Goal: Task Accomplishment & Management: Use online tool/utility

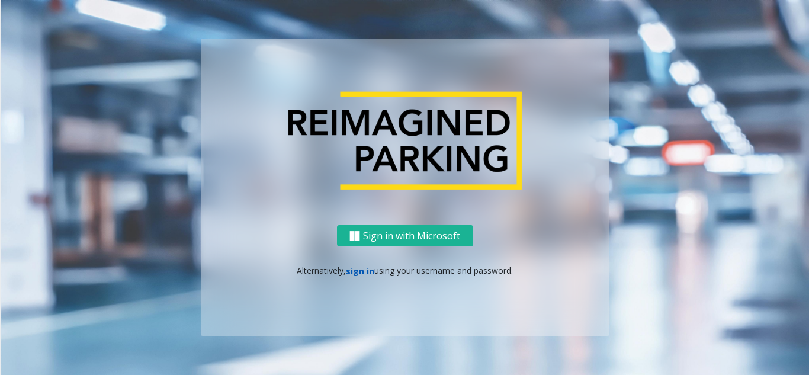
click at [362, 269] on link "sign in" at bounding box center [360, 270] width 28 height 11
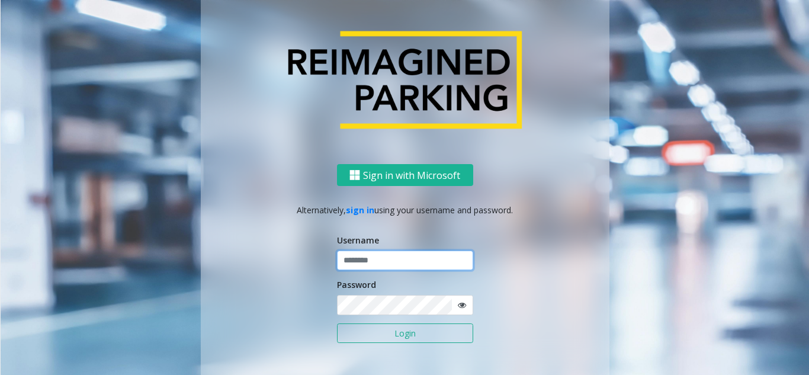
click at [387, 263] on input "text" at bounding box center [405, 260] width 136 height 20
click at [373, 261] on input "text" at bounding box center [405, 260] width 136 height 20
click at [374, 257] on input "text" at bounding box center [405, 260] width 136 height 20
paste input "*******"
type input "*******"
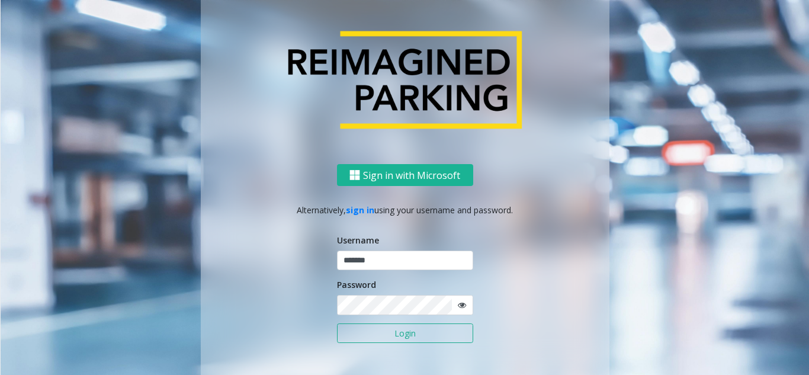
click at [403, 311] on span at bounding box center [462, 305] width 22 height 20
click at [403, 309] on icon at bounding box center [462, 305] width 8 height 8
click at [393, 336] on button "Login" at bounding box center [405, 333] width 136 height 20
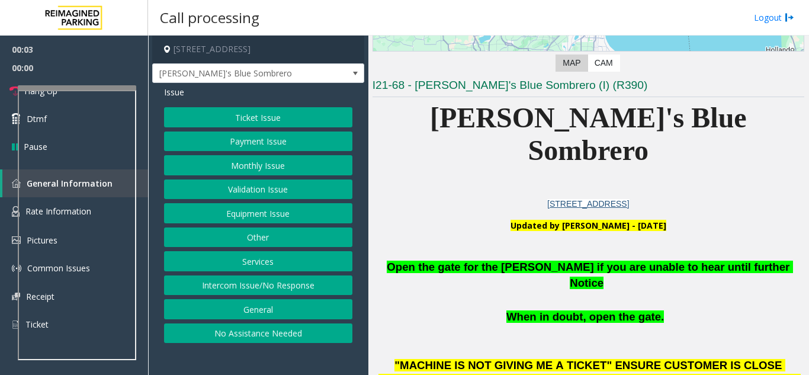
scroll to position [237, 0]
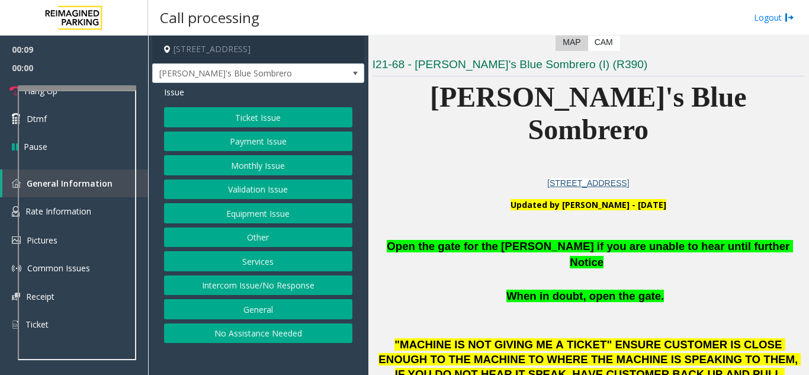
click at [284, 284] on button "Intercom Issue/No Response" at bounding box center [258, 285] width 188 height 20
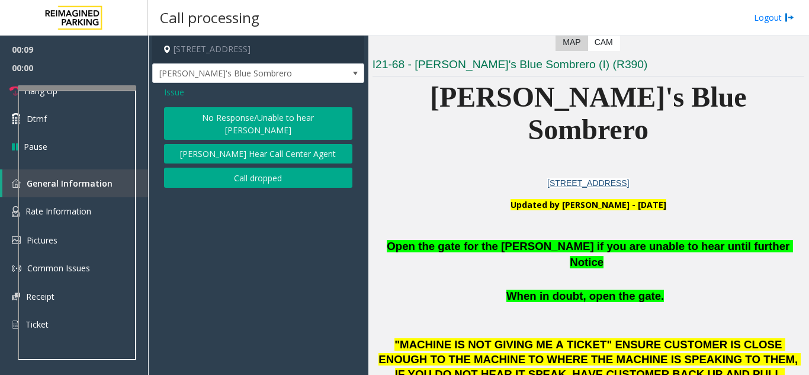
click at [268, 105] on div "Issue No Response/Unable to hear [PERSON_NAME] Cannot Hear Call Center Agent Ca…" at bounding box center [258, 138] width 212 height 111
click at [267, 118] on button "No Response/Unable to hear [PERSON_NAME]" at bounding box center [258, 123] width 188 height 33
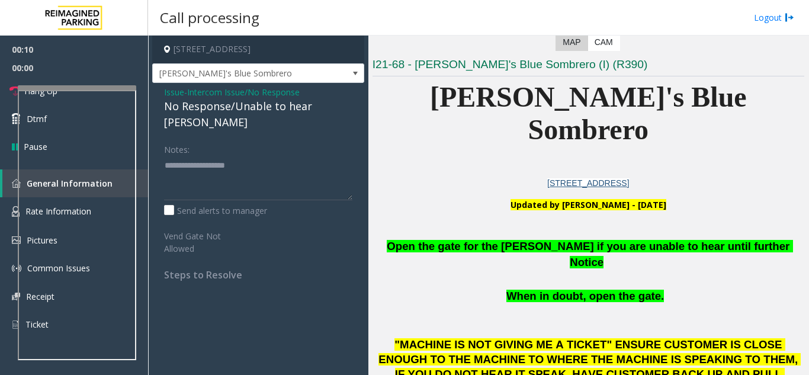
click at [257, 113] on div "No Response/Unable to hear [PERSON_NAME]" at bounding box center [258, 114] width 188 height 32
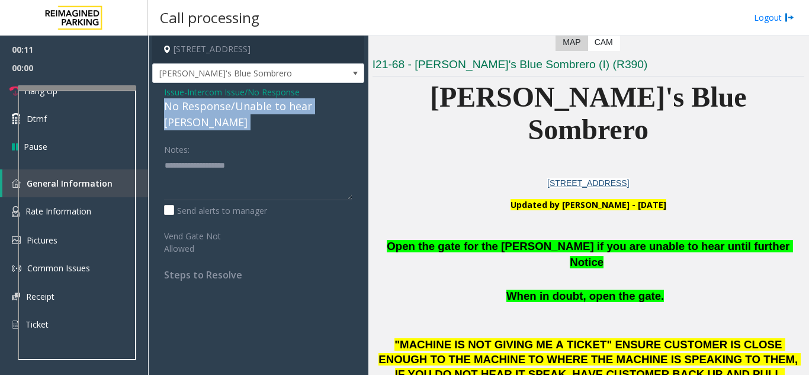
click at [257, 113] on div "No Response/Unable to hear [PERSON_NAME]" at bounding box center [258, 114] width 188 height 32
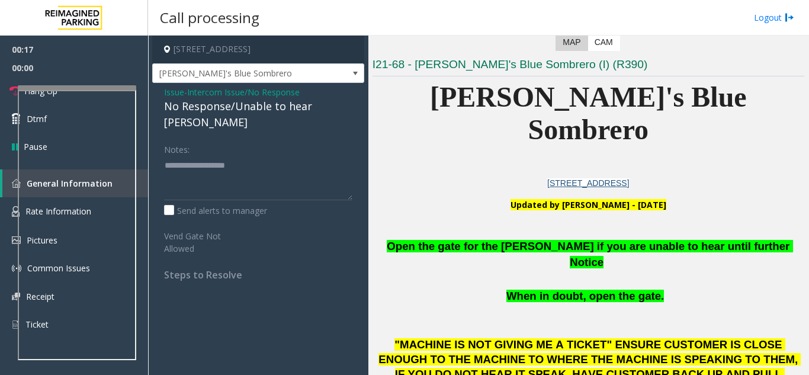
click at [236, 97] on span "Intercom Issue/No Response" at bounding box center [243, 92] width 113 height 12
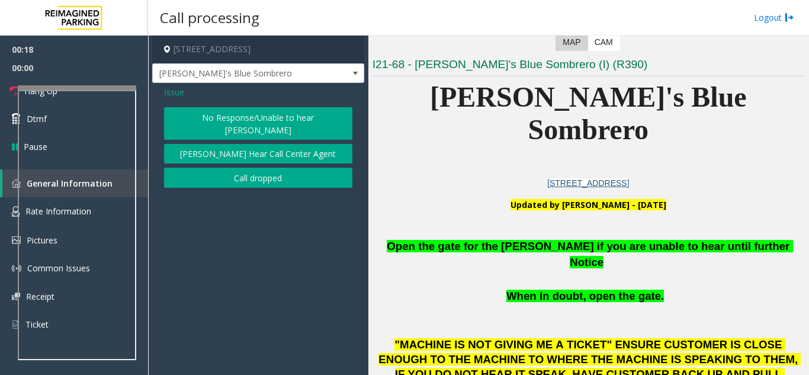
click at [173, 94] on span "Issue" at bounding box center [174, 92] width 20 height 12
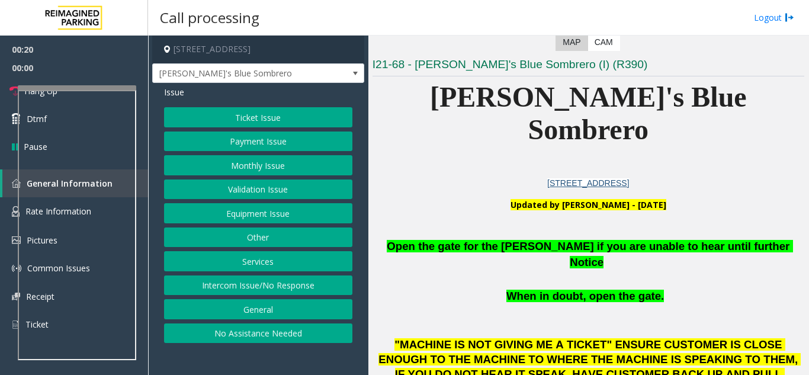
drag, startPoint x: 252, startPoint y: 190, endPoint x: 259, endPoint y: 208, distance: 19.1
click at [259, 208] on div "Ticket Issue Payment Issue Monthly Issue Validation Issue Equipment Issue Other…" at bounding box center [258, 225] width 188 height 236
click at [259, 208] on button "Equipment Issue" at bounding box center [258, 213] width 188 height 20
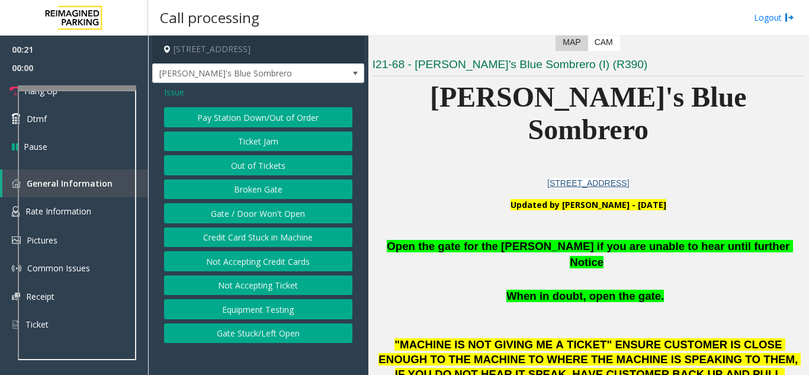
click at [260, 211] on button "Gate / Door Won't Open" at bounding box center [258, 213] width 188 height 20
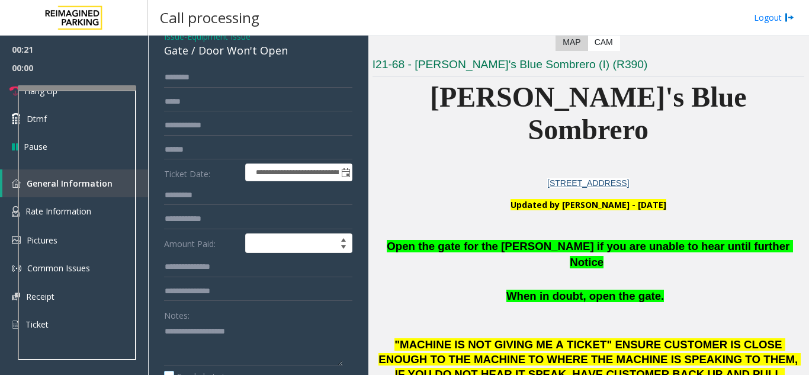
scroll to position [178, 0]
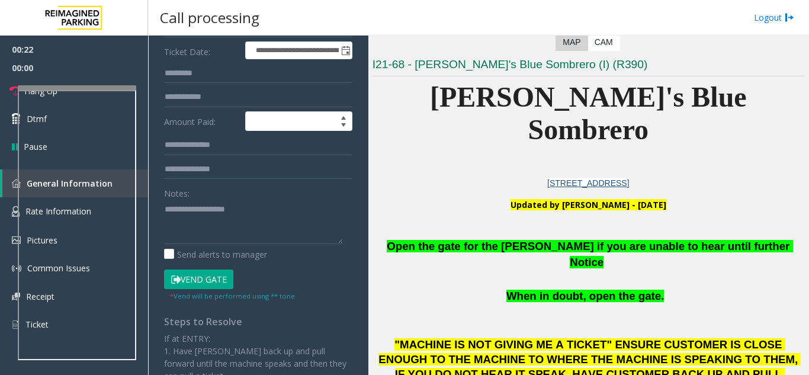
click at [204, 280] on button "Vend Gate" at bounding box center [198, 279] width 69 height 20
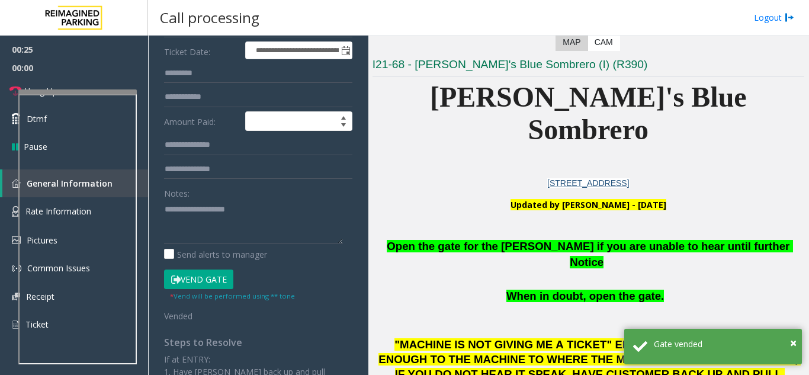
click at [84, 94] on div at bounding box center [77, 91] width 118 height 5
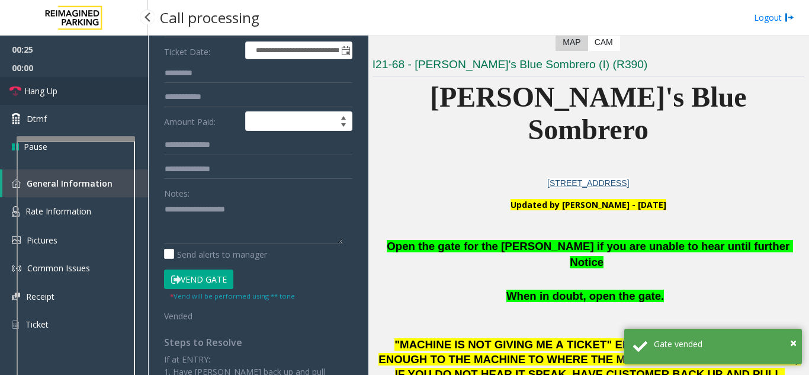
click at [60, 88] on link "Hang Up" at bounding box center [74, 91] width 148 height 28
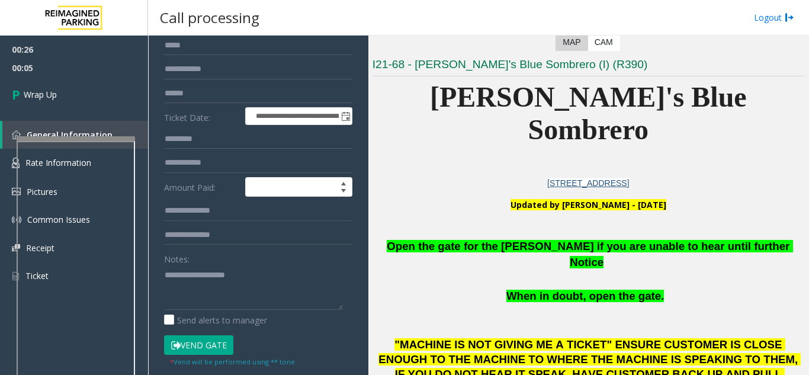
scroll to position [0, 0]
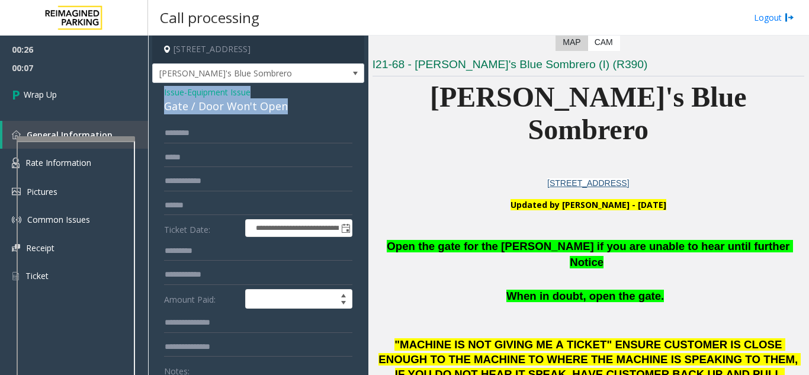
drag, startPoint x: 284, startPoint y: 106, endPoint x: 159, endPoint y: 95, distance: 125.4
copy div "Issue - Equipment Issue Gate / Door Won't Open"
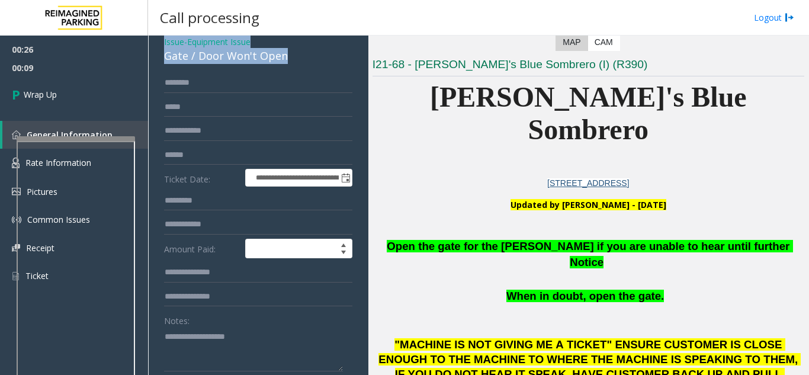
scroll to position [118, 0]
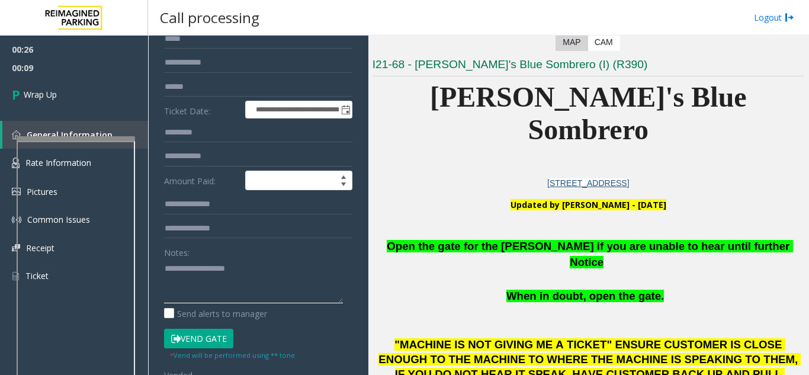
click at [233, 286] on textarea at bounding box center [253, 281] width 179 height 44
paste textarea "**********"
click at [403, 240] on span "Open the gate for the [PERSON_NAME] if you are unable to hear until further Not…" at bounding box center [590, 254] width 406 height 28
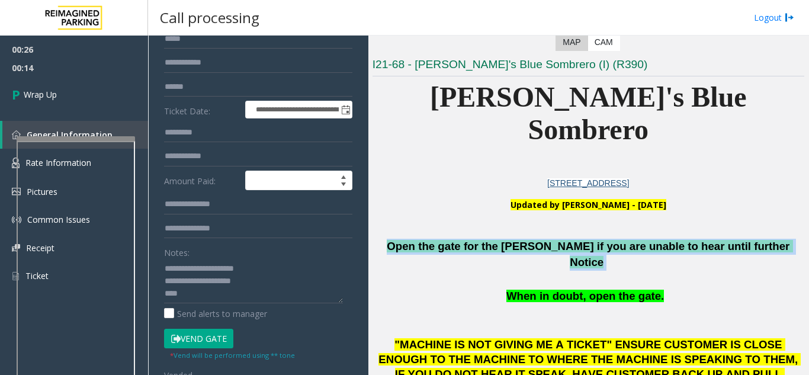
click at [403, 240] on span "Open the gate for the [PERSON_NAME] if you are unable to hear until further Not…" at bounding box center [590, 254] width 406 height 28
copy p "Open the gate for the [PERSON_NAME] if you are unable to hear until further Not…"
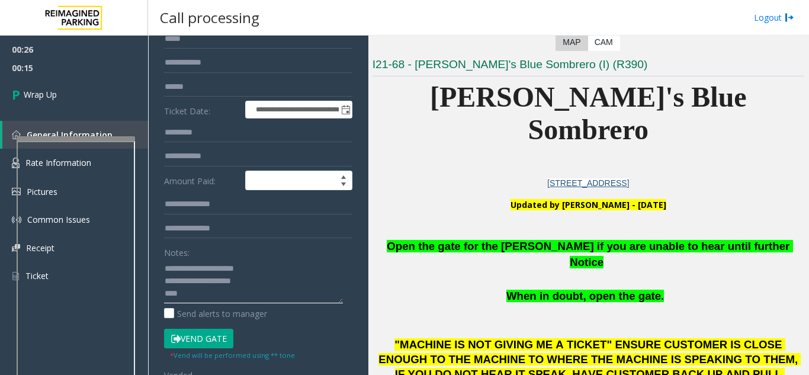
click at [193, 298] on textarea at bounding box center [253, 281] width 179 height 44
paste textarea "**********"
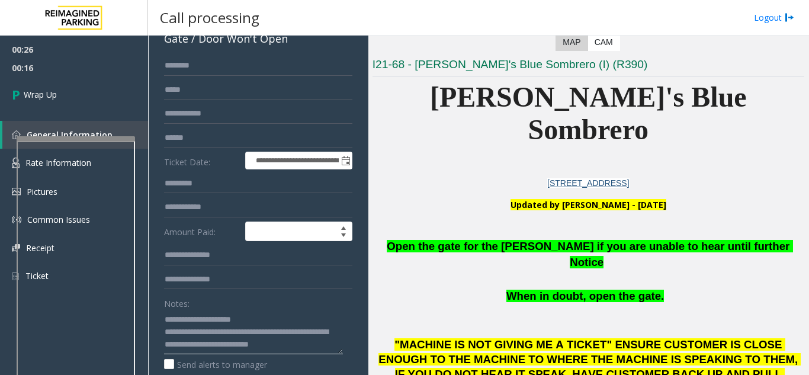
scroll to position [0, 0]
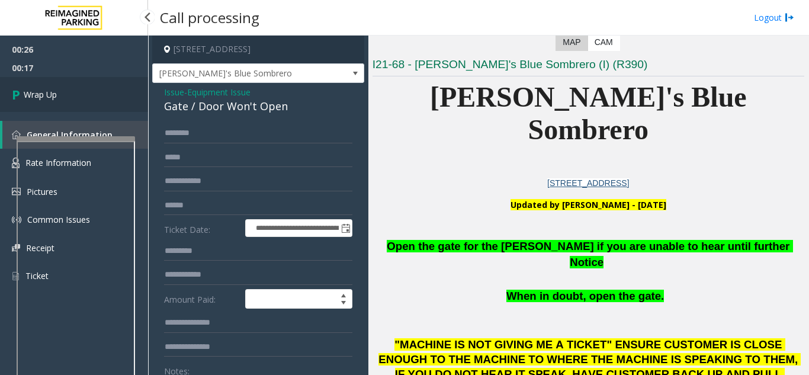
type textarea "**********"
click at [87, 93] on link "Wrap Up" at bounding box center [74, 94] width 148 height 35
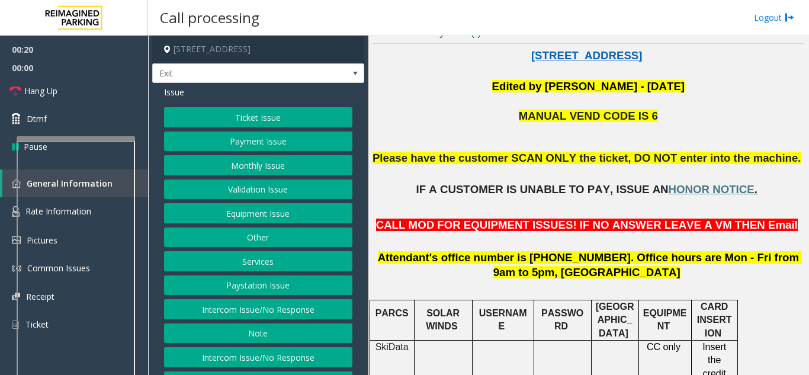
scroll to position [296, 0]
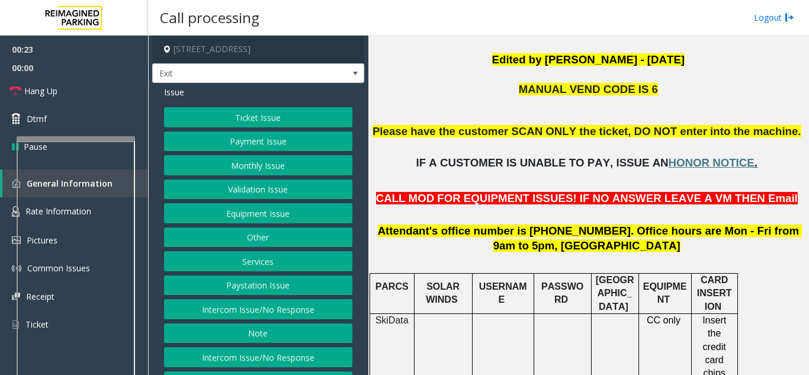
click at [269, 220] on button "Equipment Issue" at bounding box center [258, 213] width 188 height 20
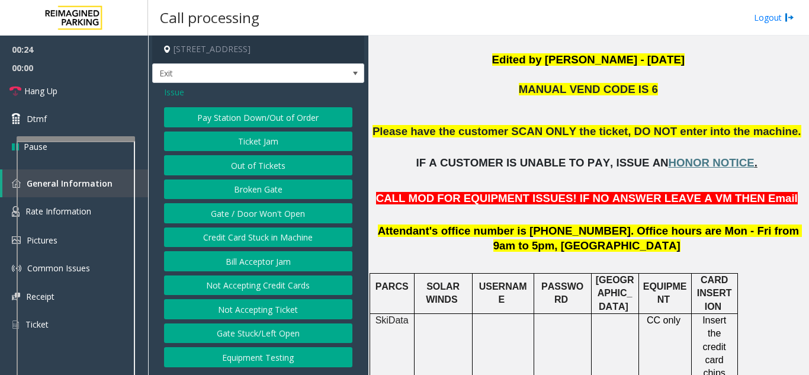
click at [269, 216] on button "Gate / Door Won't Open" at bounding box center [258, 213] width 188 height 20
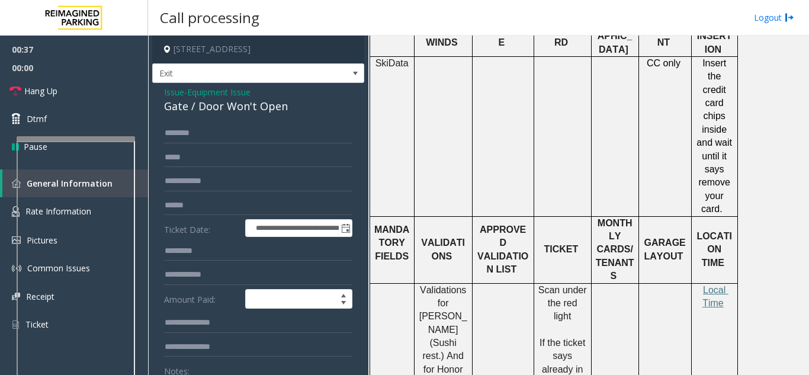
scroll to position [533, 0]
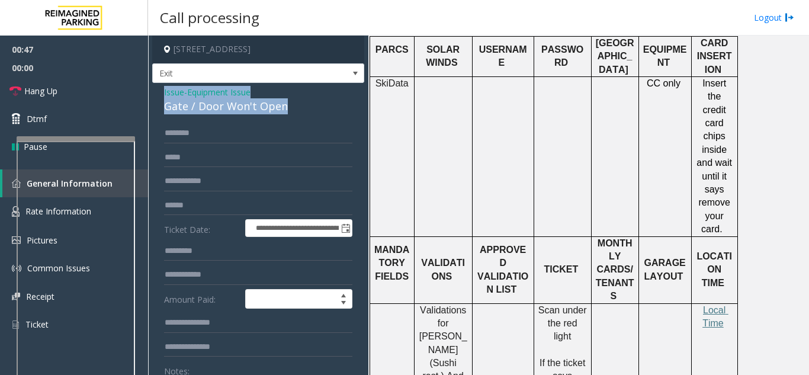
drag, startPoint x: 288, startPoint y: 108, endPoint x: 156, endPoint y: 98, distance: 132.4
copy div "Issue - Equipment Issue Gate / Door Won't Open"
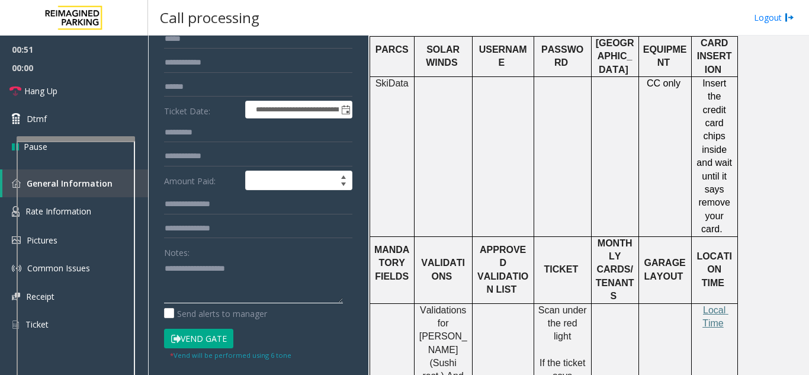
paste textarea "**********"
click at [278, 288] on textarea at bounding box center [253, 281] width 179 height 44
click at [188, 295] on textarea at bounding box center [253, 281] width 179 height 44
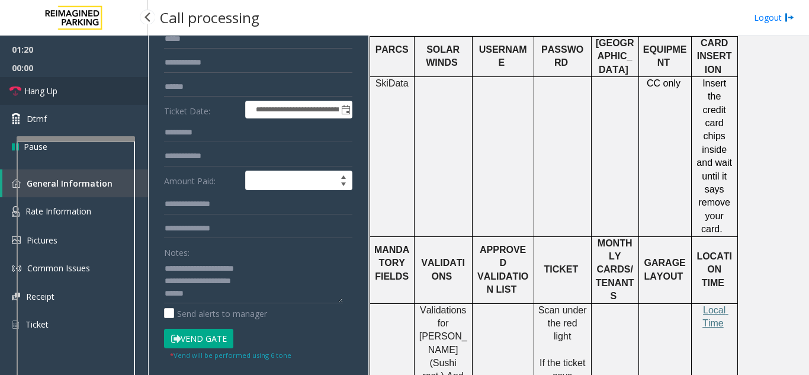
click at [70, 89] on link "Hang Up" at bounding box center [74, 91] width 148 height 28
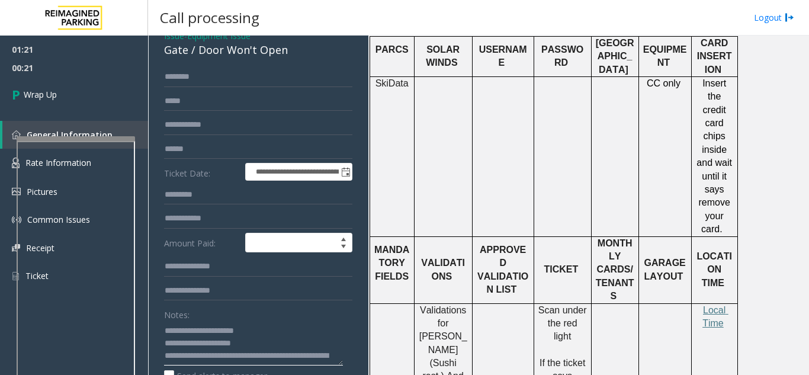
scroll to position [0, 0]
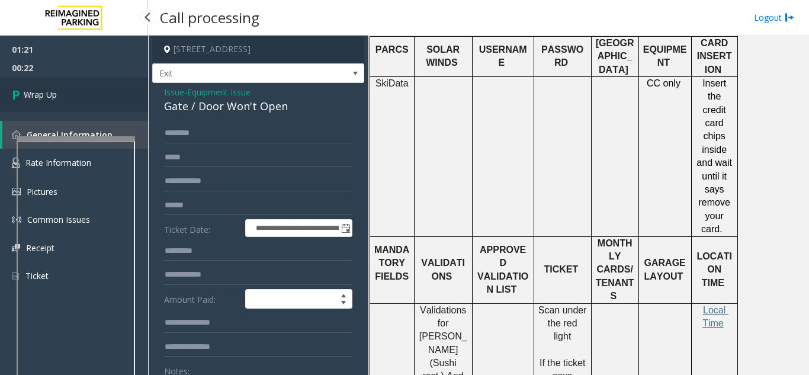
type textarea "**********"
click at [25, 92] on span "Wrap Up" at bounding box center [40, 94] width 33 height 12
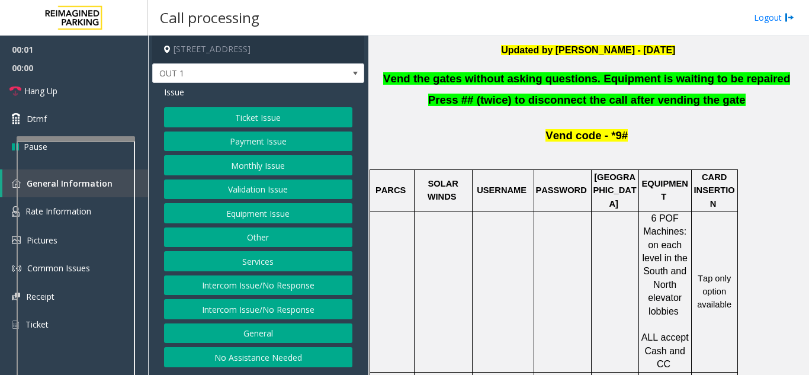
scroll to position [355, 0]
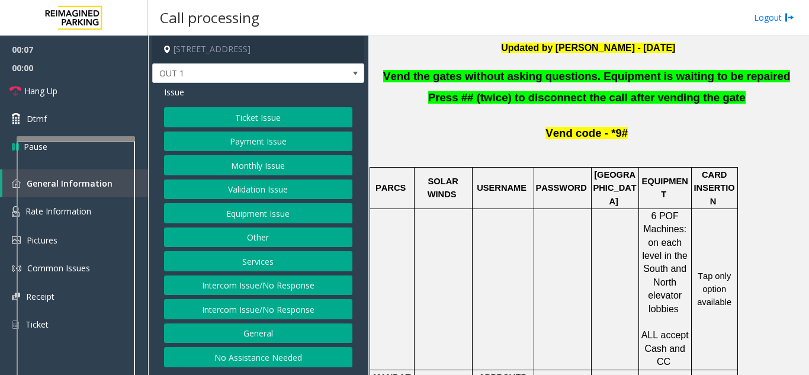
click at [278, 220] on button "Equipment Issue" at bounding box center [258, 213] width 188 height 20
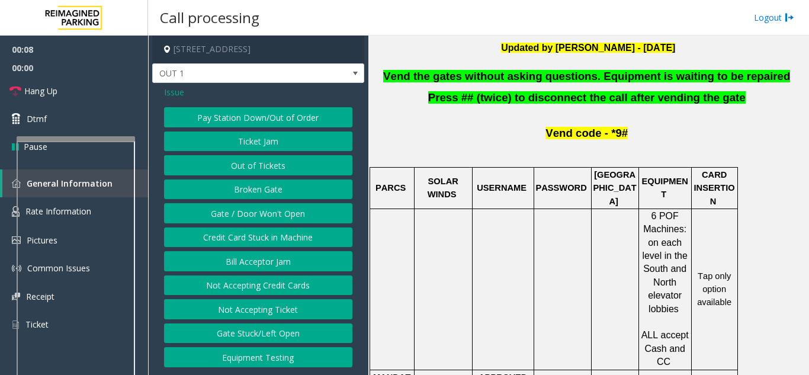
click at [256, 213] on button "Gate / Door Won't Open" at bounding box center [258, 213] width 188 height 20
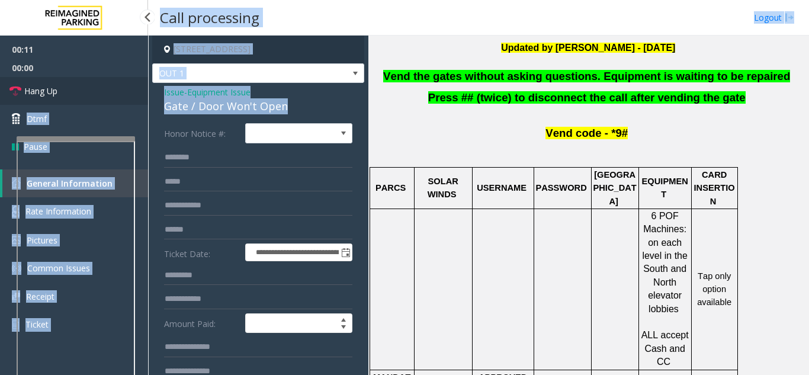
drag, startPoint x: 295, startPoint y: 108, endPoint x: 147, endPoint y: 91, distance: 149.0
click at [147, 91] on app-root "**********" at bounding box center [404, 187] width 809 height 375
click at [300, 106] on div "Gate / Door Won't Open" at bounding box center [258, 106] width 188 height 16
click at [297, 111] on div "Gate / Door Won't Open" at bounding box center [258, 106] width 188 height 16
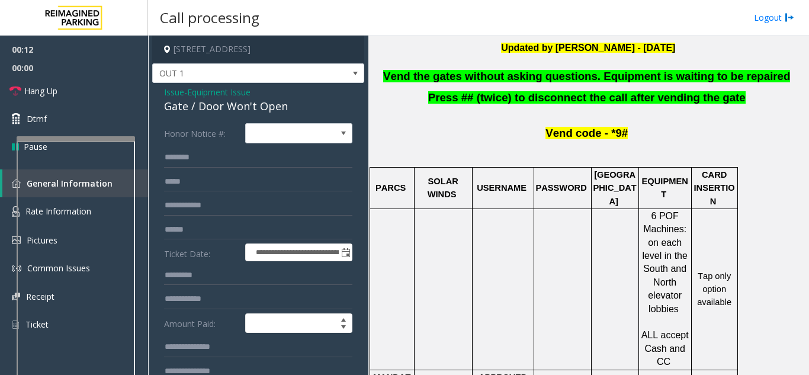
click at [266, 115] on div "**********" at bounding box center [258, 364] width 212 height 562
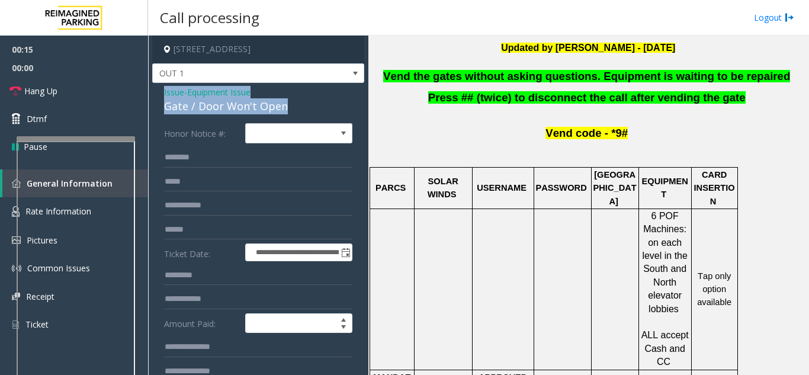
drag, startPoint x: 293, startPoint y: 107, endPoint x: 160, endPoint y: 95, distance: 133.2
click at [160, 95] on div "**********" at bounding box center [258, 364] width 212 height 562
copy div "Issue - Equipment Issue Gate / Door Won't Open"
click at [114, 88] on link "Hang Up" at bounding box center [74, 91] width 148 height 28
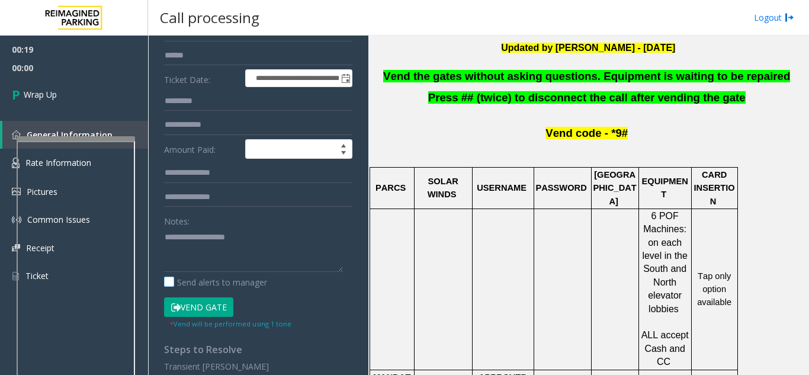
scroll to position [178, 0]
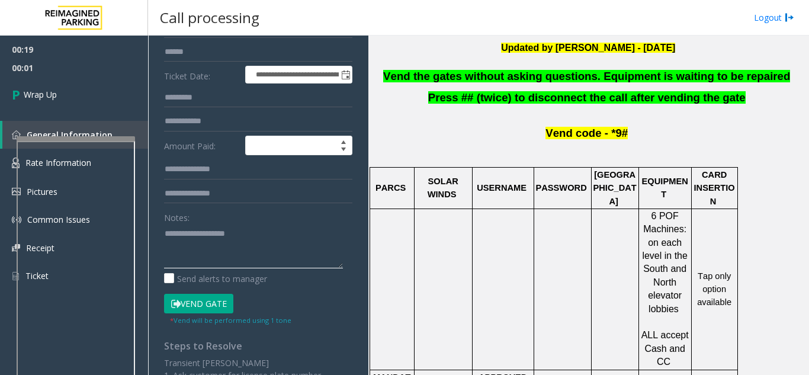
click at [196, 237] on textarea at bounding box center [253, 246] width 179 height 44
paste textarea "**********"
click at [403, 82] on span "Vend the gates without asking questions. Equipment is waiting to be repaired" at bounding box center [586, 76] width 407 height 12
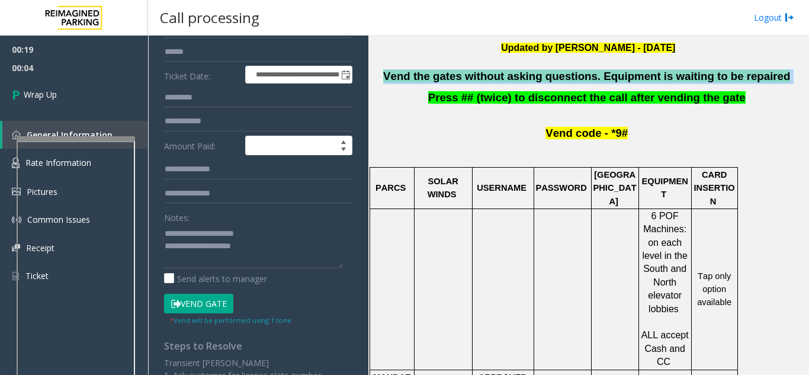
click at [403, 82] on span "Vend the gates without asking questions. Equipment is waiting to be repaired" at bounding box center [586, 76] width 407 height 12
copy p "Vend the gates without asking questions. Equipment is waiting to be repaired"
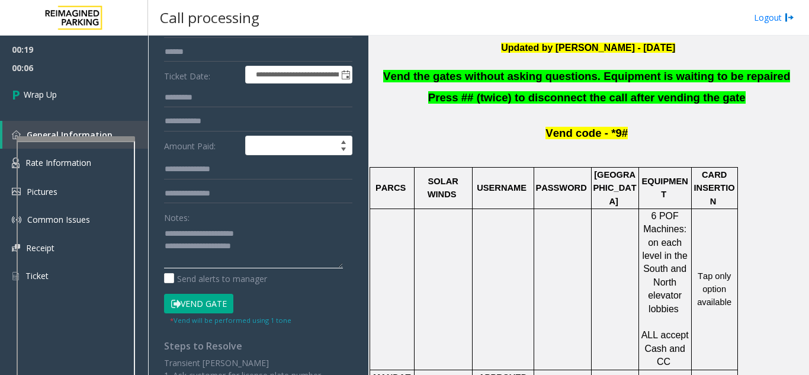
click at [270, 249] on textarea at bounding box center [253, 246] width 179 height 44
paste textarea "**********"
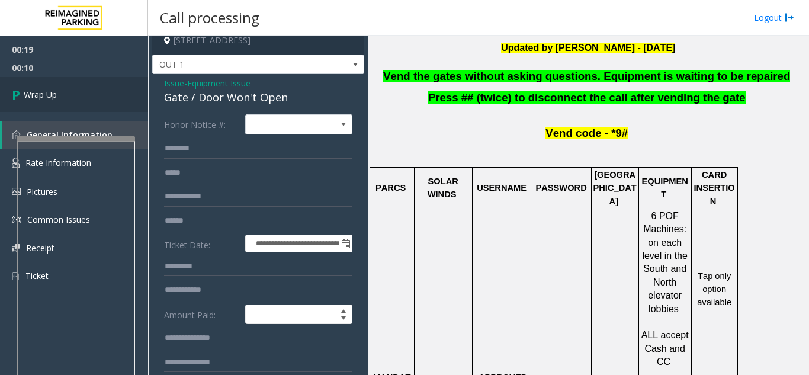
scroll to position [0, 0]
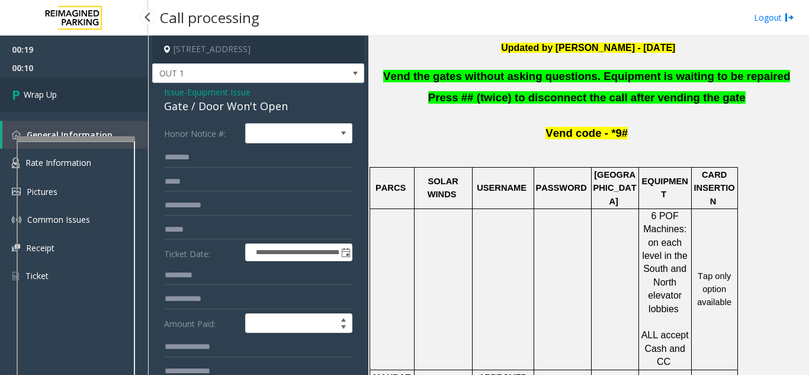
type textarea "**********"
click at [17, 88] on icon at bounding box center [18, 95] width 12 height 20
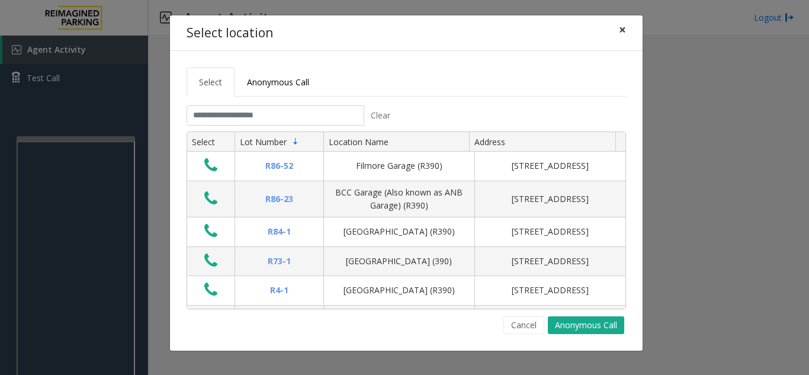
click at [403, 30] on span "×" at bounding box center [622, 29] width 7 height 17
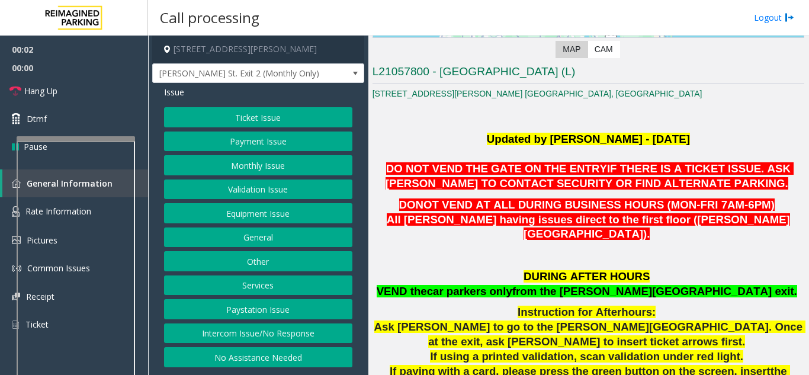
scroll to position [237, 0]
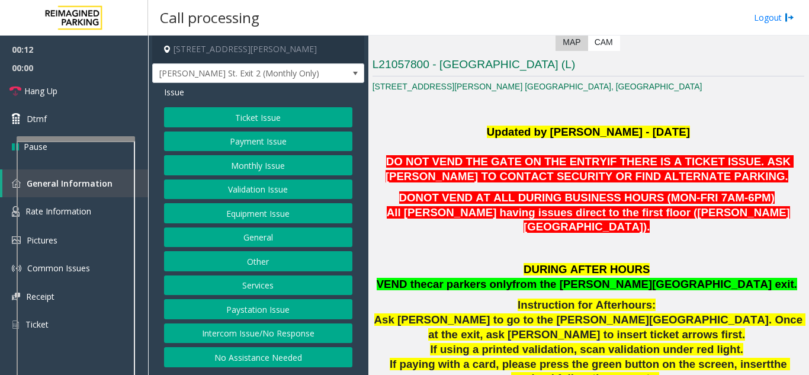
click at [269, 265] on button "Other" at bounding box center [258, 261] width 188 height 20
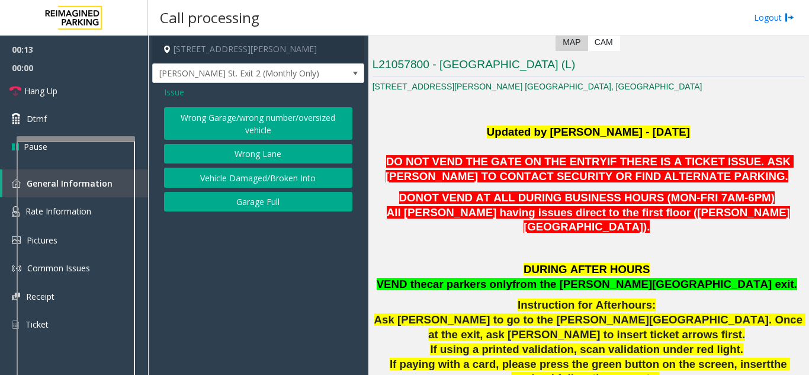
click at [269, 159] on button "Wrong Lane" at bounding box center [258, 154] width 188 height 20
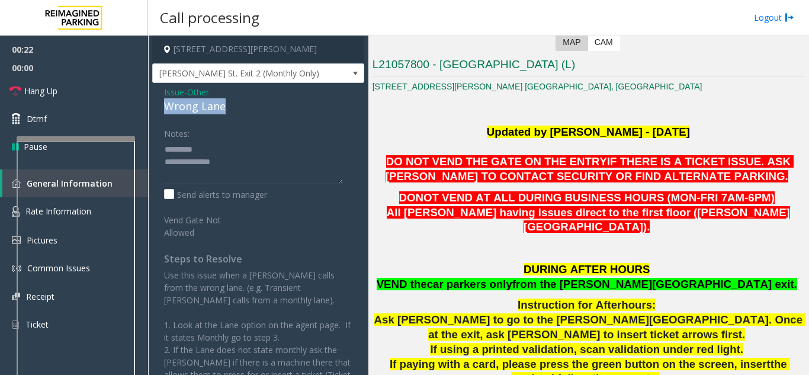
drag, startPoint x: 167, startPoint y: 105, endPoint x: 226, endPoint y: 108, distance: 58.7
click at [226, 108] on div "Wrong Lane" at bounding box center [258, 106] width 188 height 16
click at [403, 278] on span "car parkers only" at bounding box center [469, 284] width 85 height 12
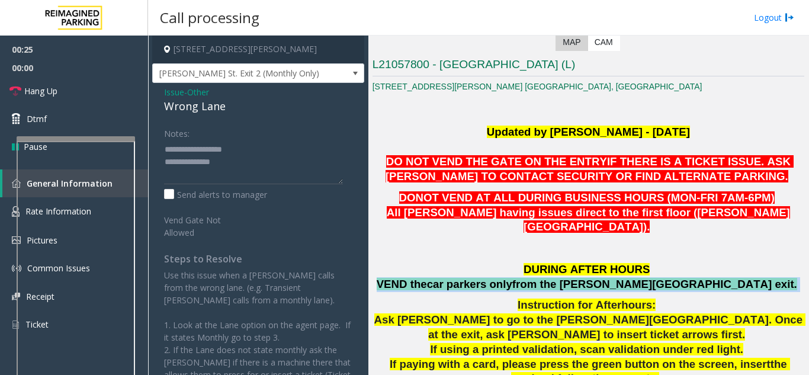
click at [403, 278] on span "car parkers only" at bounding box center [469, 284] width 85 height 12
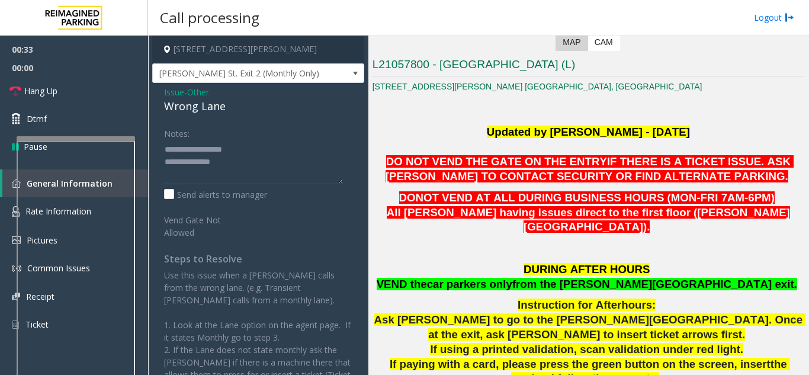
click at [403, 313] on span "Ask [PERSON_NAME] to go to the [PERSON_NAME][GEOGRAPHIC_DATA]. Once at the exit…" at bounding box center [590, 326] width 432 height 27
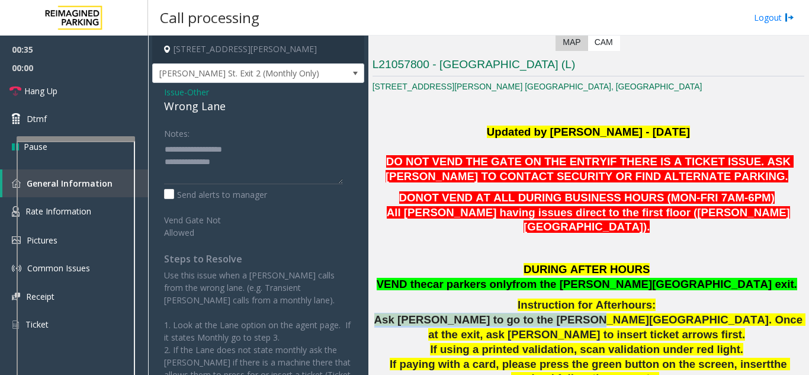
drag, startPoint x: 380, startPoint y: 303, endPoint x: 554, endPoint y: 305, distance: 174.1
click at [403, 313] on span "Ask [PERSON_NAME] to go to the [PERSON_NAME][GEOGRAPHIC_DATA]. Once at the exit…" at bounding box center [590, 326] width 432 height 27
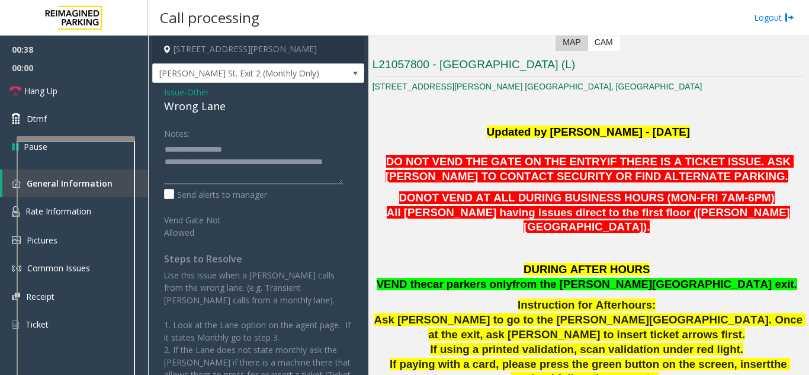
click at [262, 158] on textarea at bounding box center [253, 162] width 179 height 44
click at [230, 159] on textarea at bounding box center [253, 162] width 179 height 44
click at [228, 182] on textarea at bounding box center [253, 162] width 179 height 44
type textarea "**********"
click at [83, 97] on link "Hang Up" at bounding box center [74, 91] width 148 height 28
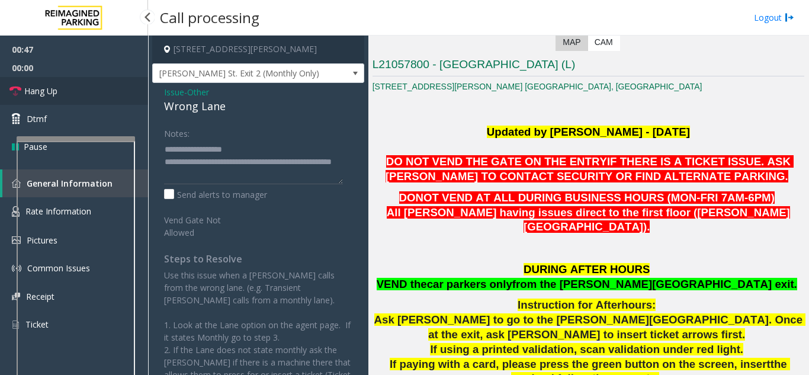
click at [83, 97] on link "Hang Up" at bounding box center [74, 91] width 148 height 28
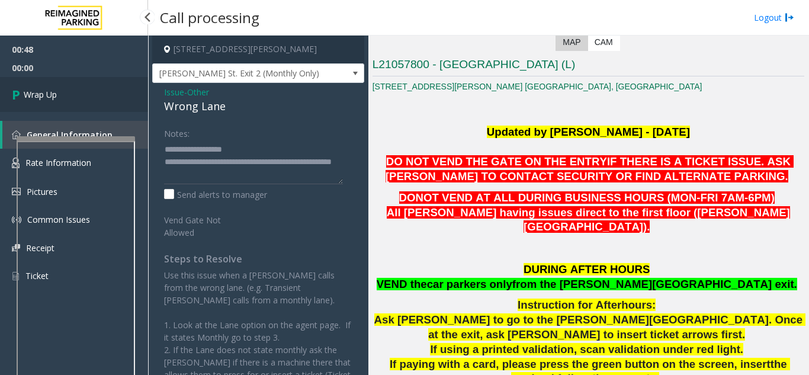
click at [83, 97] on link "Wrap Up" at bounding box center [74, 94] width 148 height 35
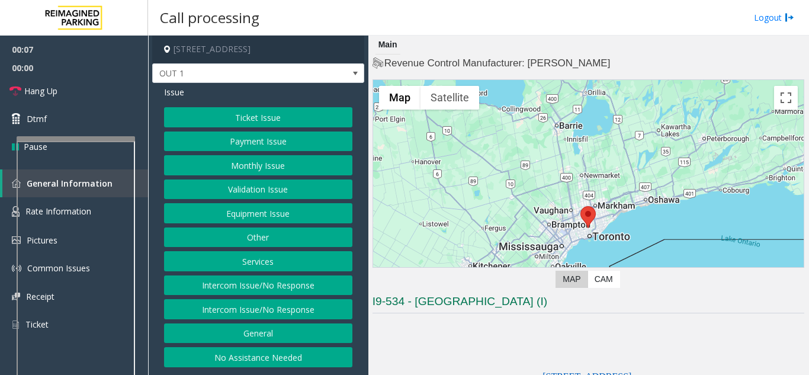
click at [274, 213] on button "Equipment Issue" at bounding box center [258, 213] width 188 height 20
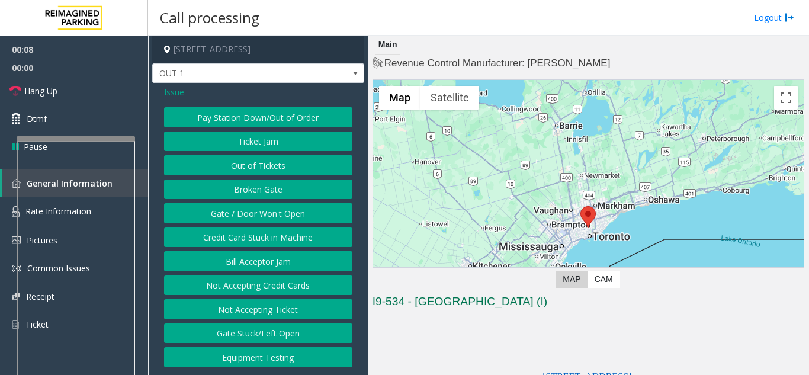
click at [261, 210] on button "Gate / Door Won't Open" at bounding box center [258, 213] width 188 height 20
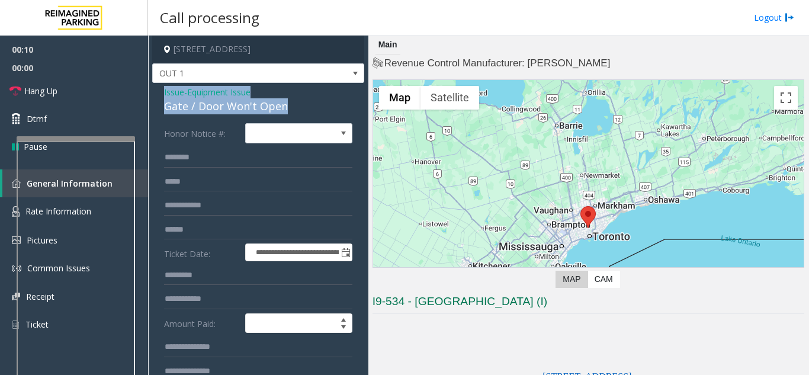
drag, startPoint x: 291, startPoint y: 105, endPoint x: 156, endPoint y: 88, distance: 136.1
click at [158, 86] on div "**********" at bounding box center [258, 364] width 212 height 562
copy div "Issue - Equipment Issue Gate / Door Won't Open"
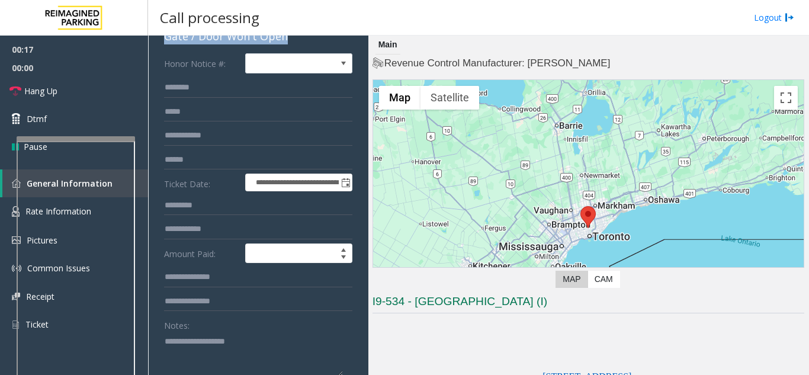
scroll to position [178, 0]
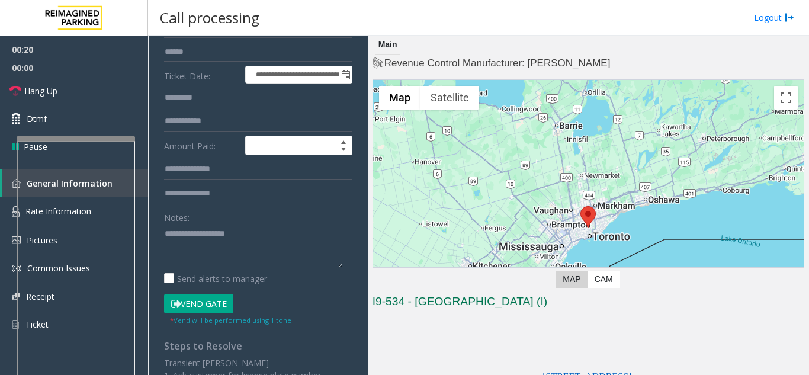
paste textarea "**********"
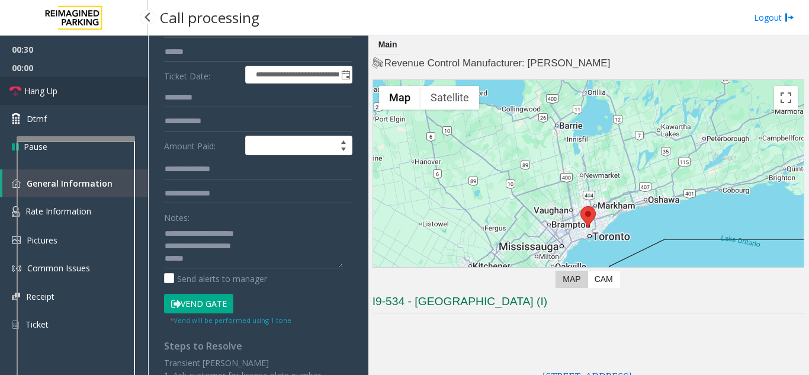
click at [80, 102] on link "Hang Up" at bounding box center [74, 91] width 148 height 28
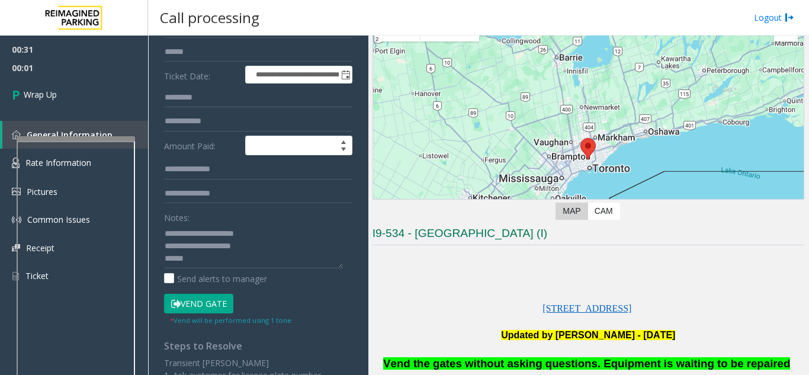
scroll to position [118, 0]
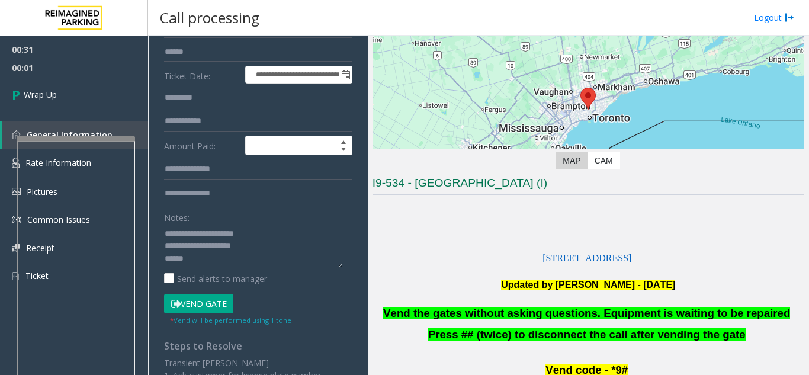
click at [403, 316] on span "Vend the gates without asking questions. Equipment is waiting to be repaired" at bounding box center [586, 313] width 407 height 12
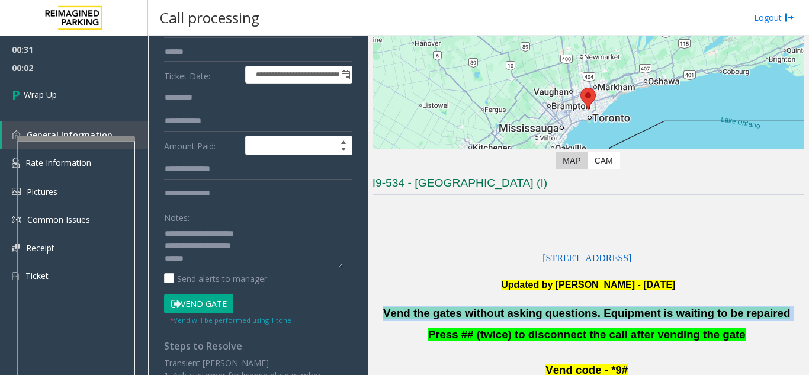
click at [403, 316] on span "Vend the gates without asking questions. Equipment is waiting to be repaired" at bounding box center [586, 313] width 407 height 12
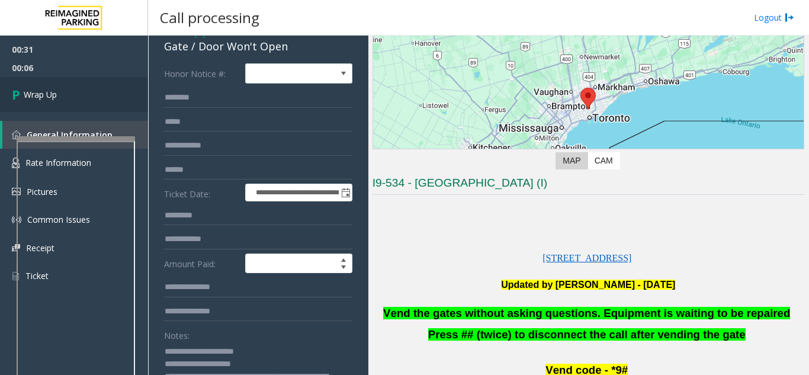
scroll to position [59, 0]
type textarea "**********"
click at [85, 90] on link "Wrap Up" at bounding box center [74, 94] width 148 height 35
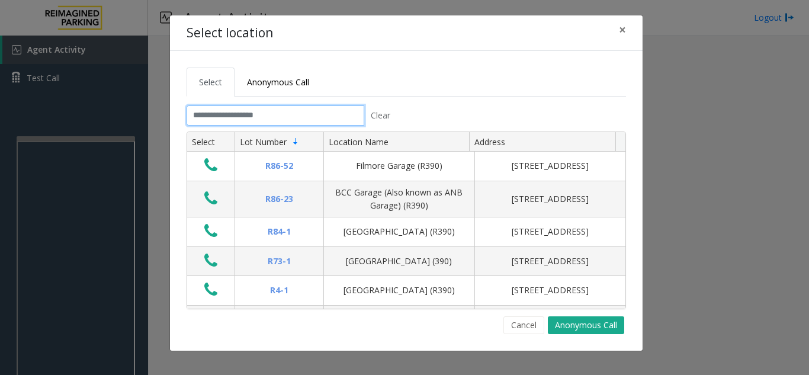
click at [235, 117] on input "text" at bounding box center [276, 115] width 178 height 20
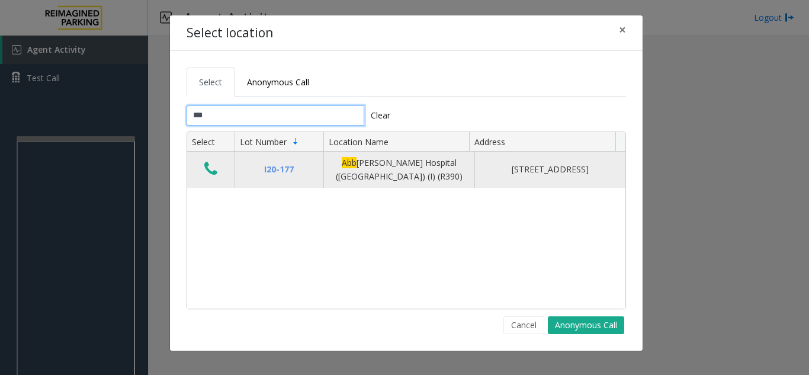
type input "***"
click at [211, 179] on button "Data table" at bounding box center [211, 169] width 20 height 19
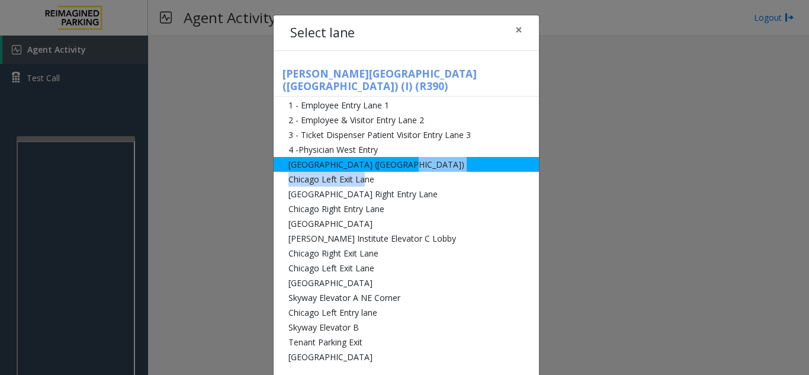
drag, startPoint x: 359, startPoint y: 173, endPoint x: 391, endPoint y: 158, distance: 34.7
click at [391, 158] on ul "1 - Employee Entry Lane 1 2 - Employee & Visitor Entry Lane 2 3 - Ticket Dispen…" at bounding box center [406, 231] width 265 height 266
click at [391, 158] on li "[GEOGRAPHIC_DATA] ([GEOGRAPHIC_DATA])" at bounding box center [406, 164] width 265 height 15
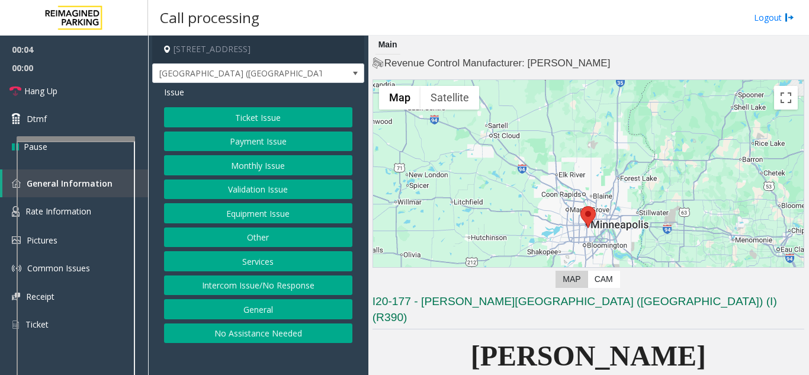
click at [295, 213] on button "Equipment Issue" at bounding box center [258, 213] width 188 height 20
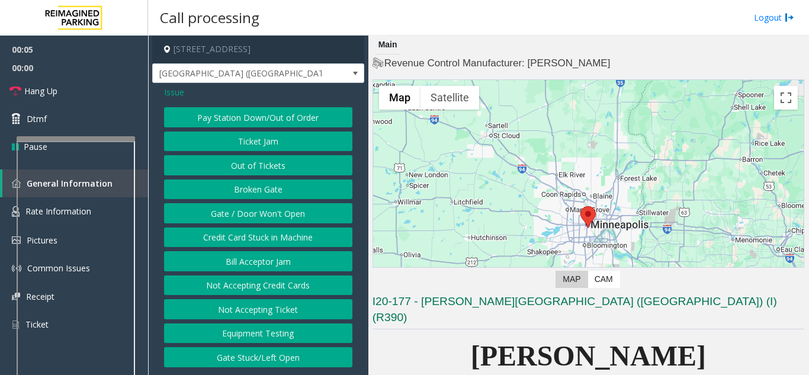
click at [275, 216] on button "Gate / Door Won't Open" at bounding box center [258, 213] width 188 height 20
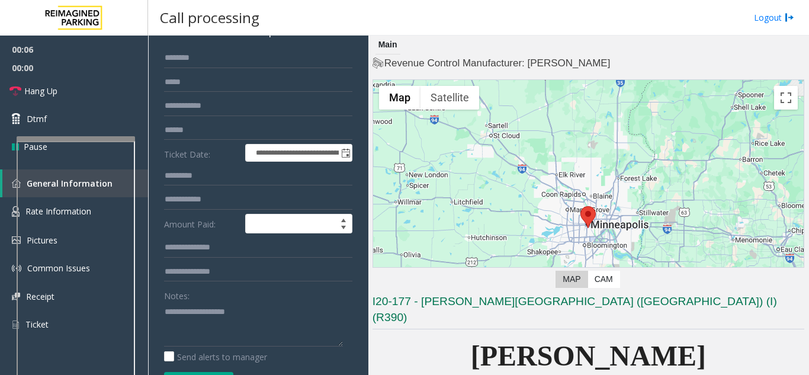
scroll to position [118, 0]
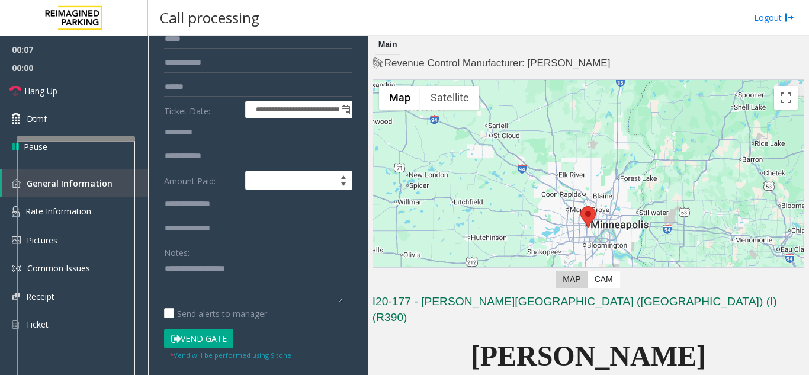
paste textarea "**********"
click at [195, 335] on button "Vend Gate" at bounding box center [198, 339] width 69 height 20
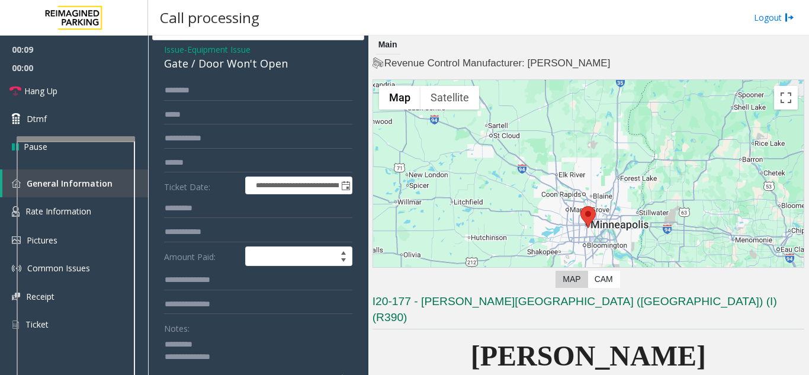
scroll to position [0, 0]
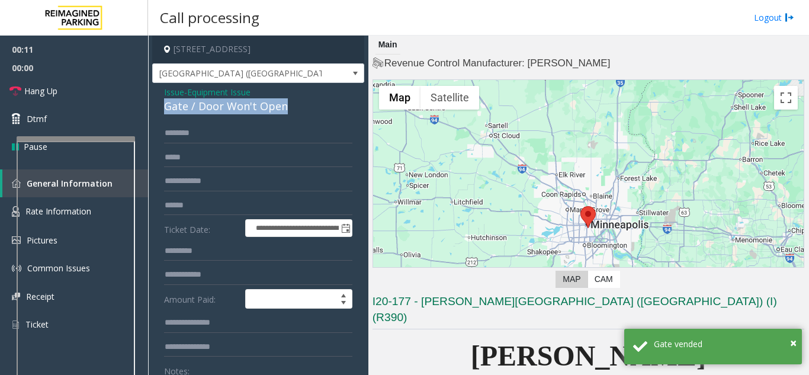
drag, startPoint x: 156, startPoint y: 107, endPoint x: 294, endPoint y: 110, distance: 137.4
copy div "Gate / Door Won't Open"
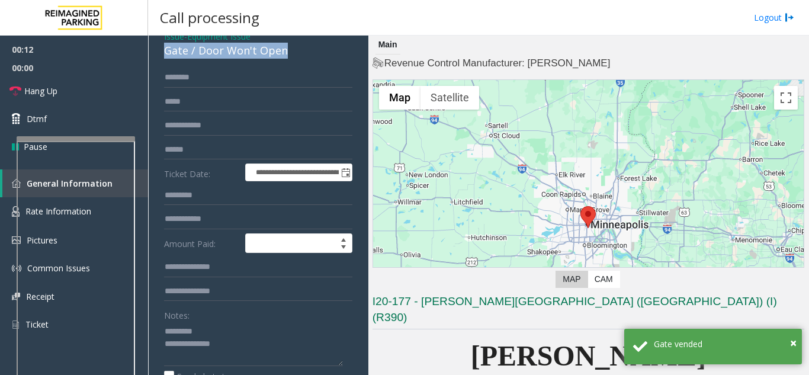
scroll to position [118, 0]
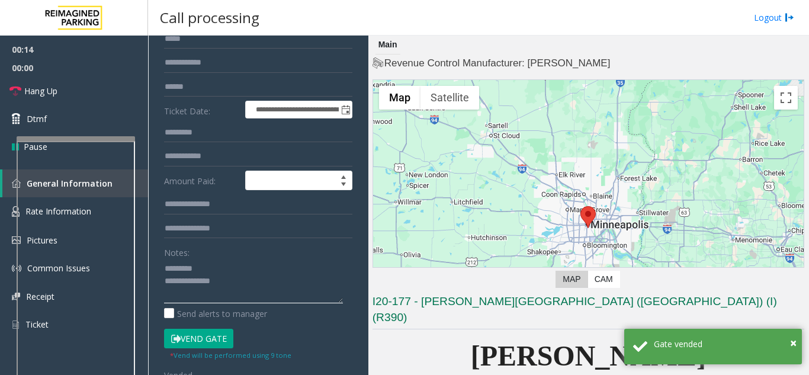
paste textarea "**********"
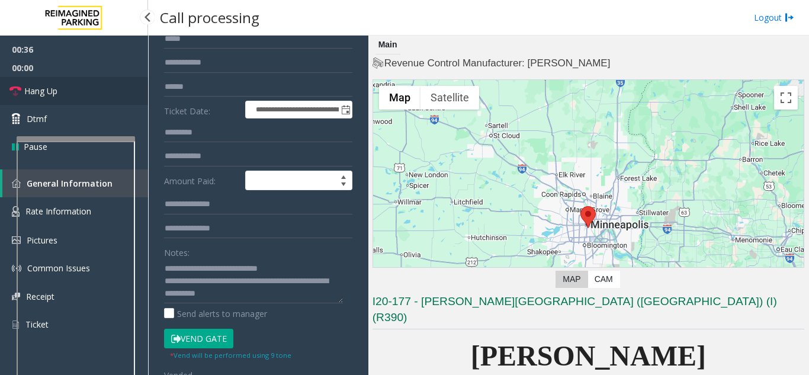
click at [41, 95] on span "Hang Up" at bounding box center [40, 91] width 33 height 12
click at [249, 295] on textarea at bounding box center [253, 281] width 179 height 44
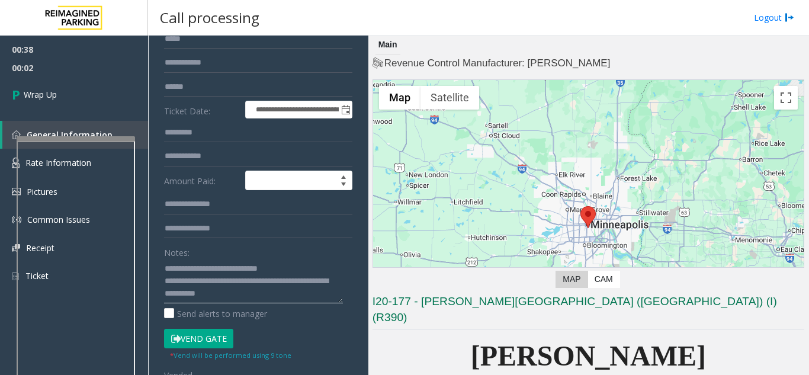
click at [246, 298] on textarea at bounding box center [253, 281] width 179 height 44
paste textarea "**********"
type textarea "**********"
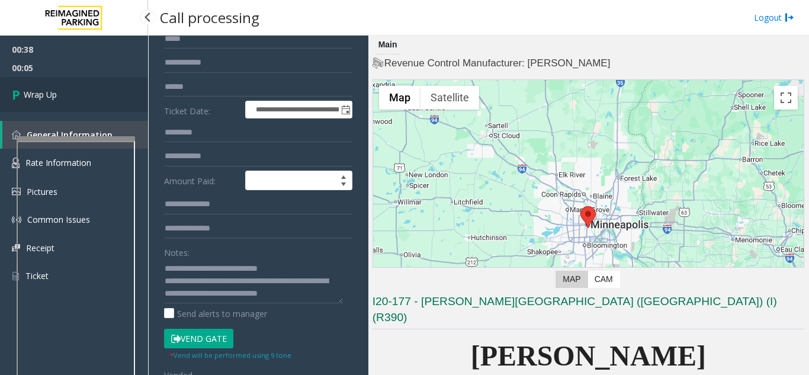
click at [76, 82] on link "Wrap Up" at bounding box center [74, 94] width 148 height 35
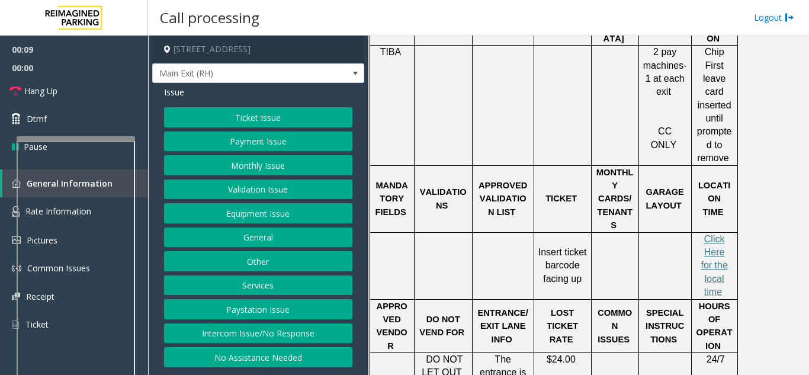
scroll to position [533, 0]
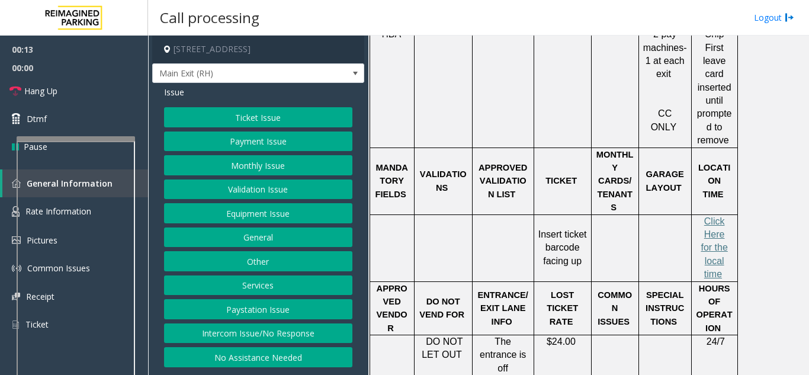
click at [252, 123] on button "Ticket Issue" at bounding box center [258, 117] width 188 height 20
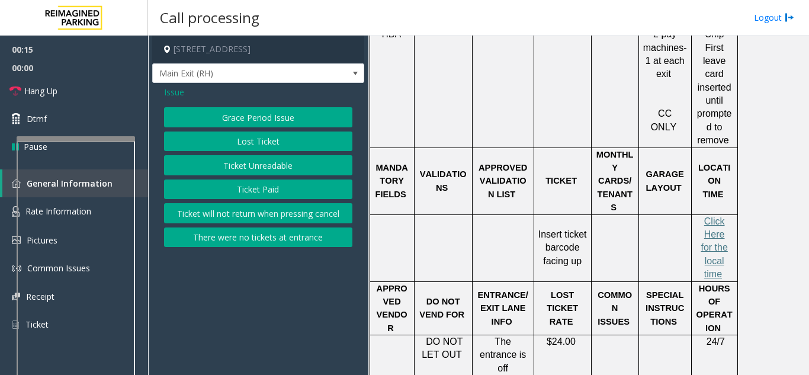
click at [262, 171] on button "Ticket Unreadable" at bounding box center [258, 165] width 188 height 20
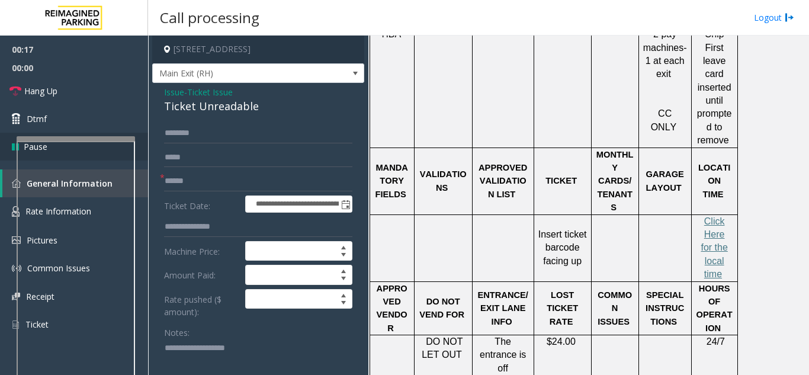
scroll to position [3, 0]
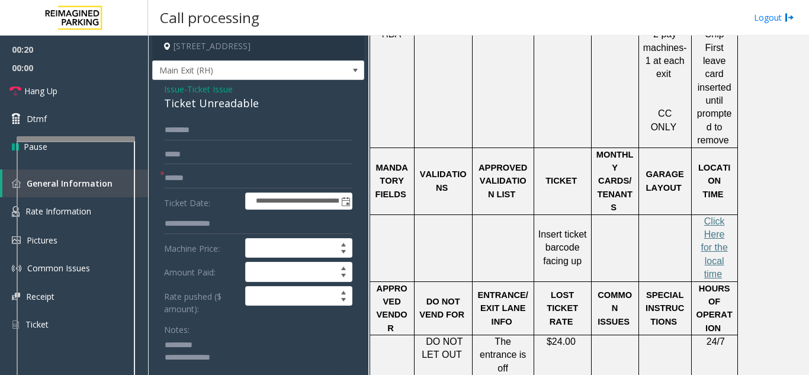
type textarea "**********"
click at [220, 95] on span "Ticket Issue" at bounding box center [210, 89] width 46 height 12
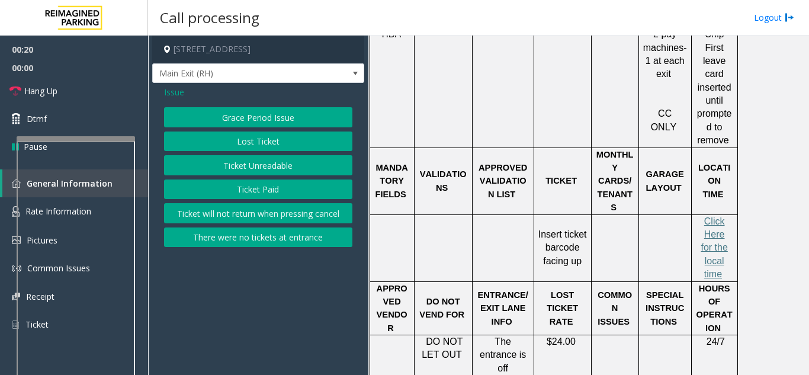
scroll to position [0, 0]
click at [181, 98] on span "Issue" at bounding box center [174, 92] width 20 height 12
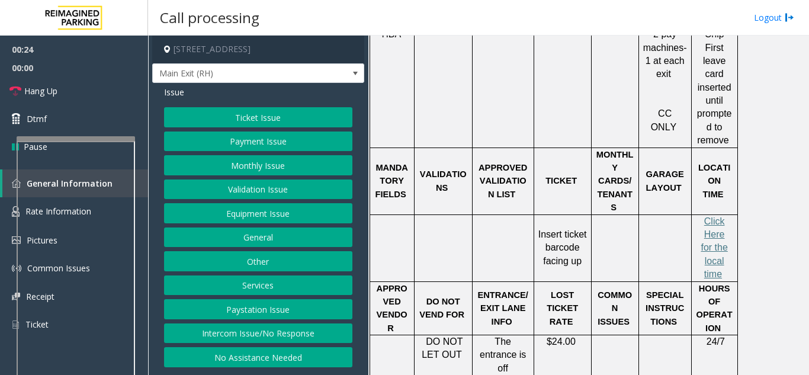
click at [279, 223] on button "Equipment Issue" at bounding box center [258, 213] width 188 height 20
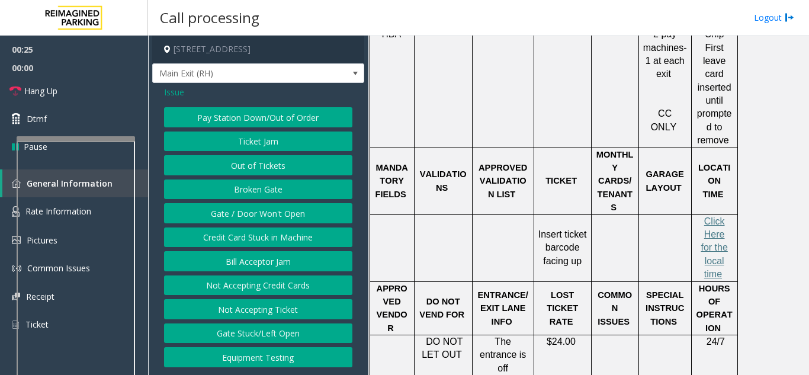
scroll to position [8, 0]
click at [277, 315] on button "Not Accepting Ticket" at bounding box center [258, 309] width 188 height 20
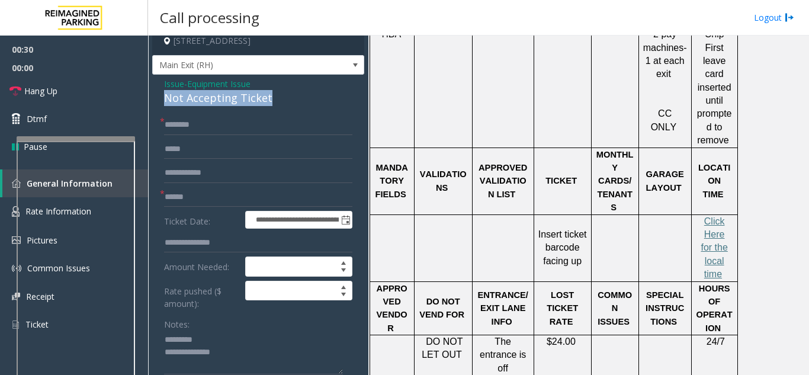
drag, startPoint x: 160, startPoint y: 114, endPoint x: 274, endPoint y: 111, distance: 114.3
click at [274, 111] on div "**********" at bounding box center [258, 355] width 212 height 561
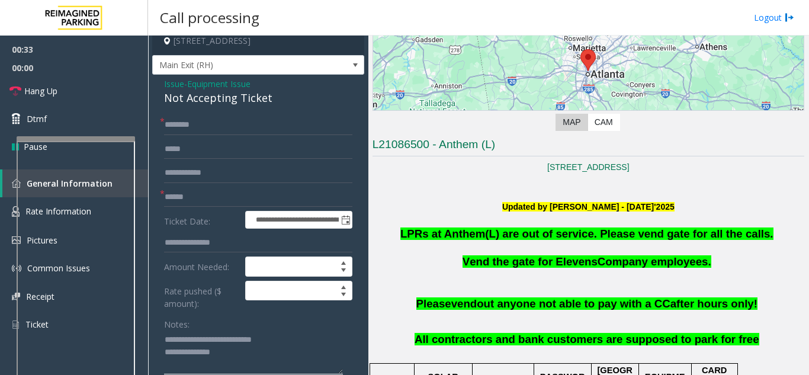
scroll to position [178, 0]
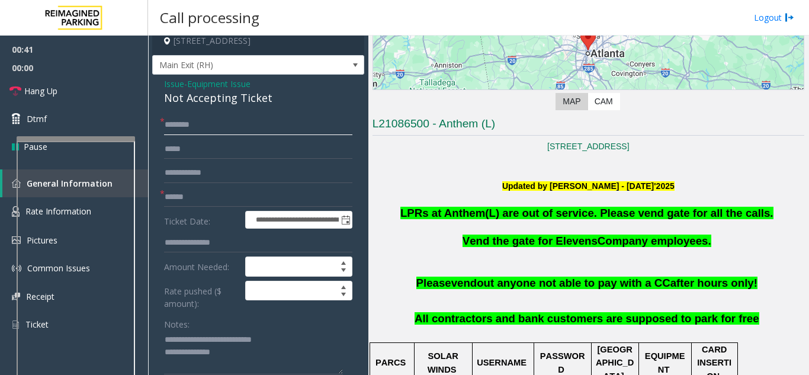
click at [226, 135] on input "text" at bounding box center [258, 125] width 188 height 20
click at [235, 135] on input "text" at bounding box center [258, 125] width 188 height 20
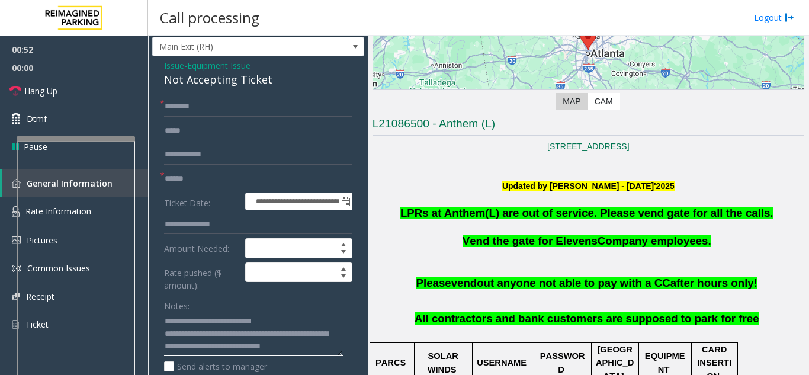
type textarea "**********"
click at [197, 189] on input "text" at bounding box center [258, 179] width 188 height 20
type input "**"
click at [189, 117] on input "text" at bounding box center [258, 107] width 188 height 20
type input "**"
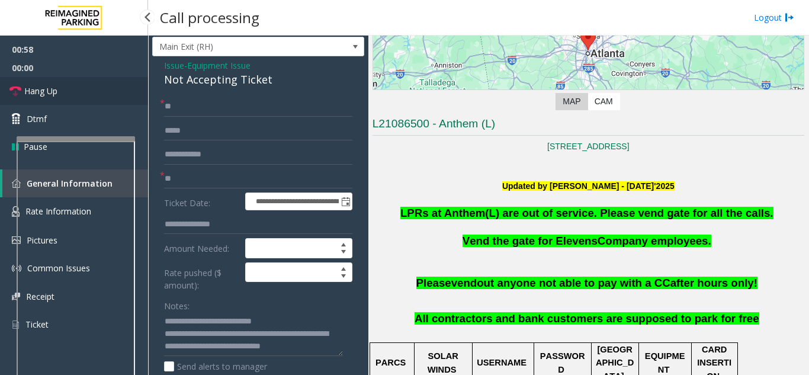
click at [30, 94] on span "Hang Up" at bounding box center [40, 91] width 33 height 12
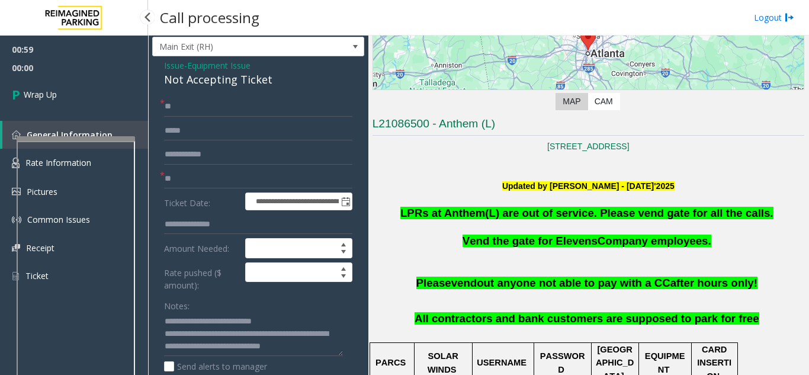
click at [20, 113] on div "00:59 00:00 Wrap Up General Information Rate Information Pictures Common Issues…" at bounding box center [74, 168] width 148 height 264
click at [39, 108] on link "Wrap Up" at bounding box center [74, 94] width 148 height 35
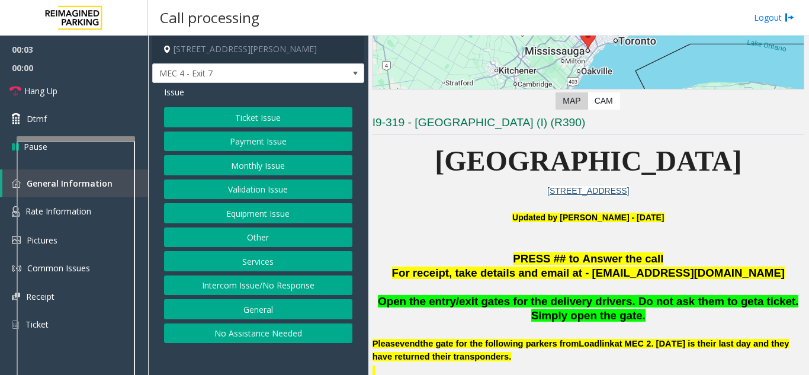
scroll to position [178, 0]
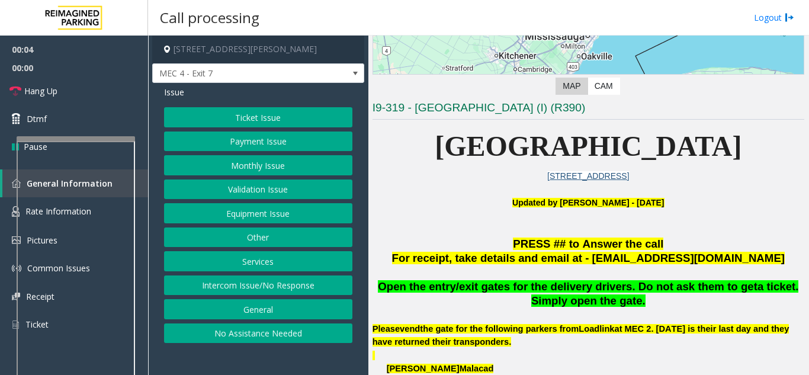
click at [295, 214] on button "Equipment Issue" at bounding box center [258, 213] width 188 height 20
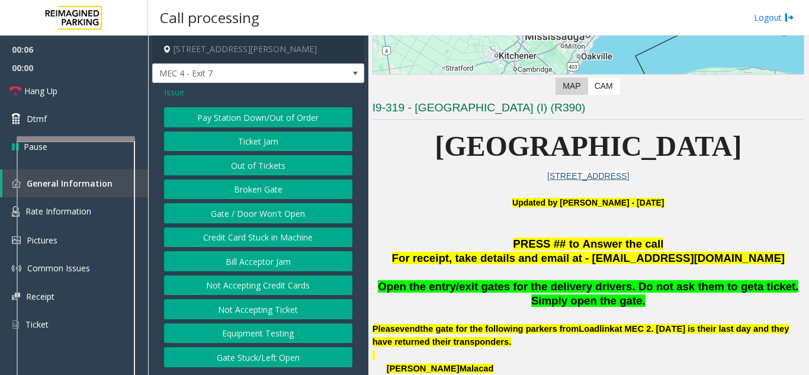
click at [176, 91] on span "Issue" at bounding box center [174, 92] width 20 height 12
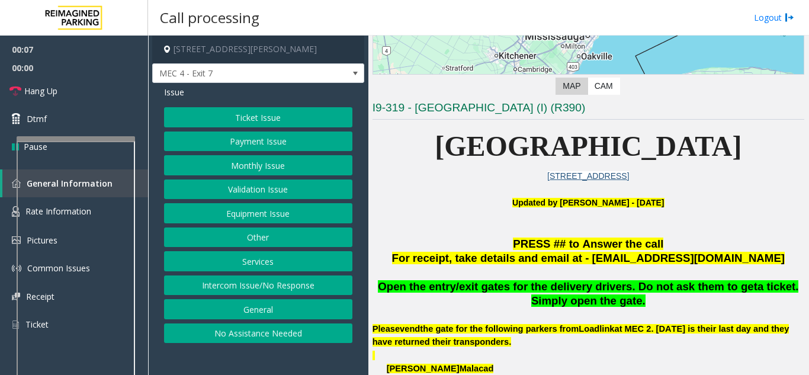
click at [268, 265] on button "Services" at bounding box center [258, 261] width 188 height 20
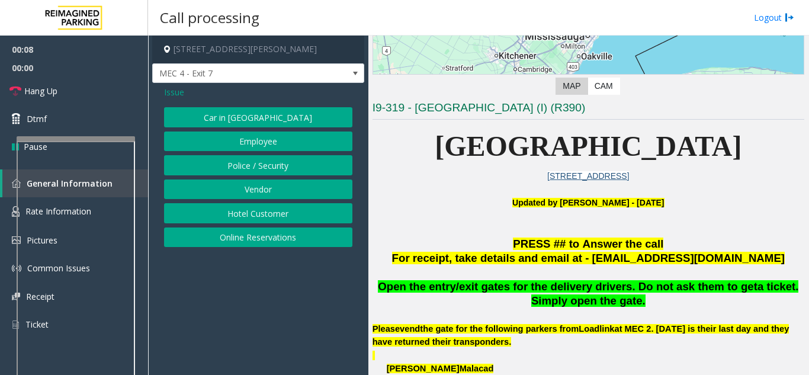
click at [261, 181] on button "Vendor" at bounding box center [258, 189] width 188 height 20
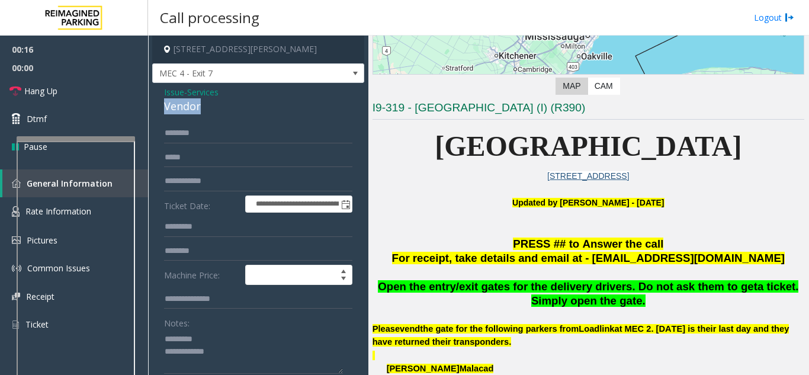
click at [211, 110] on div "**********" at bounding box center [258, 309] width 212 height 452
click at [403, 285] on span "Open the entry/exit gates for the delivery drivers. Do not ask them to get" at bounding box center [568, 286] width 380 height 12
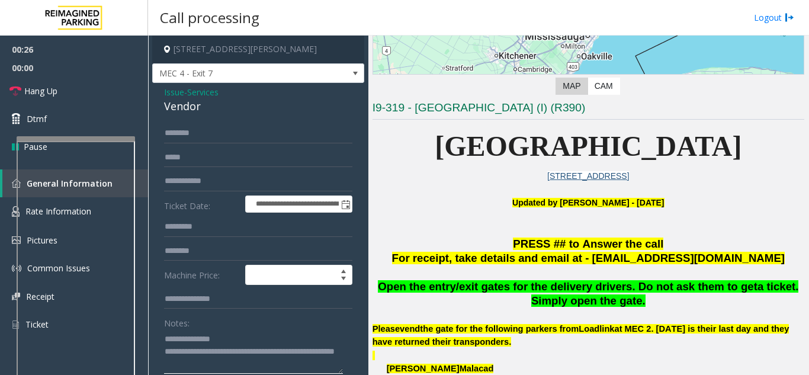
type textarea "**********"
click at [195, 136] on input "text" at bounding box center [258, 133] width 188 height 20
drag, startPoint x: 179, startPoint y: 129, endPoint x: 172, endPoint y: 132, distance: 7.7
click at [172, 132] on input "******" at bounding box center [258, 133] width 188 height 20
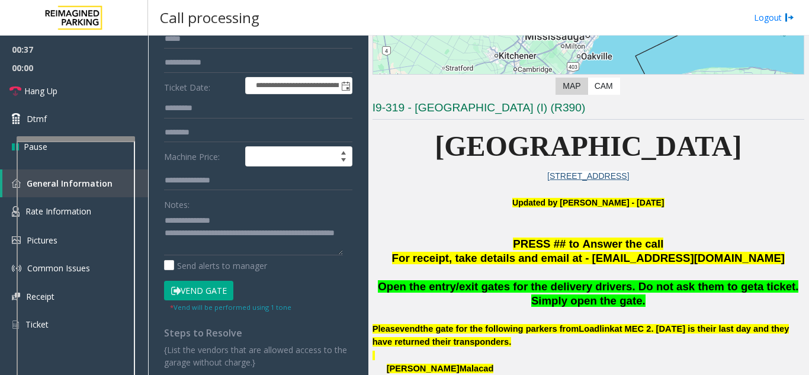
type input "******"
click at [196, 297] on button "Vend Gate" at bounding box center [198, 291] width 69 height 20
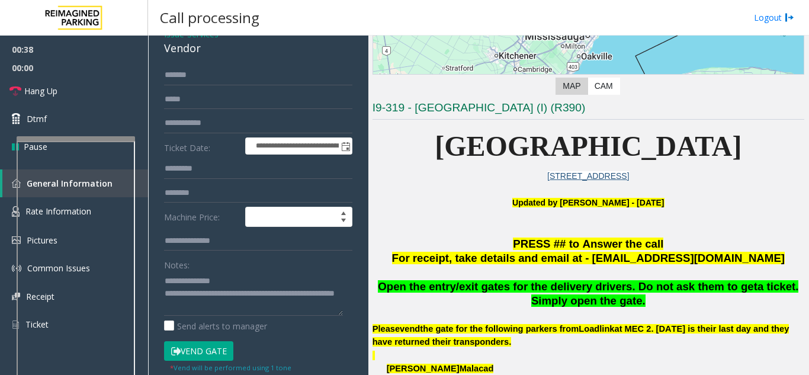
scroll to position [0, 0]
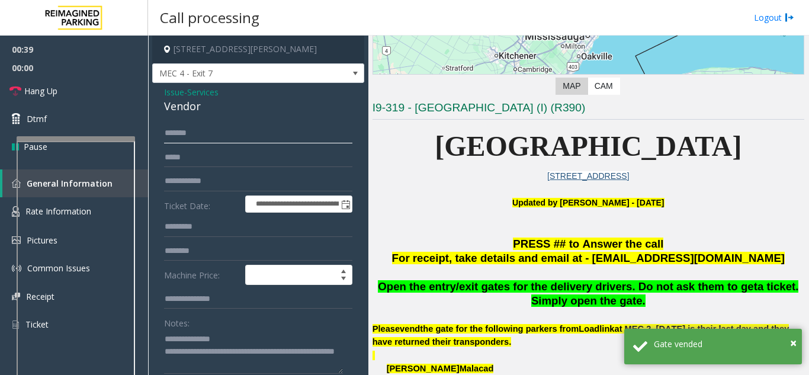
drag, startPoint x: 197, startPoint y: 130, endPoint x: 127, endPoint y: 153, distance: 73.0
click at [31, 31] on app-root "**********" at bounding box center [404, 187] width 809 height 375
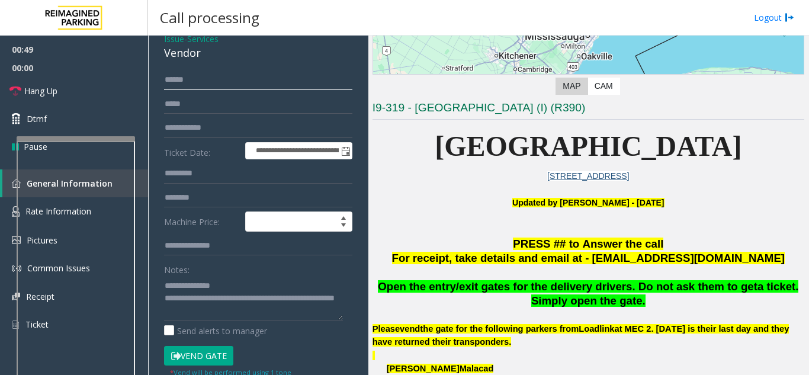
scroll to position [118, 0]
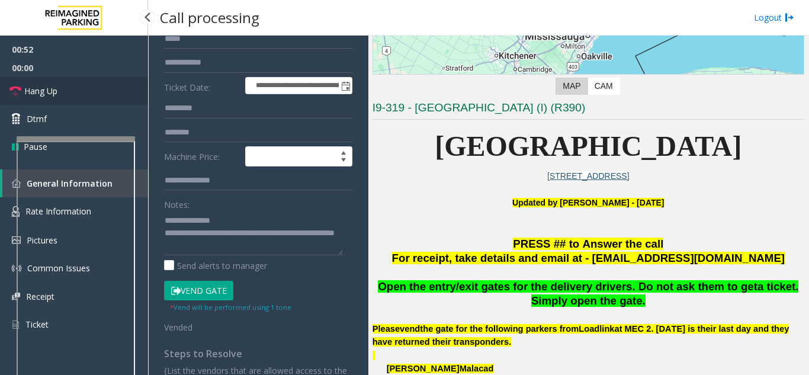
type input "*****"
click at [75, 99] on link "Hang Up" at bounding box center [74, 91] width 148 height 28
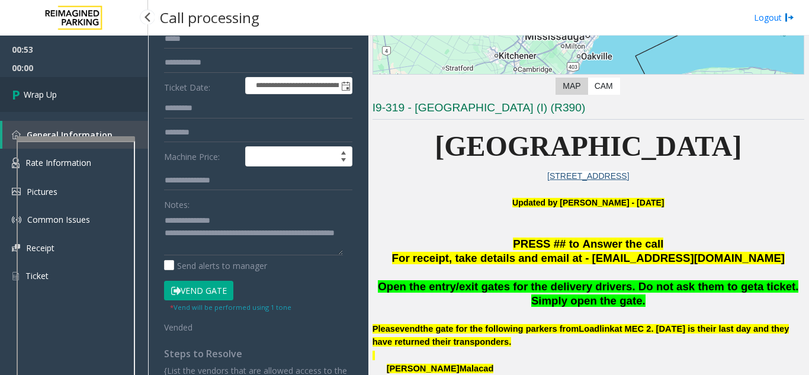
click at [75, 99] on link "Wrap Up" at bounding box center [74, 94] width 148 height 35
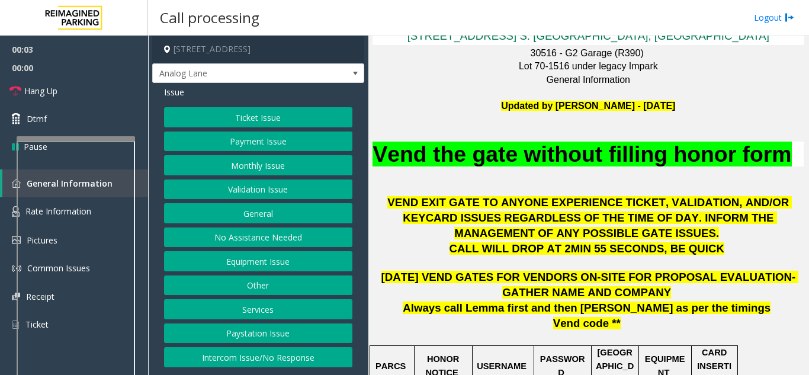
scroll to position [296, 0]
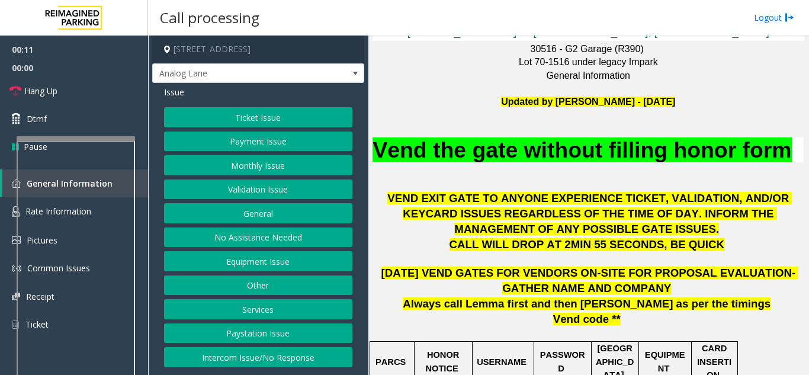
click at [268, 171] on button "Monthly Issue" at bounding box center [258, 165] width 188 height 20
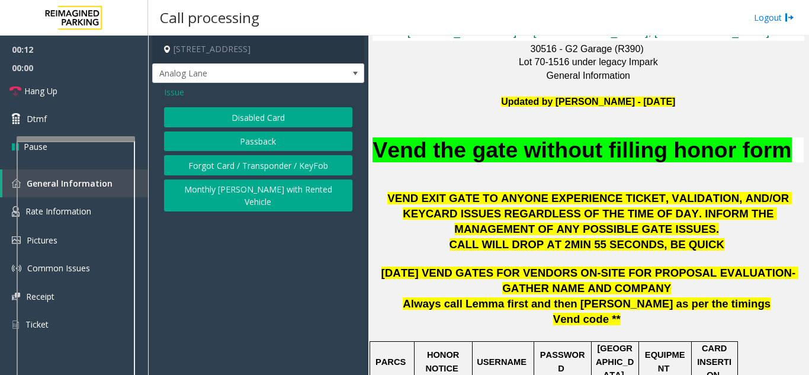
click at [250, 113] on button "Disabled Card" at bounding box center [258, 117] width 188 height 20
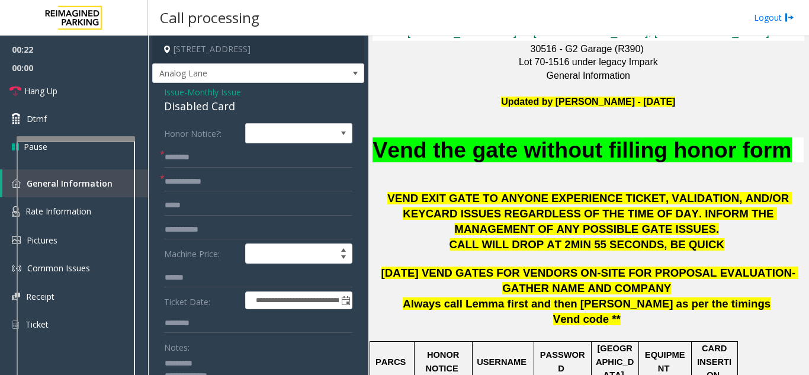
type textarea "**********"
click at [209, 98] on span "Monthly Issue" at bounding box center [214, 92] width 54 height 12
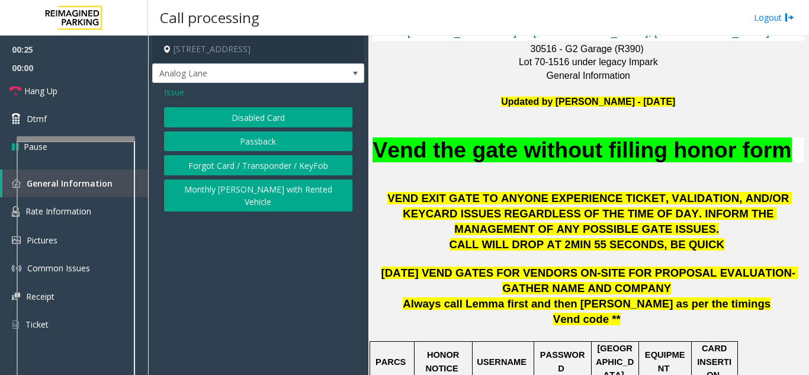
click at [175, 96] on span "Issue" at bounding box center [174, 92] width 20 height 12
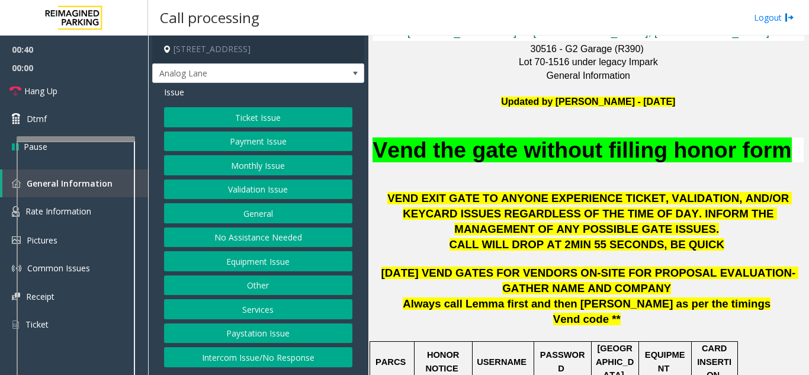
drag, startPoint x: 278, startPoint y: 123, endPoint x: 254, endPoint y: 176, distance: 58.9
click at [261, 169] on div "Ticket Issue Payment Issue Monthly Issue Validation Issue General No Assistance…" at bounding box center [258, 237] width 188 height 260
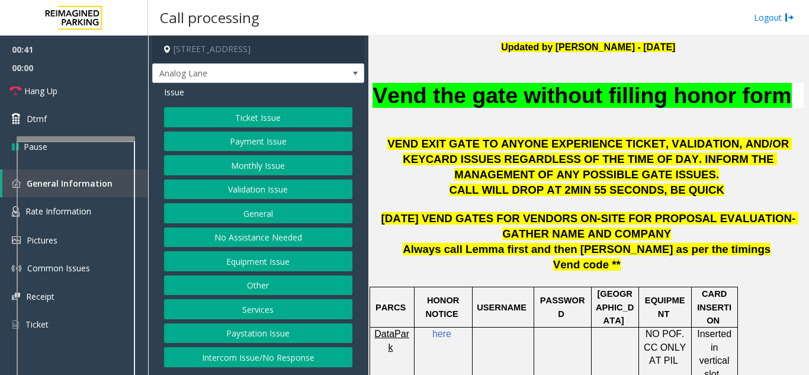
scroll to position [474, 0]
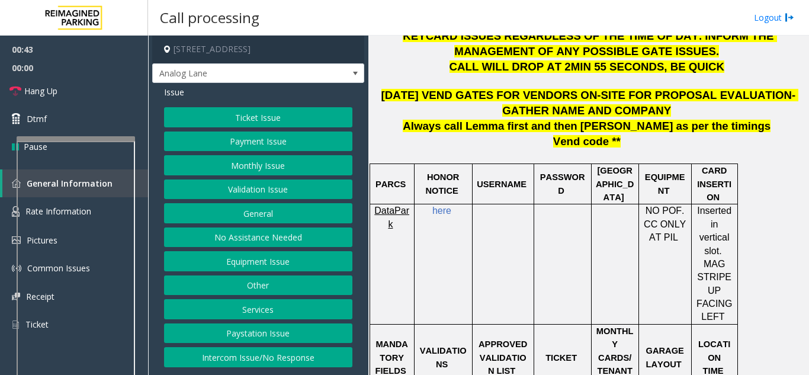
click at [202, 169] on button "Monthly Issue" at bounding box center [258, 165] width 188 height 20
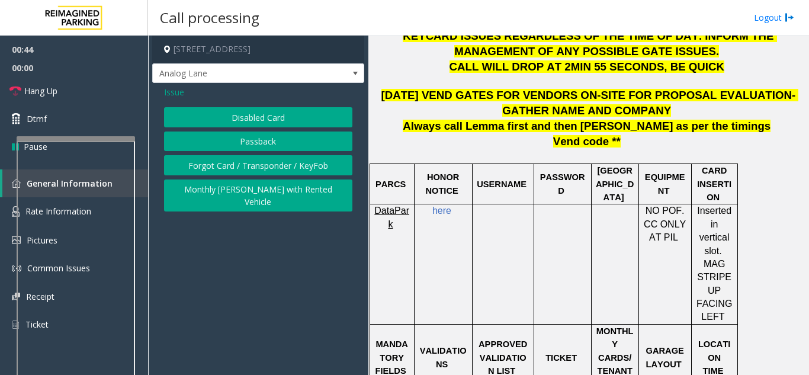
click at [178, 88] on span "Issue" at bounding box center [174, 92] width 20 height 12
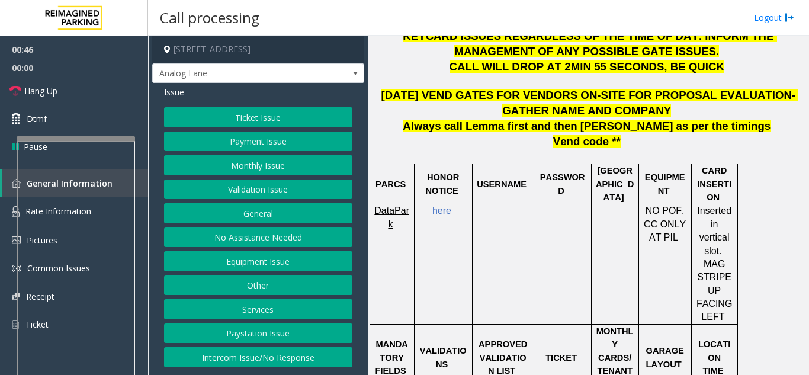
click at [265, 191] on button "Validation Issue" at bounding box center [258, 189] width 188 height 20
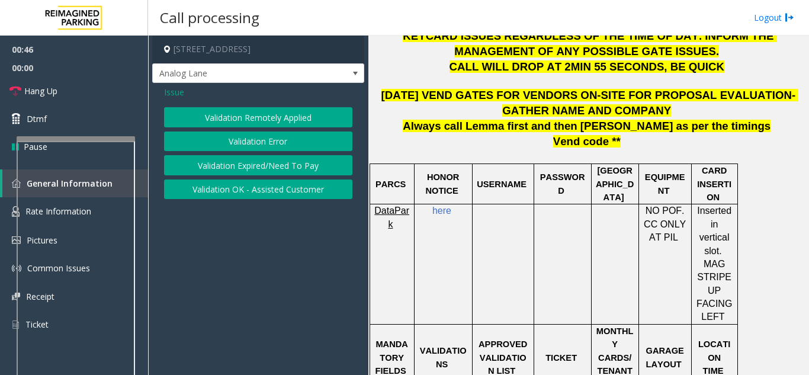
click at [253, 135] on button "Validation Error" at bounding box center [258, 141] width 188 height 20
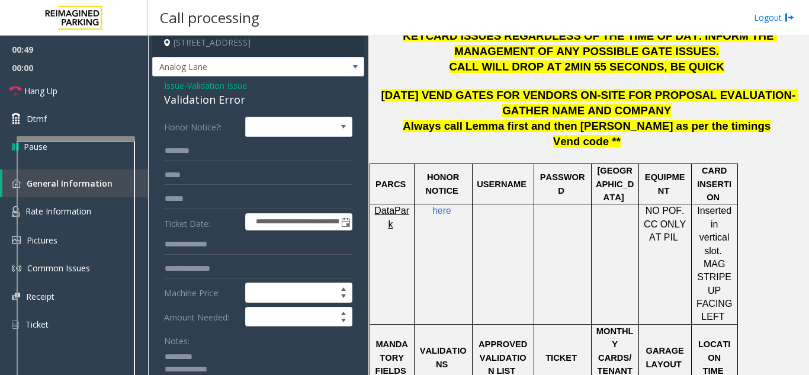
scroll to position [0, 0]
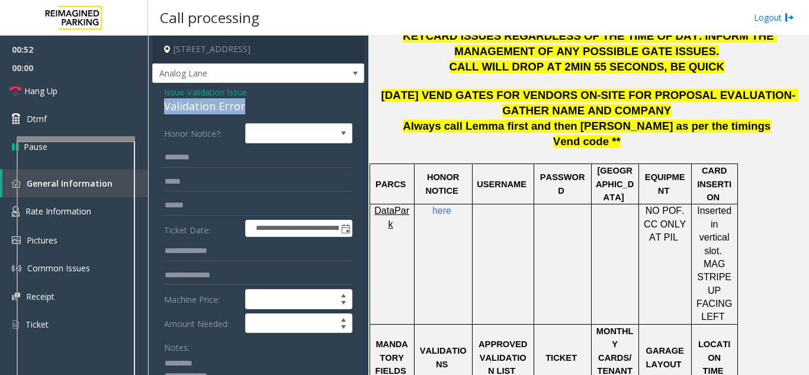
drag, startPoint x: 166, startPoint y: 102, endPoint x: 244, endPoint y: 110, distance: 78.5
click at [244, 110] on div "Validation Error" at bounding box center [258, 106] width 188 height 16
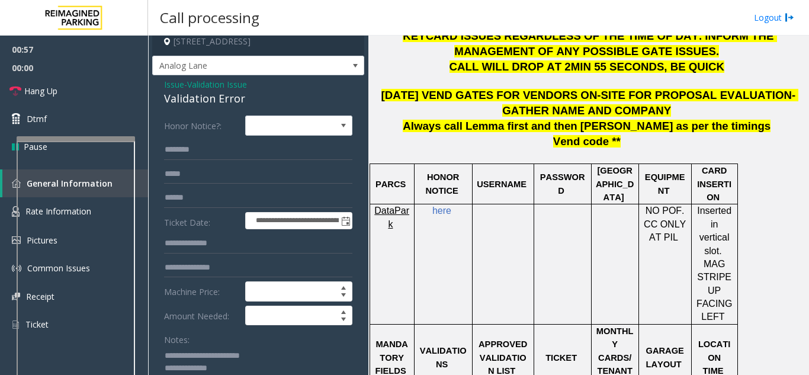
type textarea "**********"
click at [188, 201] on input "text" at bounding box center [258, 198] width 188 height 20
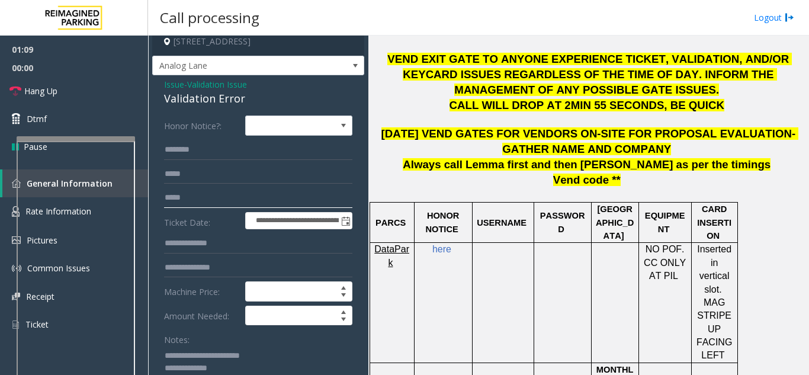
scroll to position [414, 0]
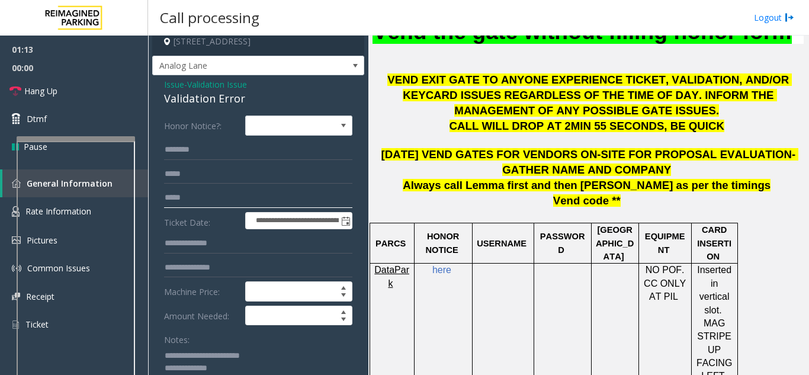
click at [168, 197] on input "*****" at bounding box center [258, 198] width 188 height 20
drag, startPoint x: 198, startPoint y: 197, endPoint x: 226, endPoint y: 198, distance: 27.3
click at [226, 198] on input "**********" at bounding box center [258, 198] width 188 height 20
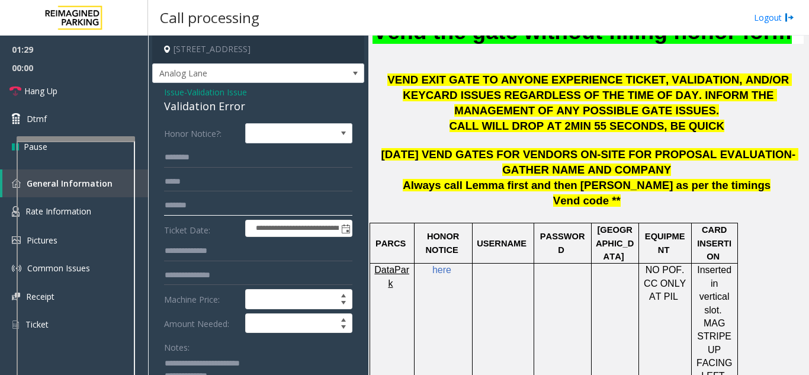
type input "******"
click at [218, 153] on input "text" at bounding box center [258, 157] width 188 height 20
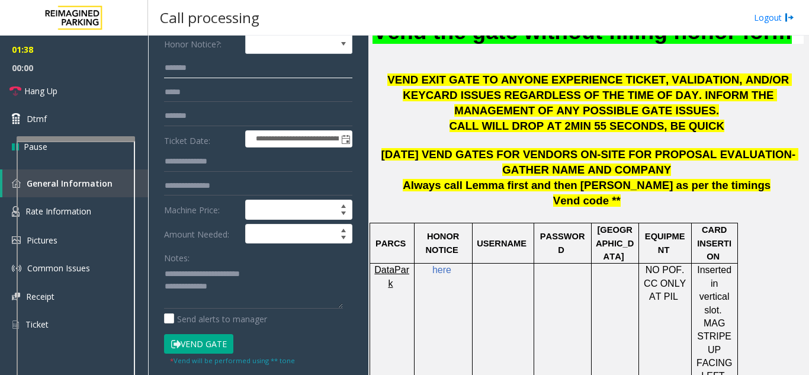
scroll to position [118, 0]
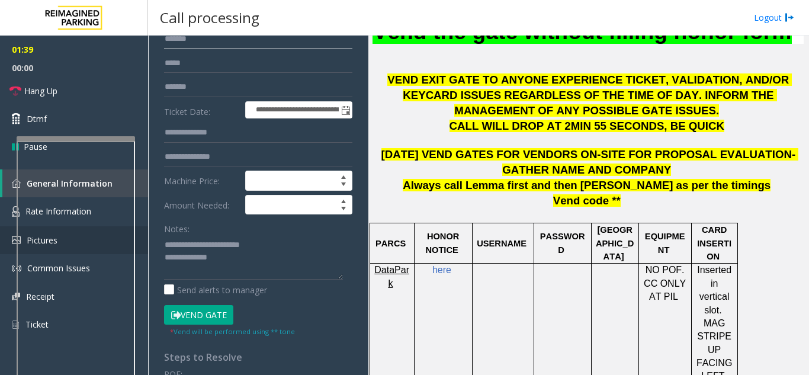
type input "******"
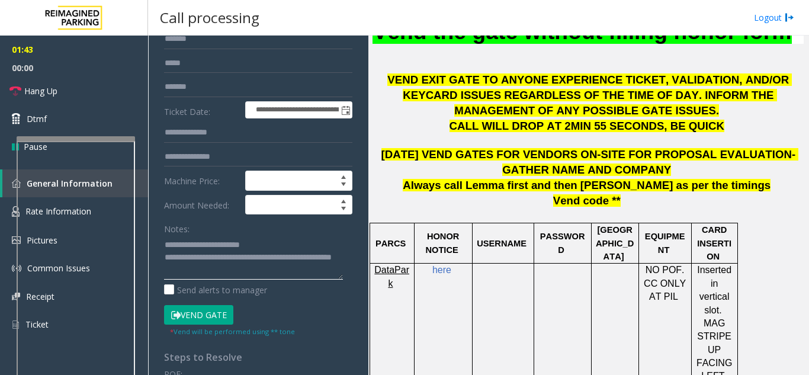
drag, startPoint x: 272, startPoint y: 272, endPoint x: 246, endPoint y: 259, distance: 29.1
click at [270, 272] on textarea at bounding box center [253, 257] width 179 height 44
click at [232, 266] on textarea at bounding box center [253, 257] width 179 height 44
click at [211, 312] on button "Vend Gate" at bounding box center [198, 315] width 69 height 20
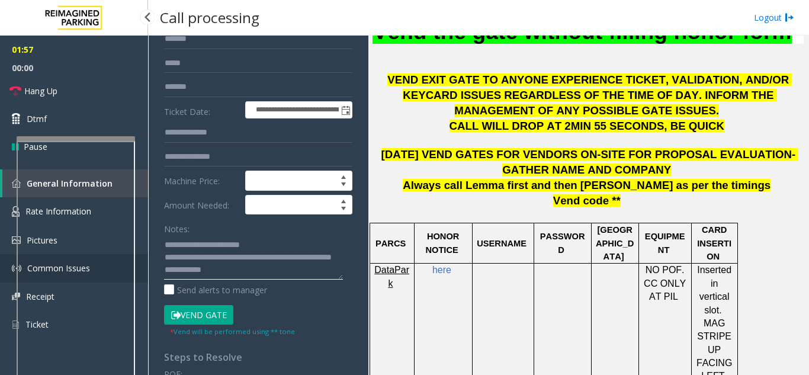
scroll to position [12, 0]
drag, startPoint x: 224, startPoint y: 279, endPoint x: 134, endPoint y: 275, distance: 90.7
click at [148, 275] on div "**********" at bounding box center [478, 187] width 661 height 375
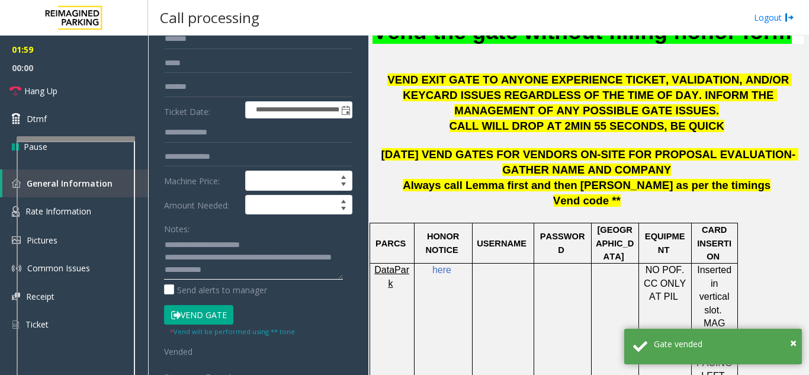
click at [185, 268] on textarea at bounding box center [253, 257] width 179 height 44
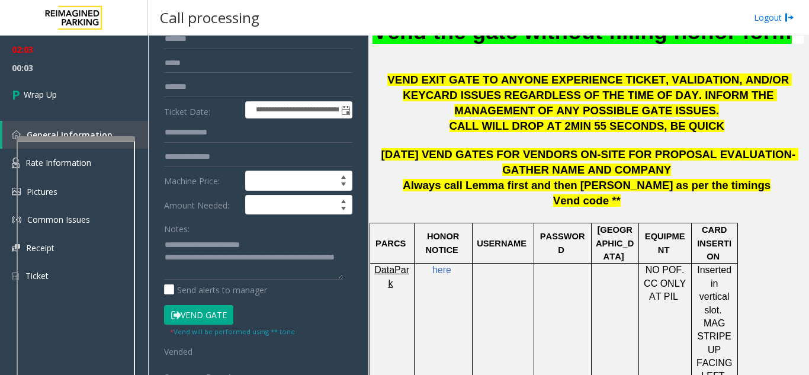
click at [403, 132] on span "CALL WILL DROP AT 2MIN 55 SECONDS, BE QUICK" at bounding box center [586, 126] width 275 height 12
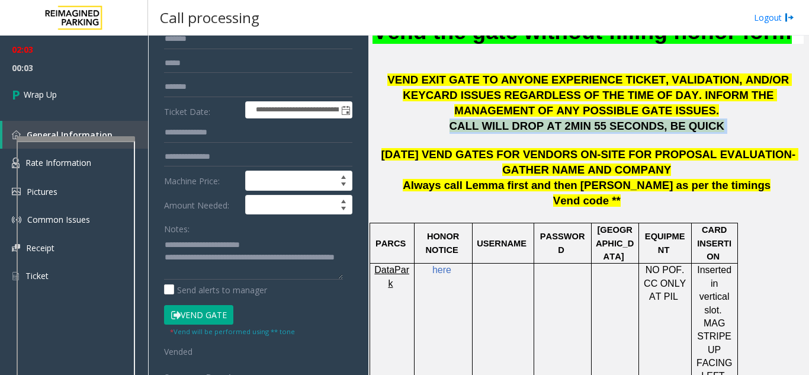
click at [403, 132] on span "CALL WILL DROP AT 2MIN 55 SECONDS, BE QUICK" at bounding box center [586, 126] width 275 height 12
copy p "CALL WILL DROP AT 2MIN 55 SECONDS, BE QUICK"
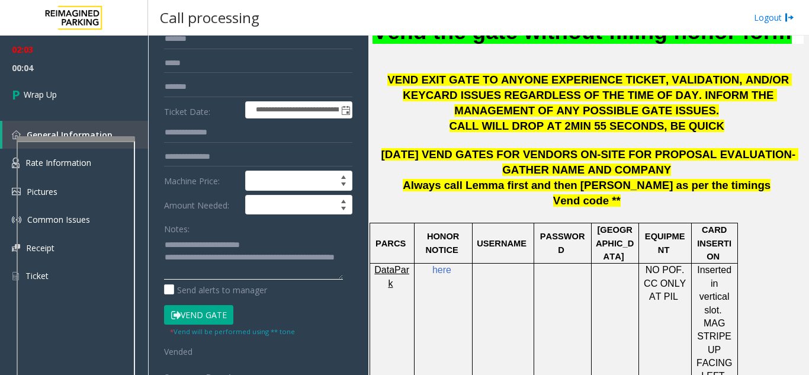
click at [231, 265] on textarea at bounding box center [253, 257] width 179 height 44
paste textarea "**********"
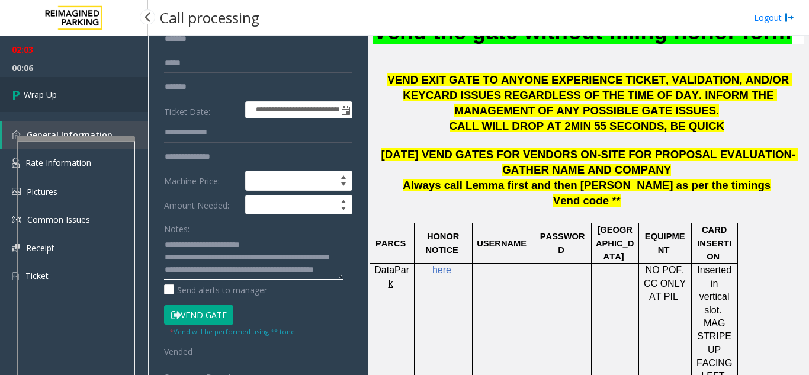
type textarea "**********"
click at [54, 86] on link "Wrap Up" at bounding box center [74, 94] width 148 height 35
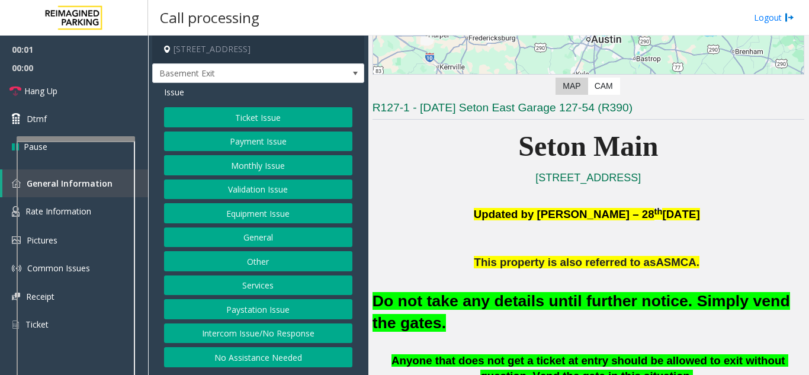
scroll to position [355, 0]
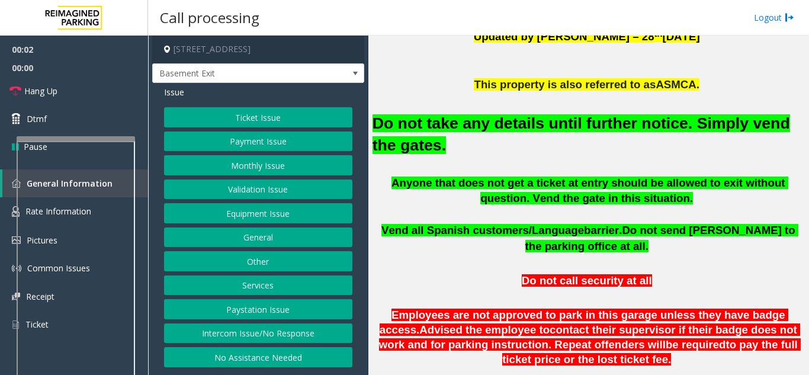
click at [260, 211] on button "Equipment Issue" at bounding box center [258, 213] width 188 height 20
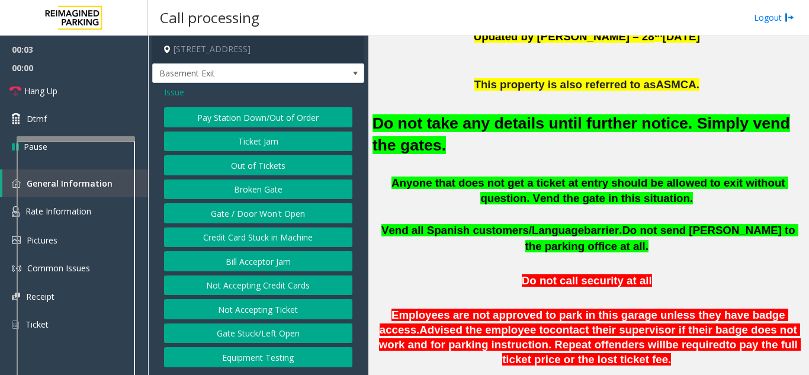
click at [254, 220] on button "Gate / Door Won't Open" at bounding box center [258, 213] width 188 height 20
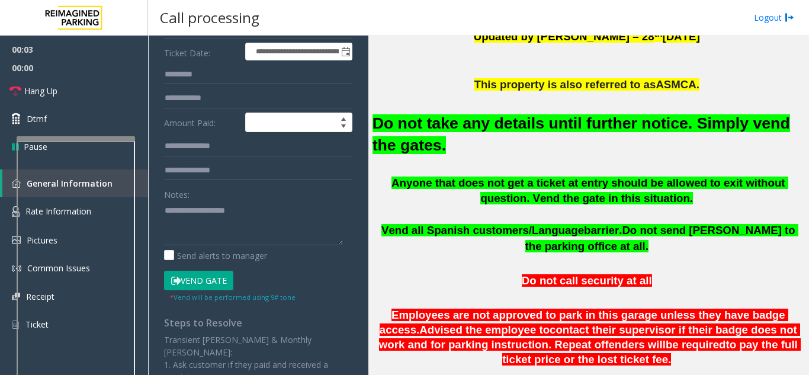
scroll to position [178, 0]
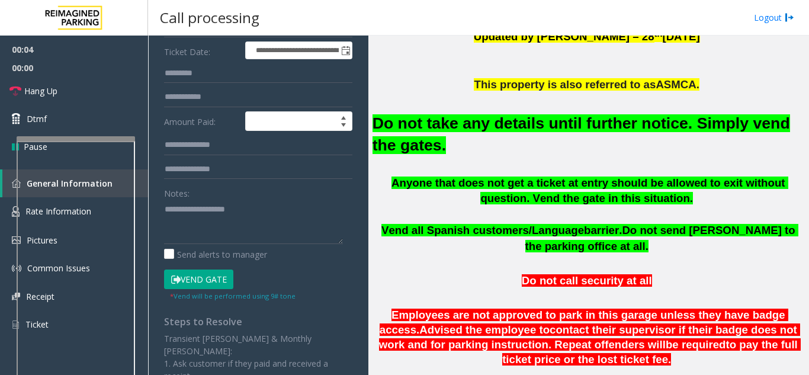
click at [192, 278] on button "Vend Gate" at bounding box center [198, 279] width 69 height 20
click at [403, 125] on font "Do not take any details until further notice. Simply vend the gates." at bounding box center [580, 134] width 417 height 40
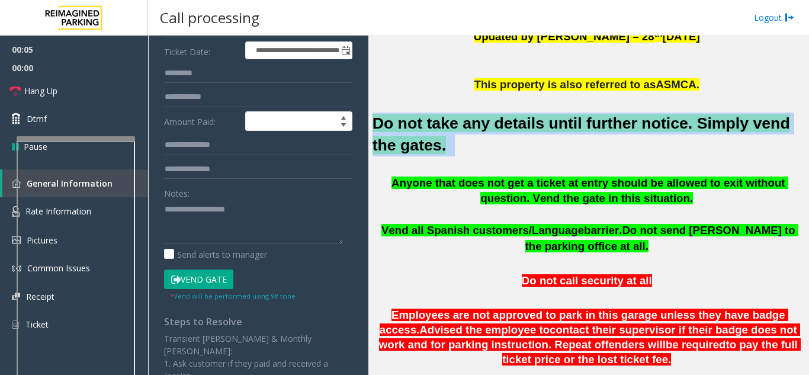
click at [403, 125] on font "Do not take any details until further notice. Simply vend the gates." at bounding box center [580, 134] width 417 height 40
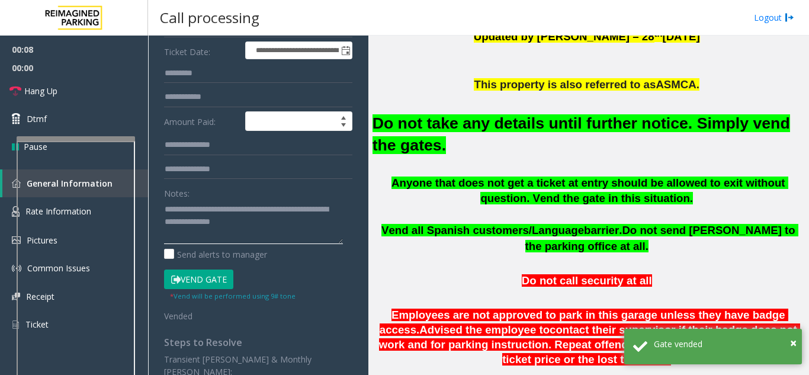
type textarea "**********"
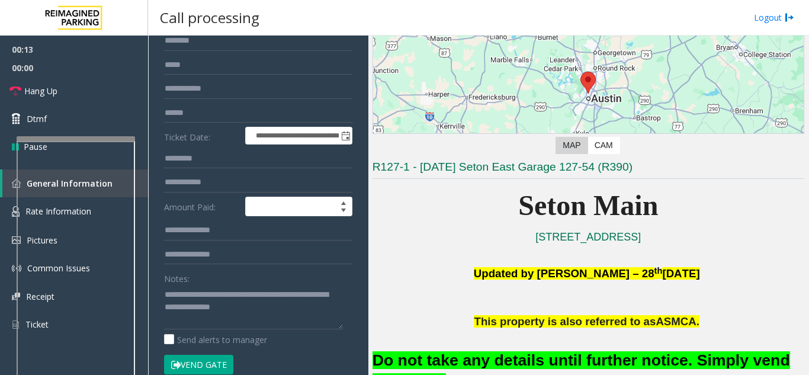
scroll to position [0, 0]
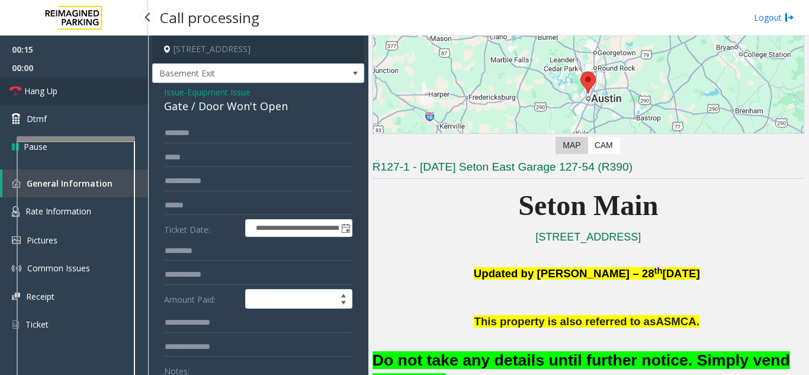
click at [70, 79] on link "Hang Up" at bounding box center [74, 91] width 148 height 28
click at [71, 79] on link "Hang Up" at bounding box center [74, 91] width 148 height 28
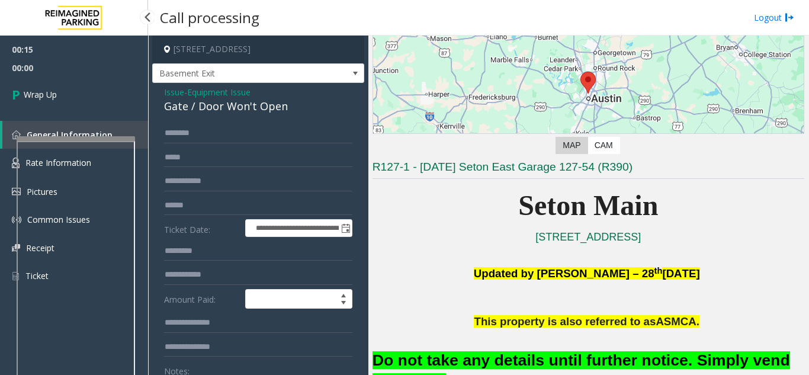
click at [71, 79] on link "Wrap Up" at bounding box center [74, 94] width 148 height 35
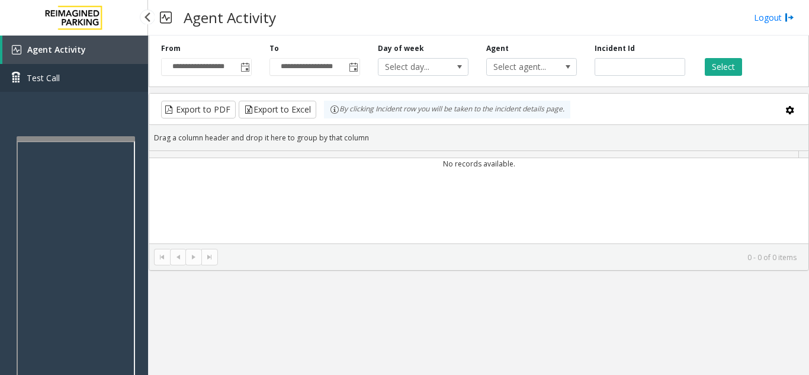
click at [71, 79] on link "Test Call" at bounding box center [74, 78] width 148 height 28
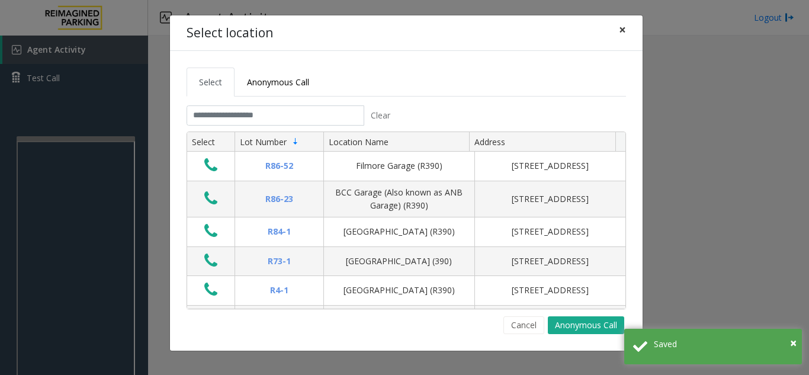
click at [403, 30] on span "×" at bounding box center [622, 29] width 7 height 17
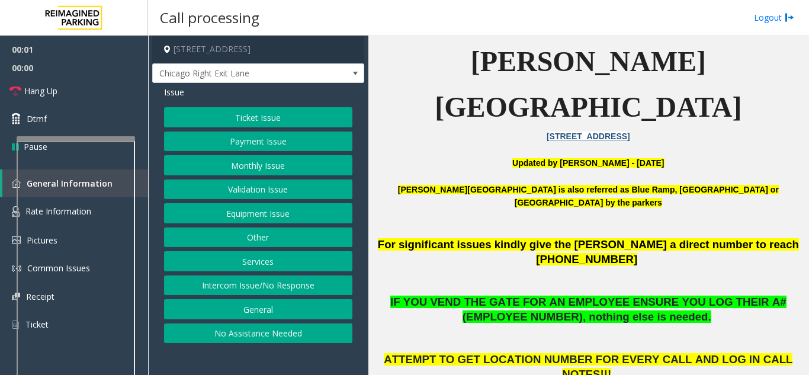
scroll to position [296, 0]
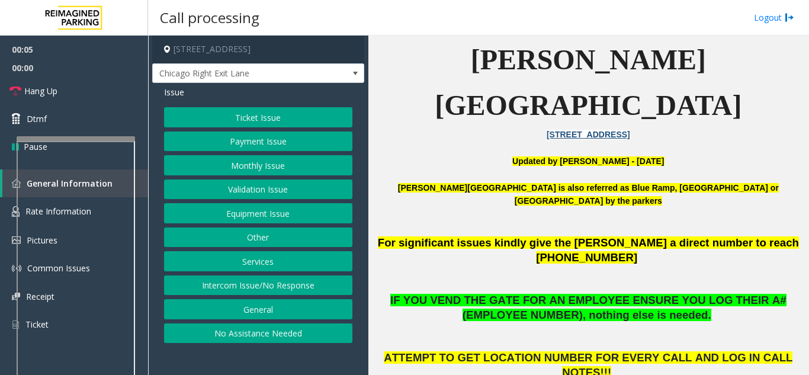
click at [394, 294] on span "IF YOU VEND THE GATE FOR AN EMPLOYEE ENSURE YOU LOG THEIR A# (EMPLOYEE NUMBER),…" at bounding box center [588, 307] width 396 height 27
drag, startPoint x: 275, startPoint y: 197, endPoint x: 291, endPoint y: 212, distance: 21.8
click at [291, 212] on div "Ticket Issue Payment Issue Monthly Issue Validation Issue Equipment Issue Other…" at bounding box center [258, 225] width 188 height 236
click at [268, 173] on button "Monthly Issue" at bounding box center [258, 165] width 188 height 20
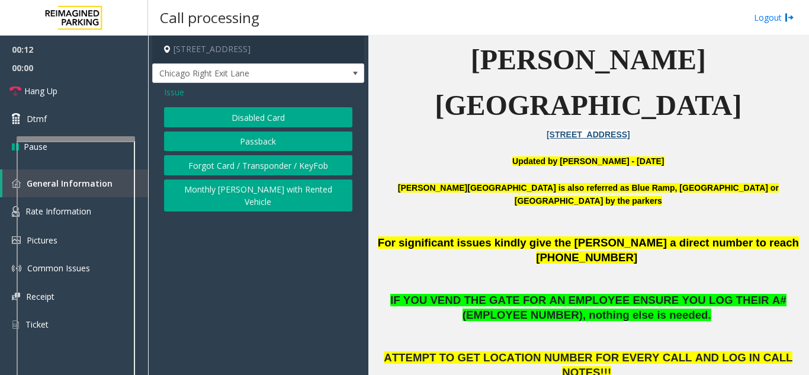
click at [239, 118] on button "Disabled Card" at bounding box center [258, 117] width 188 height 20
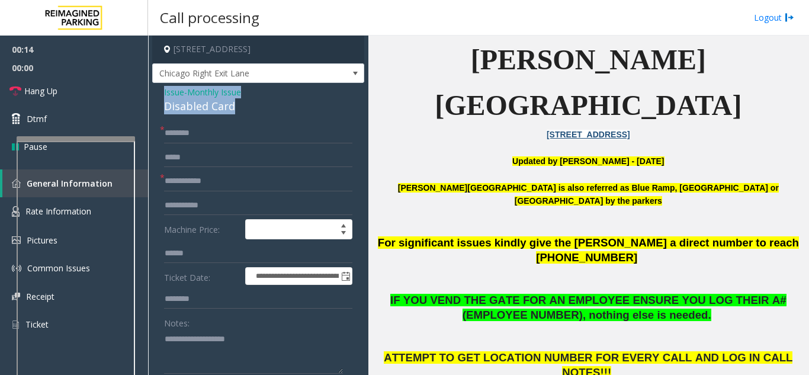
drag, startPoint x: 250, startPoint y: 104, endPoint x: 160, endPoint y: 90, distance: 91.1
copy div "Issue - Monthly Issue Disabled Card"
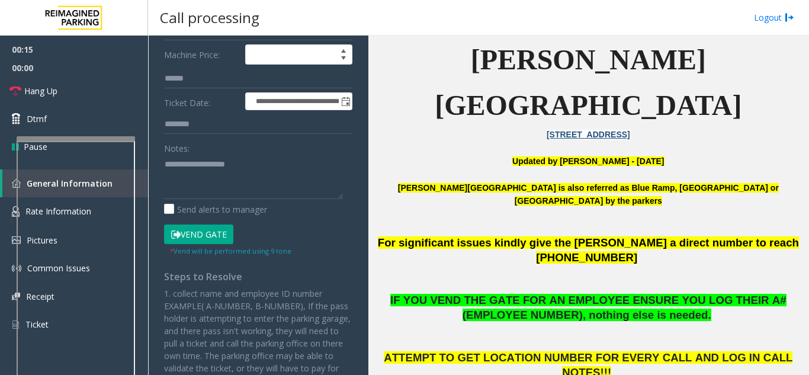
scroll to position [178, 0]
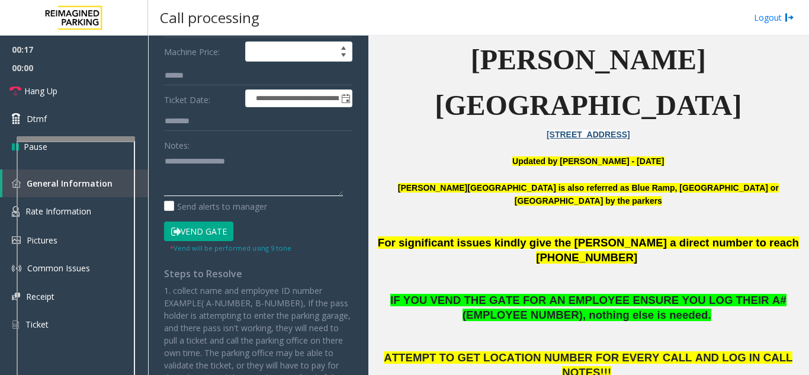
paste textarea "**********"
click at [229, 176] on textarea at bounding box center [253, 174] width 179 height 44
click at [168, 186] on textarea at bounding box center [253, 174] width 179 height 44
click at [167, 185] on textarea at bounding box center [253, 174] width 179 height 44
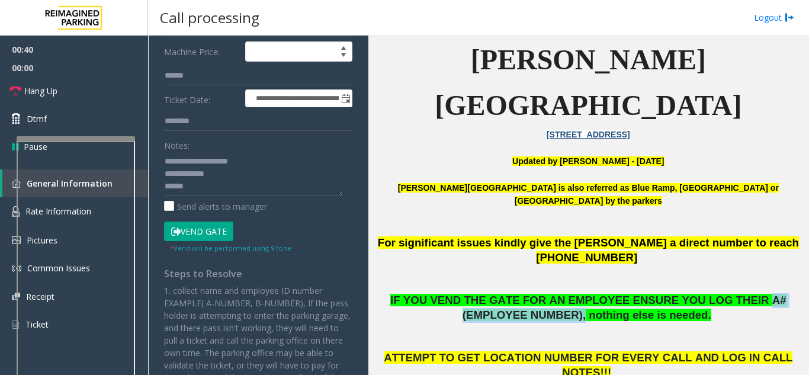
drag, startPoint x: 706, startPoint y: 207, endPoint x: 553, endPoint y: 224, distance: 153.8
click at [403, 294] on span "IF YOU VEND THE GATE FOR AN EMPLOYEE ENSURE YOU LOG THEIR A# (EMPLOYEE NUMBER),…" at bounding box center [588, 307] width 396 height 27
copy span "A# (EMPLOYEE NUMBER),"
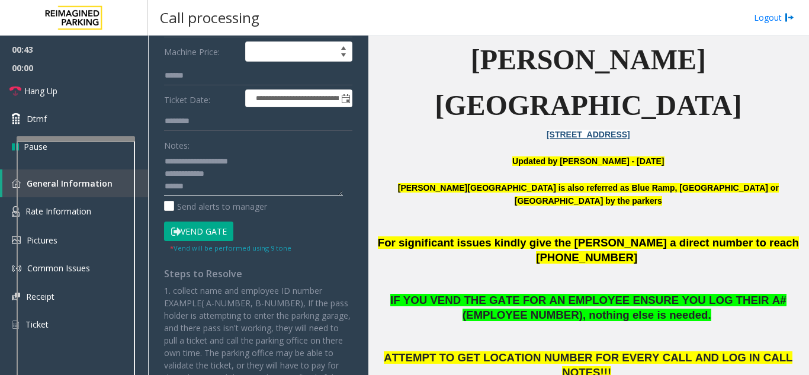
click at [165, 185] on textarea at bounding box center [253, 174] width 179 height 44
paste textarea "**********"
click at [223, 232] on button "Vend Gate" at bounding box center [198, 231] width 69 height 20
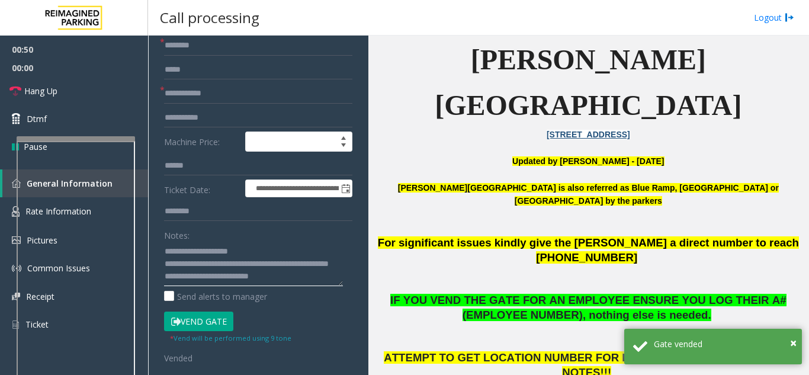
click at [217, 269] on textarea at bounding box center [253, 264] width 179 height 44
click at [218, 269] on textarea at bounding box center [253, 264] width 179 height 44
click at [86, 92] on link "Hang Up" at bounding box center [74, 91] width 148 height 28
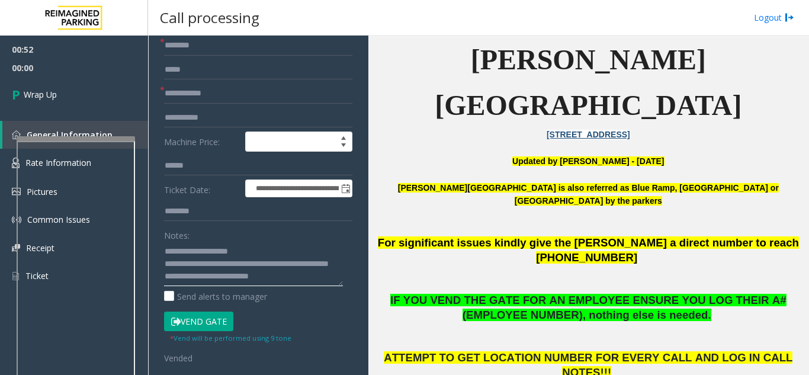
click at [217, 274] on textarea at bounding box center [253, 264] width 179 height 44
click at [218, 266] on textarea at bounding box center [253, 264] width 179 height 44
click at [218, 262] on textarea at bounding box center [253, 264] width 179 height 44
click at [164, 252] on textarea at bounding box center [253, 264] width 179 height 44
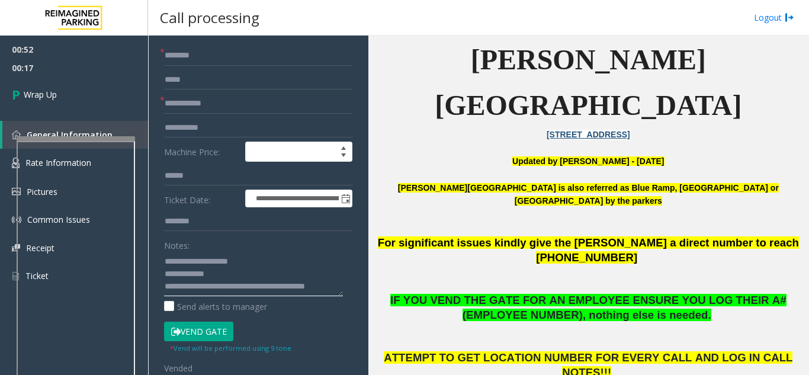
scroll to position [0, 0]
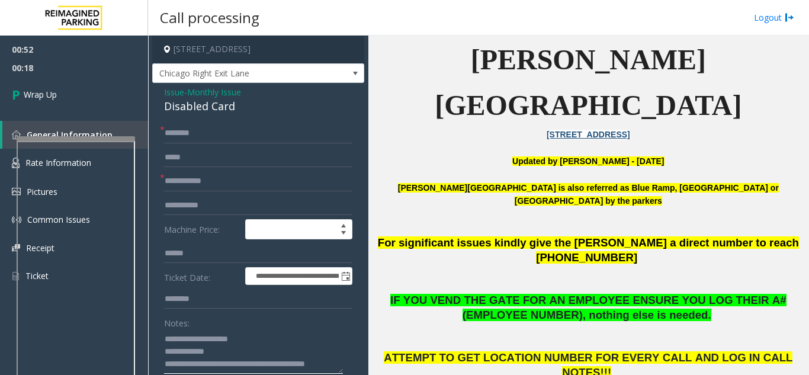
type textarea "**********"
click at [178, 172] on input "text" at bounding box center [258, 181] width 188 height 20
type input "**"
click at [184, 139] on input "text" at bounding box center [258, 133] width 188 height 20
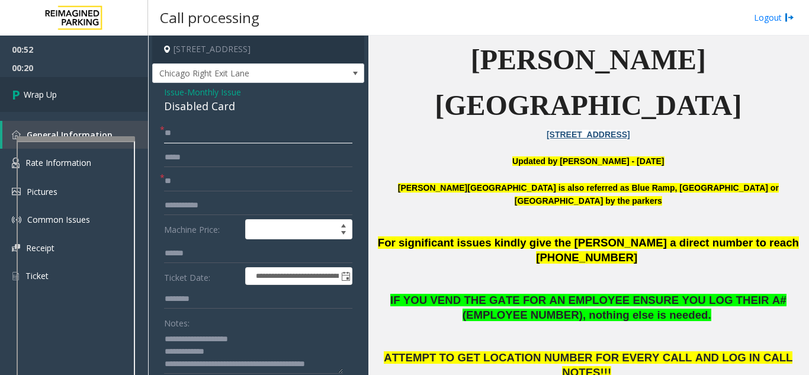
type input "**"
click at [131, 105] on link "Wrap Up" at bounding box center [74, 94] width 148 height 35
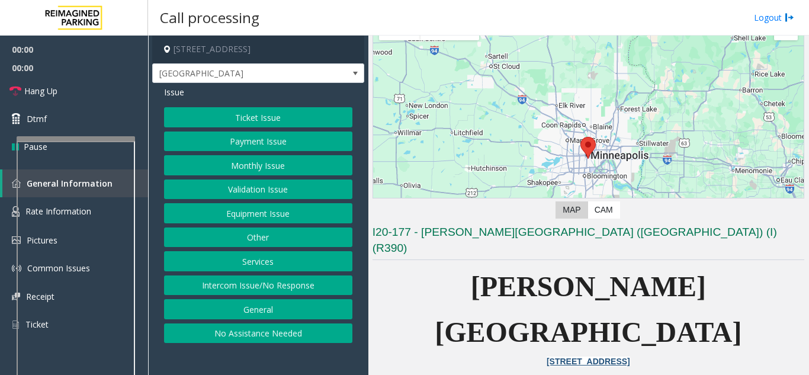
scroll to position [118, 0]
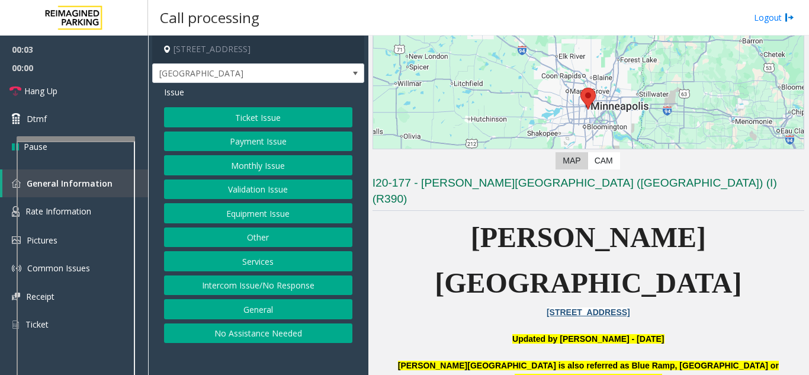
drag, startPoint x: 286, startPoint y: 213, endPoint x: 279, endPoint y: 166, distance: 47.3
click at [279, 166] on div "Ticket Issue Payment Issue Monthly Issue Validation Issue Equipment Issue Other…" at bounding box center [258, 225] width 188 height 236
click at [279, 166] on button "Monthly Issue" at bounding box center [258, 165] width 188 height 20
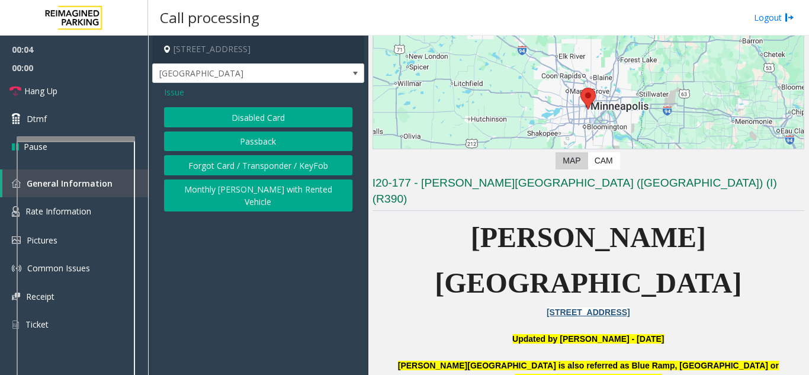
click at [253, 115] on button "Disabled Card" at bounding box center [258, 117] width 188 height 20
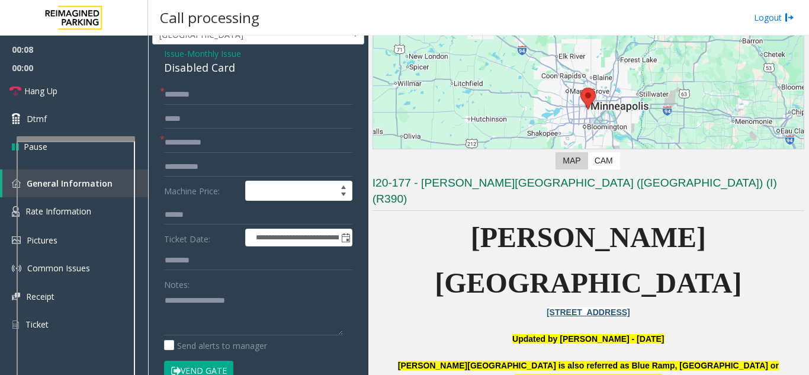
scroll to position [59, 0]
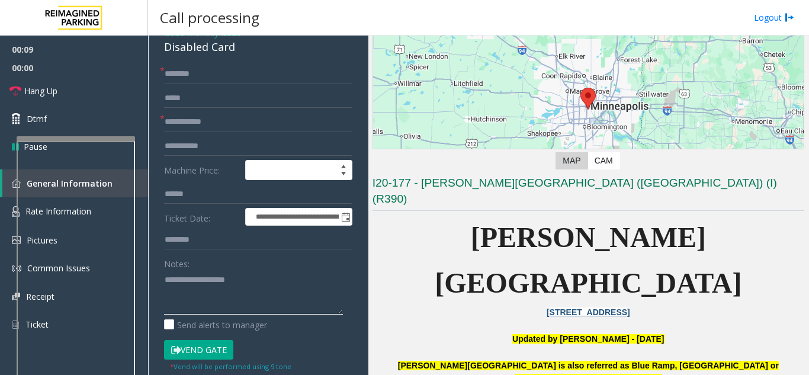
paste textarea "**********"
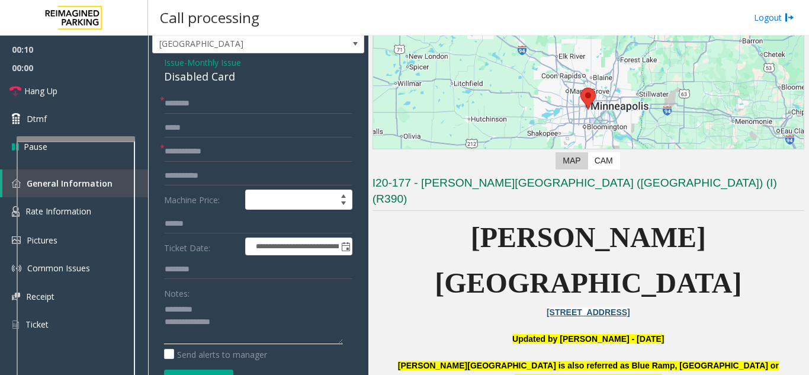
scroll to position [0, 0]
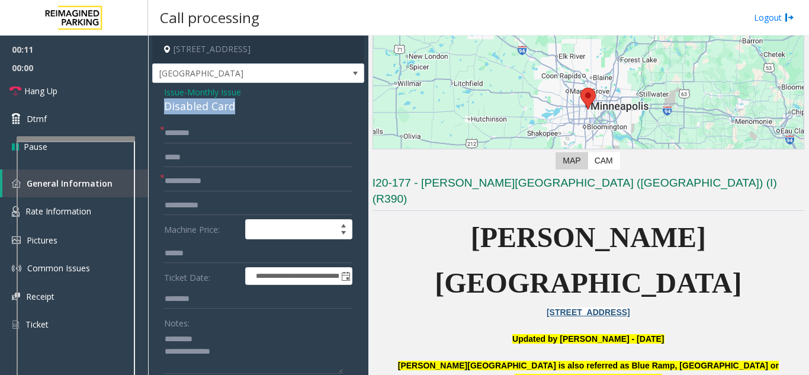
drag, startPoint x: 163, startPoint y: 107, endPoint x: 233, endPoint y: 100, distance: 70.2
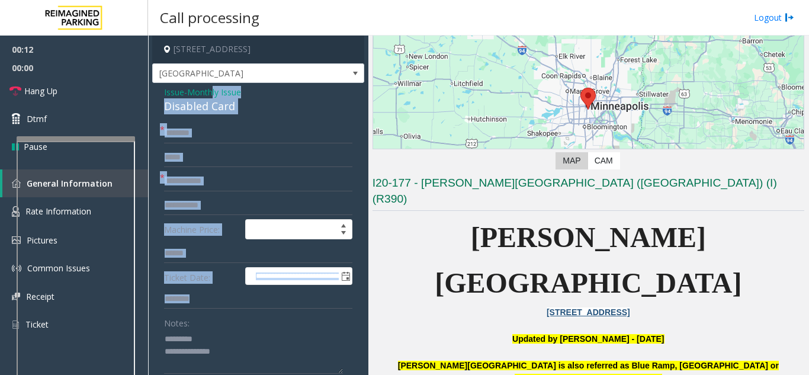
drag, startPoint x: 211, startPoint y: 103, endPoint x: 216, endPoint y: 184, distance: 80.7
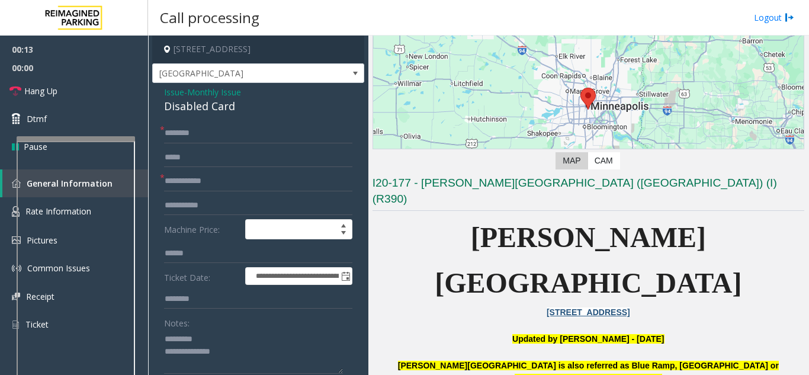
click at [191, 112] on div "Disabled Card" at bounding box center [258, 106] width 188 height 16
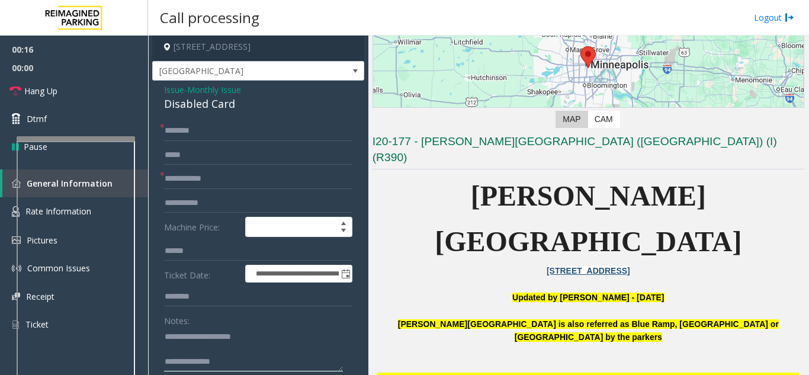
scroll to position [178, 0]
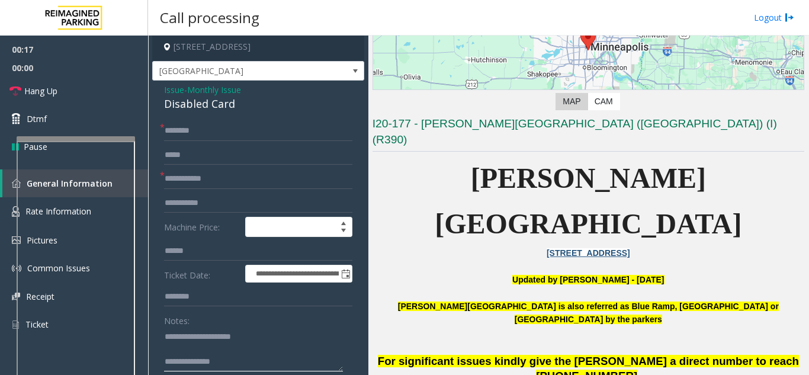
click at [244, 365] on textarea at bounding box center [253, 349] width 179 height 44
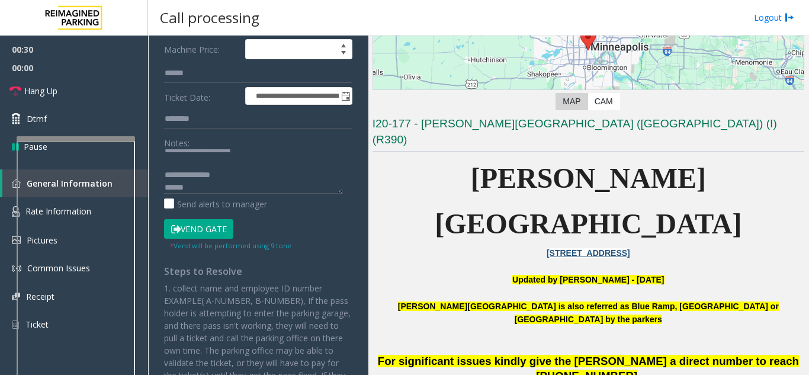
click at [206, 226] on button "Vend Gate" at bounding box center [198, 229] width 69 height 20
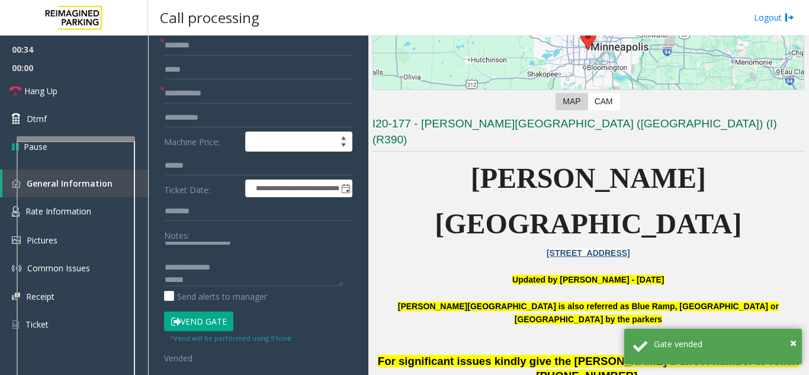
drag, startPoint x: 706, startPoint y: 324, endPoint x: 553, endPoint y: 339, distance: 153.5
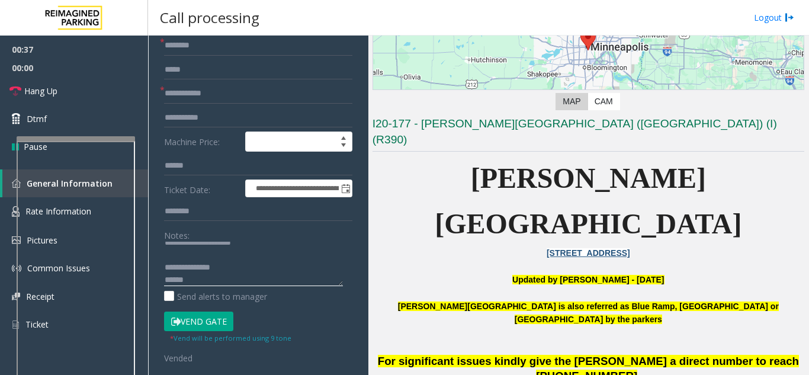
click at [166, 278] on textarea at bounding box center [253, 264] width 179 height 44
click at [40, 95] on span "Hang Up" at bounding box center [40, 91] width 33 height 12
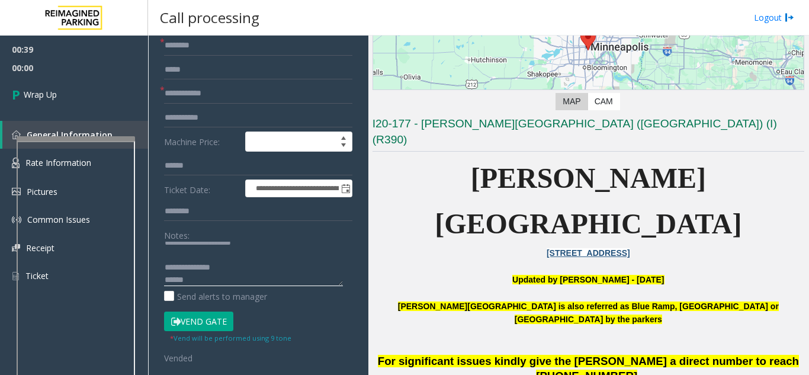
click at [166, 284] on textarea at bounding box center [253, 264] width 179 height 44
paste textarea "**********"
click at [224, 273] on textarea at bounding box center [253, 264] width 179 height 44
paste textarea "**********"
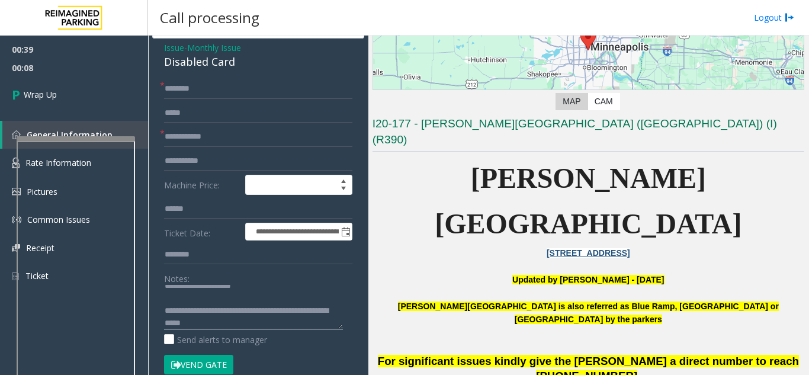
scroll to position [0, 0]
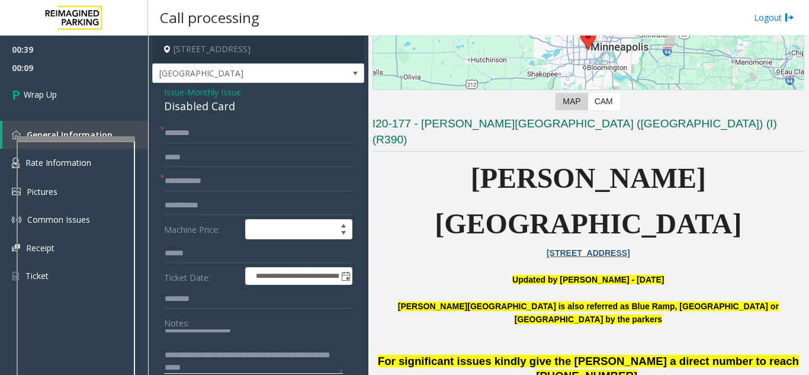
type textarea "**********"
click at [181, 188] on input "text" at bounding box center [258, 181] width 188 height 20
type input "**"
click at [173, 141] on input "text" at bounding box center [258, 133] width 188 height 20
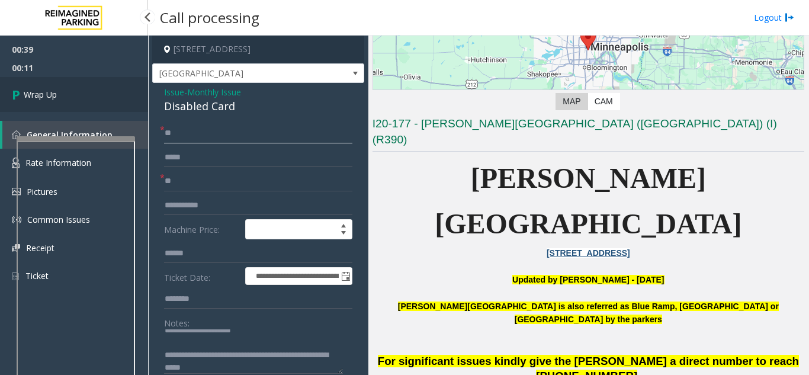
type input "**"
click at [123, 110] on link "Wrap Up" at bounding box center [74, 94] width 148 height 35
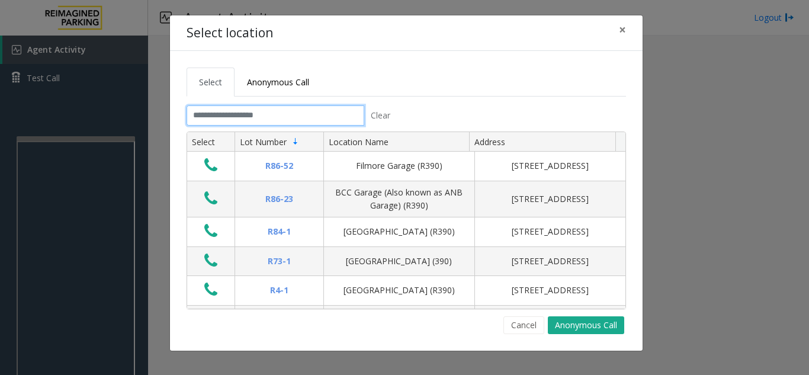
click at [212, 113] on input "text" at bounding box center [276, 115] width 178 height 20
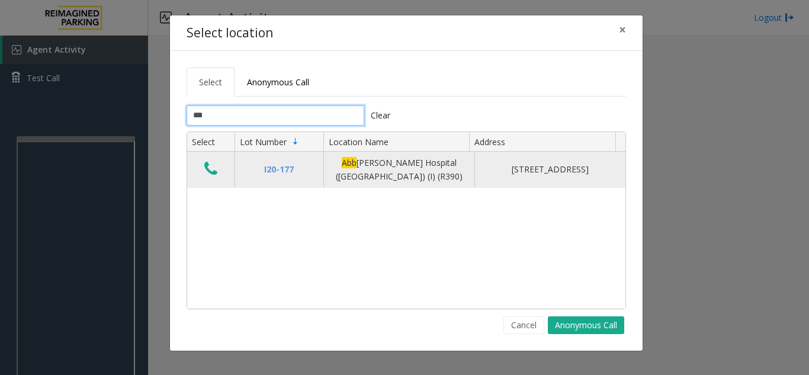
type input "***"
click at [217, 169] on icon "Data table" at bounding box center [210, 168] width 13 height 17
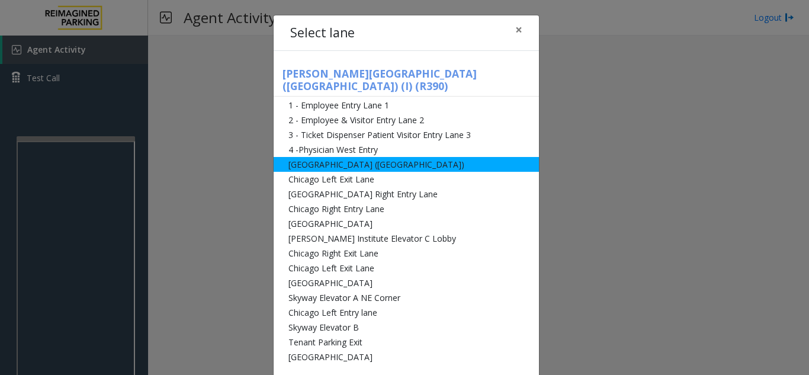
click at [393, 157] on li "[GEOGRAPHIC_DATA] ([GEOGRAPHIC_DATA])" at bounding box center [406, 164] width 265 height 15
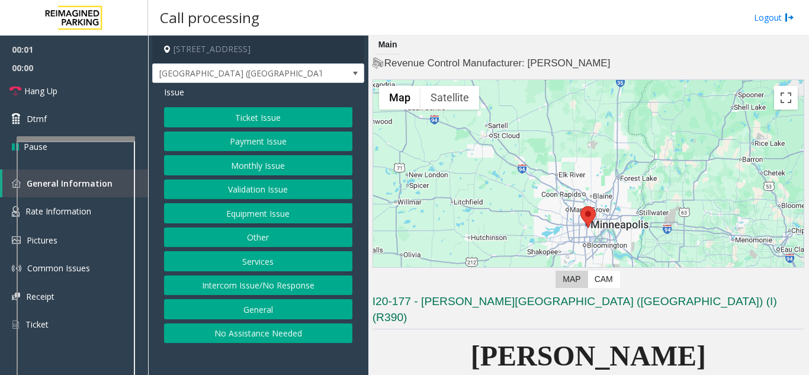
click at [272, 175] on button "Monthly Issue" at bounding box center [258, 165] width 188 height 20
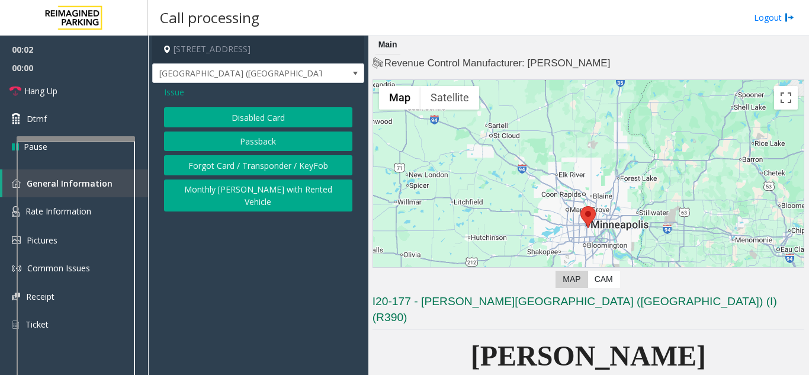
click at [252, 121] on button "Disabled Card" at bounding box center [258, 117] width 188 height 20
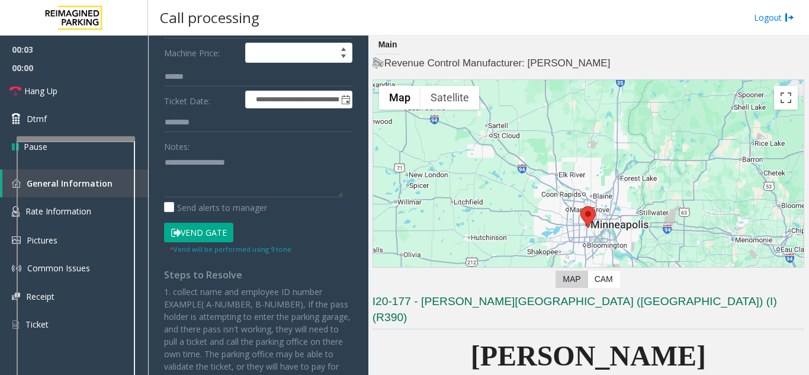
scroll to position [178, 0]
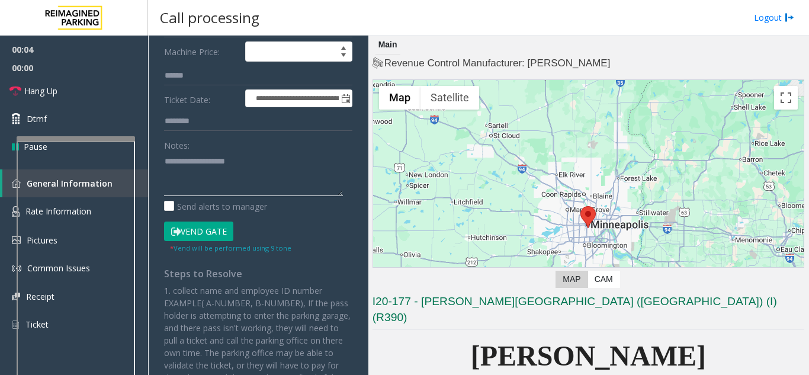
paste textarea "**********"
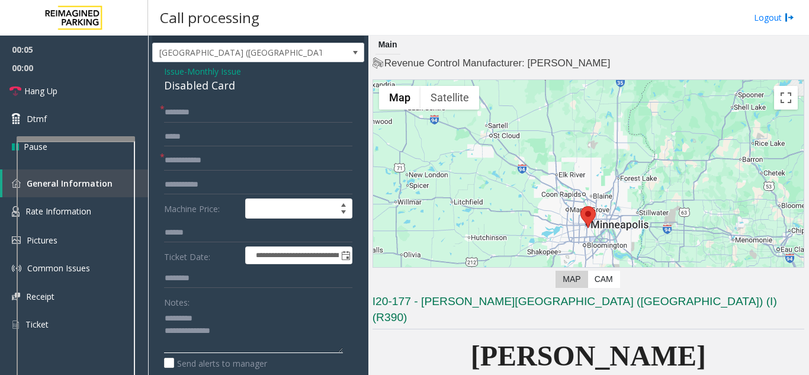
scroll to position [0, 0]
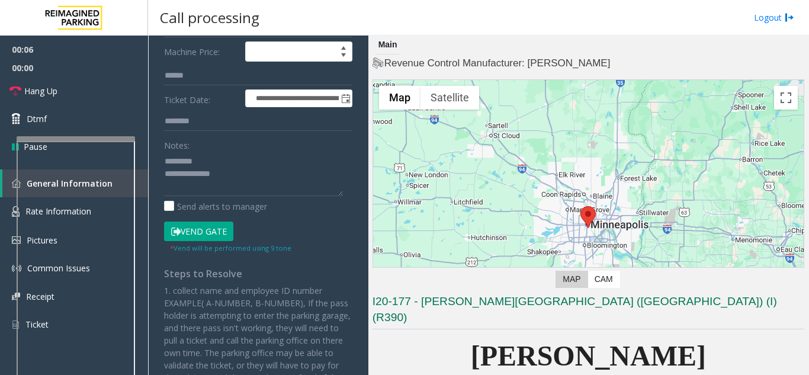
click at [190, 233] on button "Vend Gate" at bounding box center [198, 231] width 69 height 20
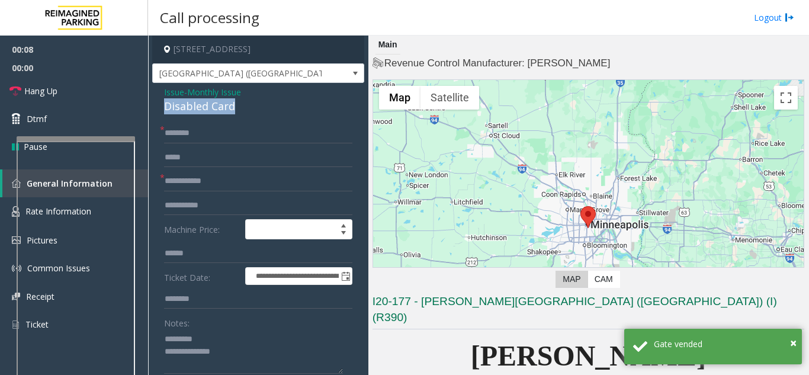
drag, startPoint x: 163, startPoint y: 105, endPoint x: 240, endPoint y: 112, distance: 77.8
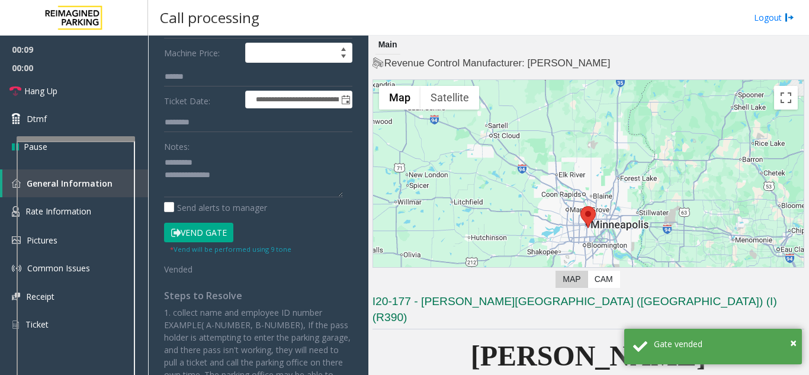
scroll to position [178, 0]
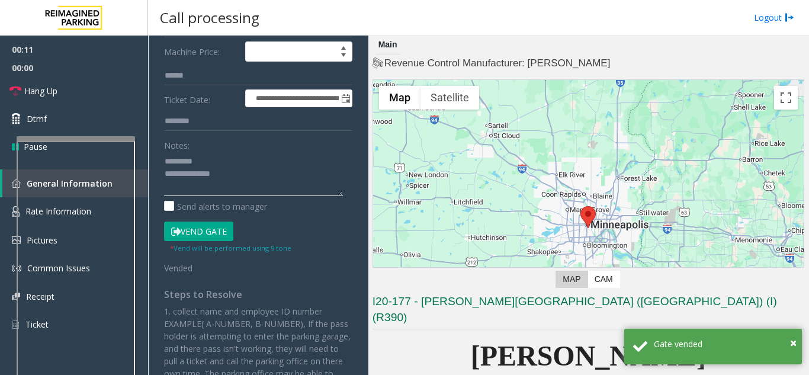
paste textarea "**********"
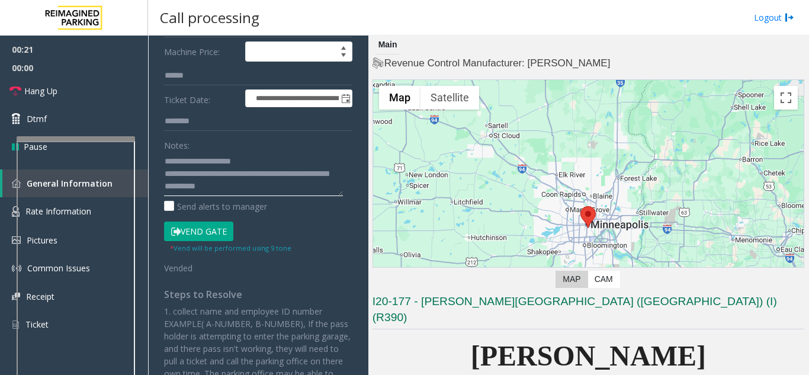
type textarea "**********"
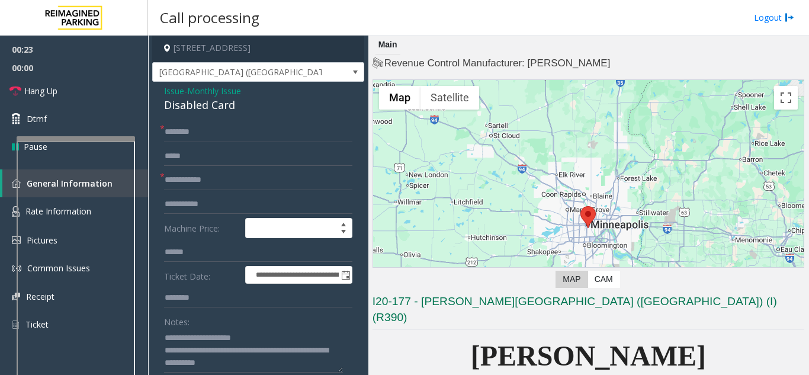
scroll to position [0, 0]
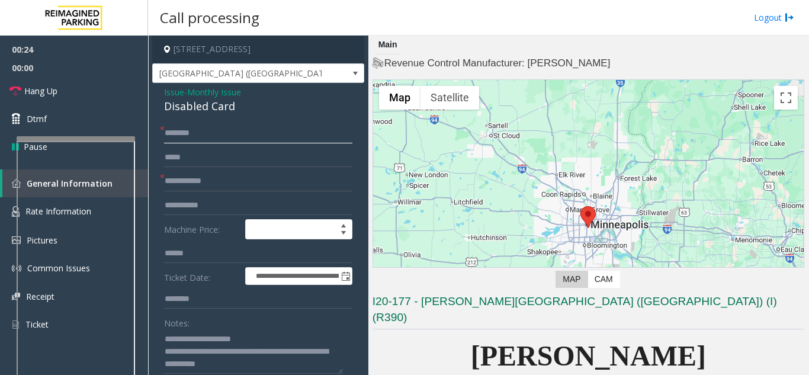
click at [185, 131] on input "text" at bounding box center [258, 133] width 188 height 20
click at [76, 95] on link "Hang Up" at bounding box center [74, 91] width 148 height 28
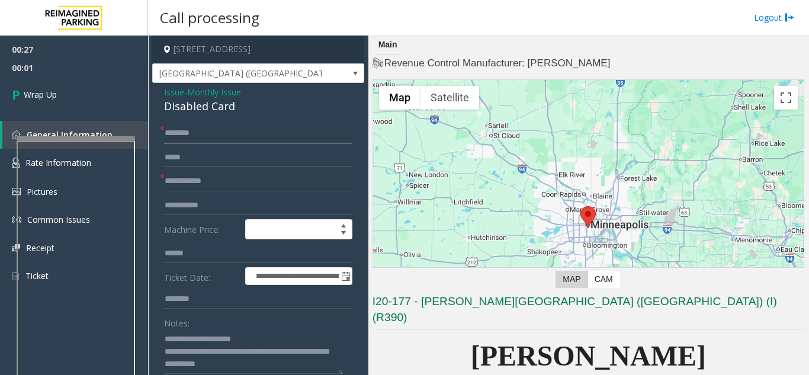
click at [233, 137] on input "text" at bounding box center [258, 133] width 188 height 20
type input "***"
click at [219, 178] on input "text" at bounding box center [258, 181] width 188 height 20
type input "*"
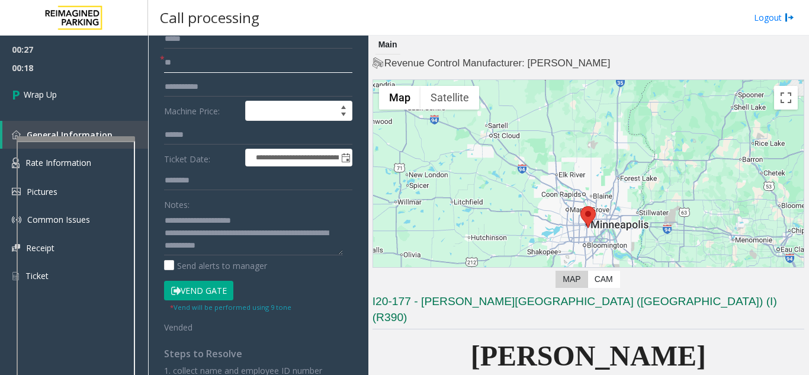
type input "**"
click at [244, 249] on textarea at bounding box center [253, 233] width 179 height 44
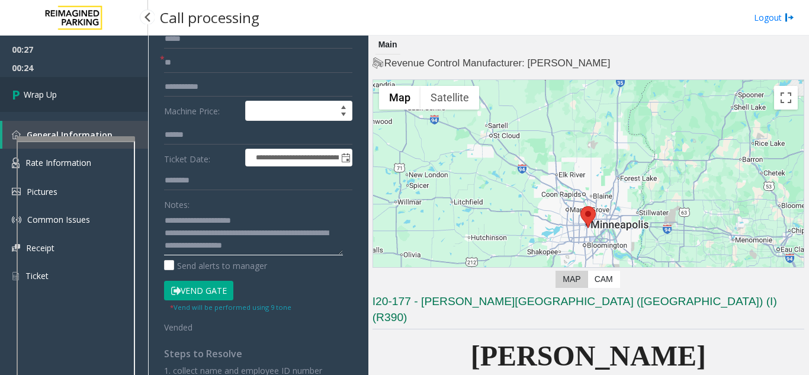
type textarea "**********"
click at [95, 96] on link "Wrap Up" at bounding box center [74, 94] width 148 height 35
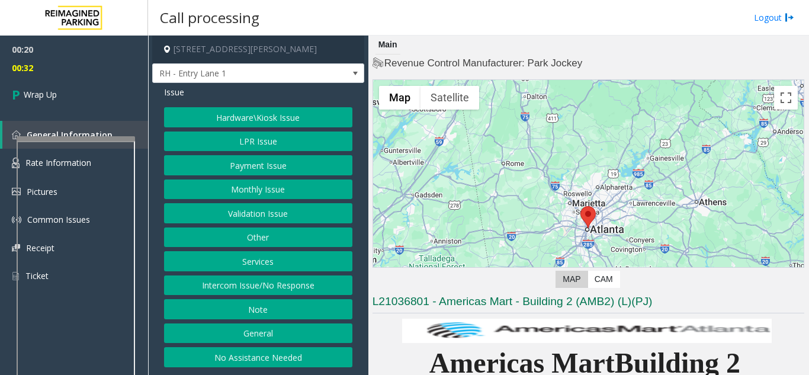
click at [297, 284] on button "Intercom Issue/No Response" at bounding box center [258, 285] width 188 height 20
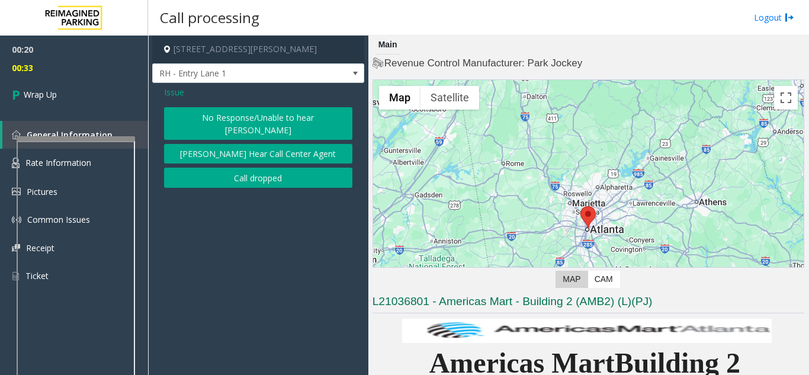
click at [217, 111] on button "No Response/Unable to hear [PERSON_NAME]" at bounding box center [258, 123] width 188 height 33
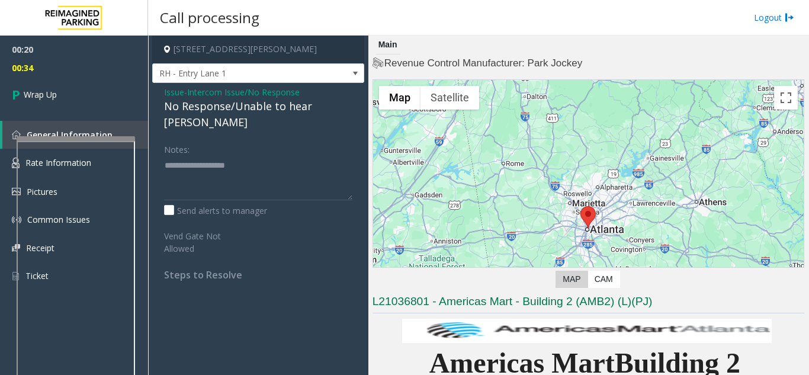
click at [209, 105] on div "No Response/Unable to hear [PERSON_NAME]" at bounding box center [258, 114] width 188 height 32
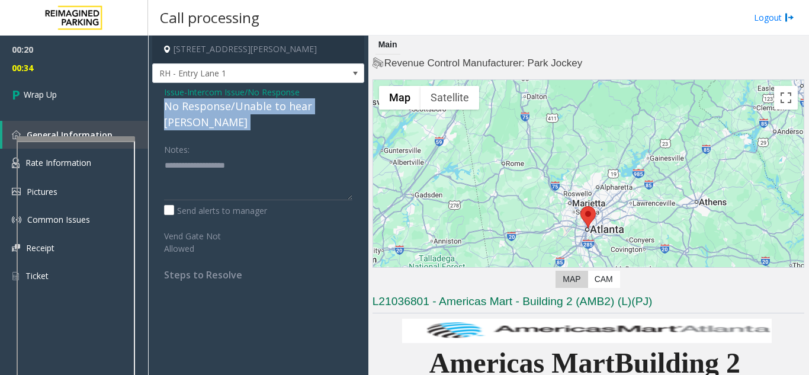
click at [209, 105] on div "No Response/Unable to hear [PERSON_NAME]" at bounding box center [258, 114] width 188 height 32
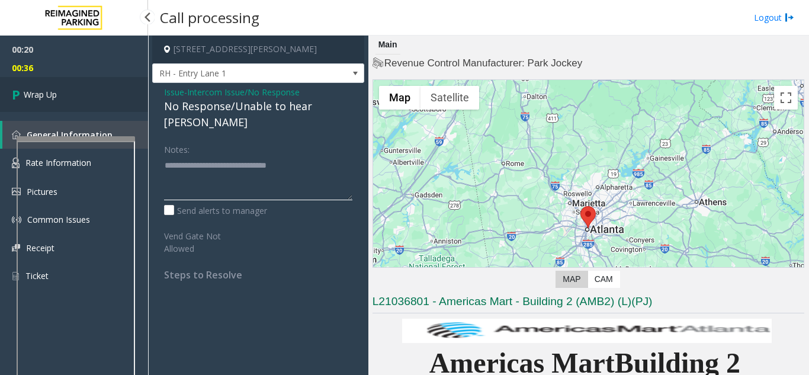
type textarea "**********"
click at [73, 98] on link "Wrap Up" at bounding box center [74, 94] width 148 height 35
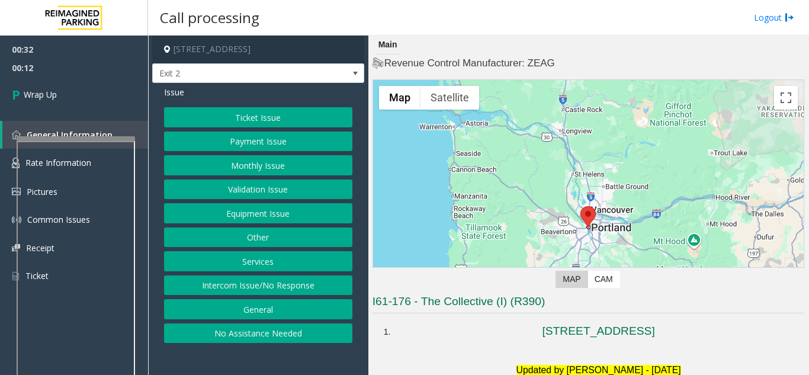
click at [267, 164] on button "Monthly Issue" at bounding box center [258, 165] width 188 height 20
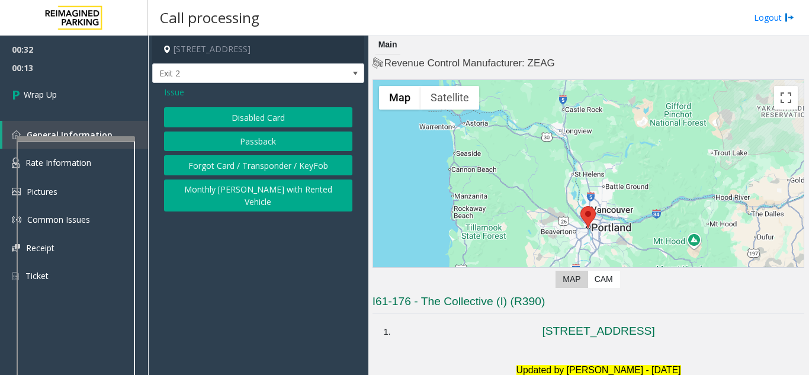
click at [263, 117] on button "Disabled Card" at bounding box center [258, 117] width 188 height 20
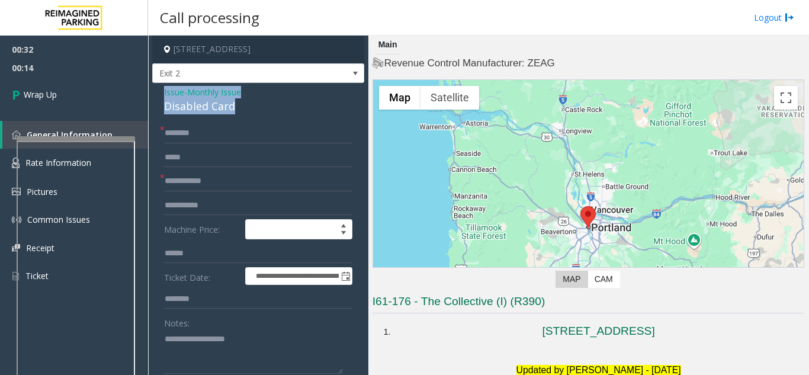
drag, startPoint x: 248, startPoint y: 110, endPoint x: 152, endPoint y: 92, distance: 97.6
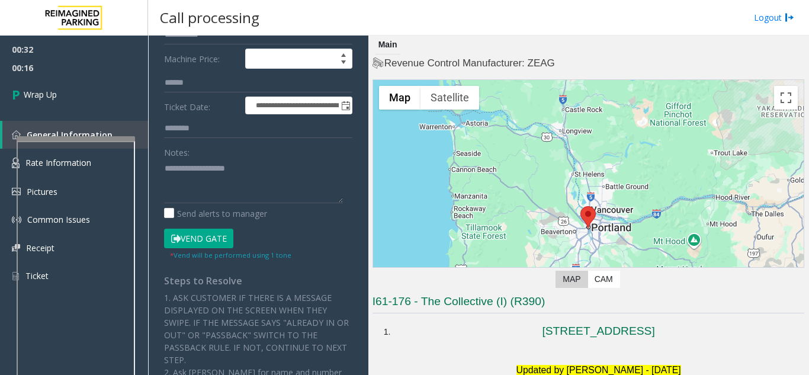
scroll to position [178, 0]
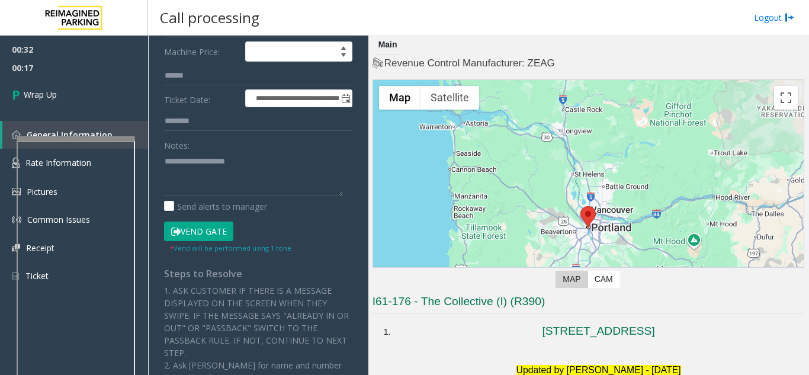
click at [207, 146] on div "Notes:" at bounding box center [258, 165] width 188 height 61
click at [205, 158] on textarea at bounding box center [253, 174] width 179 height 44
paste textarea "**********"
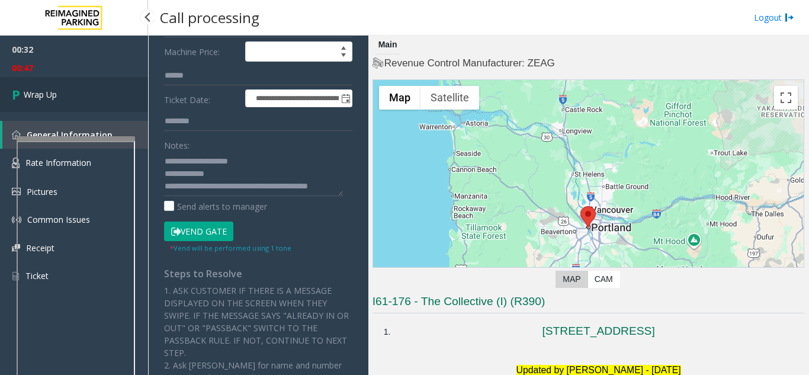
click at [58, 108] on link "Wrap Up" at bounding box center [74, 94] width 148 height 35
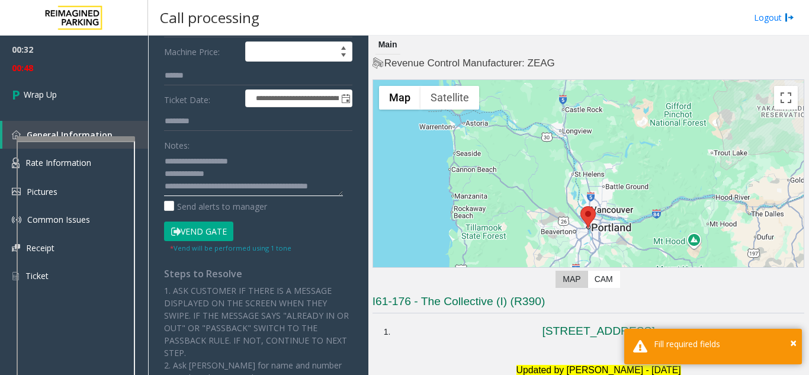
click at [204, 195] on textarea at bounding box center [253, 174] width 179 height 44
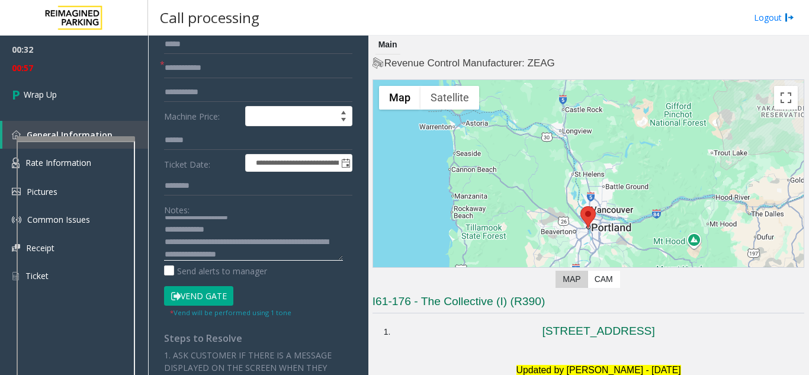
scroll to position [0, 0]
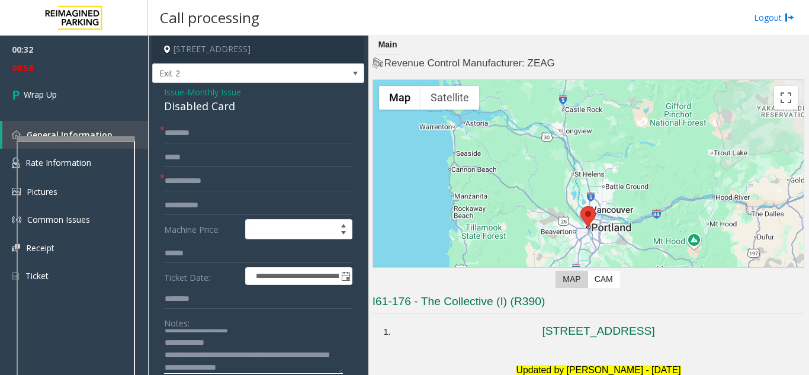
type textarea "**********"
click at [218, 176] on input "text" at bounding box center [258, 181] width 188 height 20
type input "**"
click at [210, 131] on input "text" at bounding box center [258, 133] width 188 height 20
type input "**"
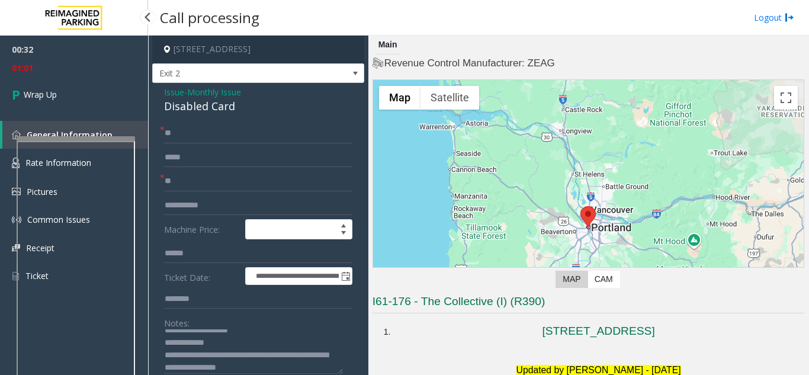
click at [46, 76] on span "01:01" at bounding box center [74, 68] width 148 height 18
click at [51, 81] on link "Wrap Up" at bounding box center [74, 94] width 148 height 35
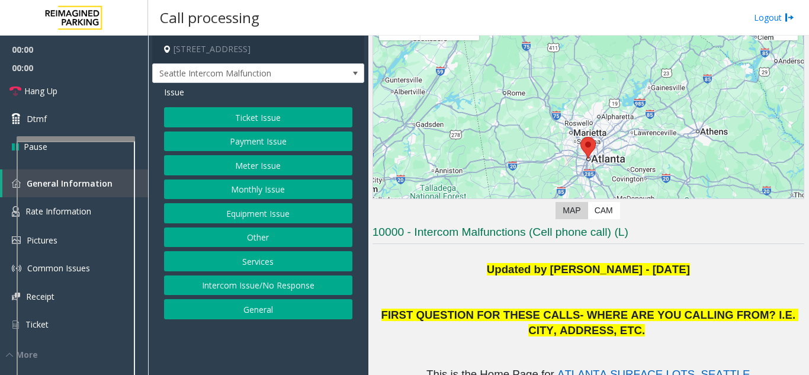
scroll to position [178, 0]
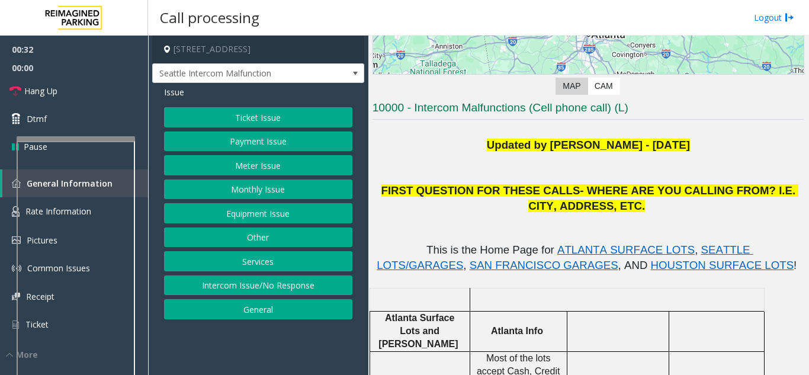
click at [281, 184] on button "Monthly Issue" at bounding box center [258, 189] width 188 height 20
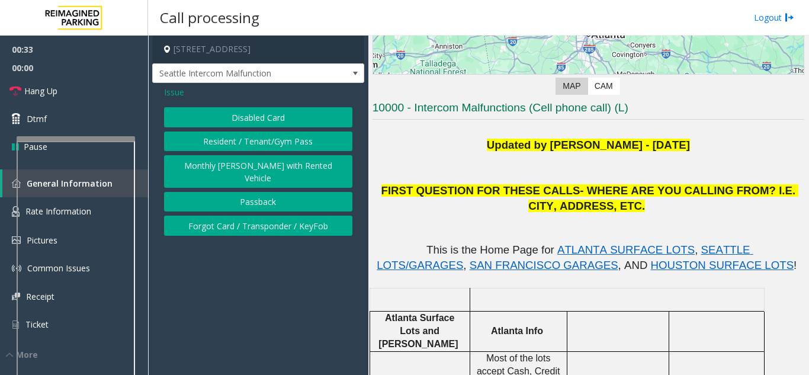
click at [251, 122] on button "Disabled Card" at bounding box center [258, 117] width 188 height 20
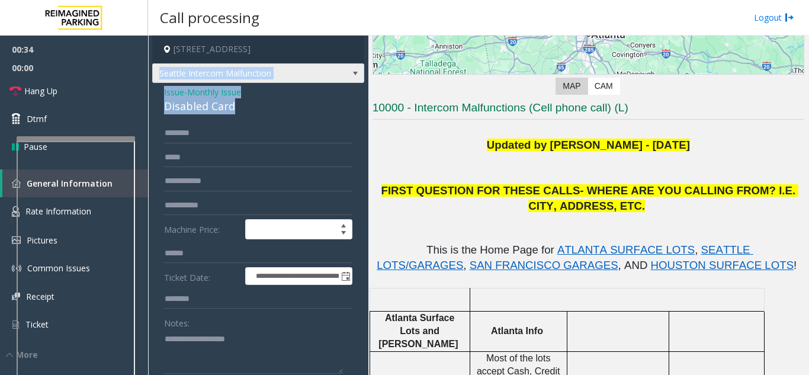
drag, startPoint x: 241, startPoint y: 124, endPoint x: 157, endPoint y: 93, distance: 89.7
click at [157, 93] on div "**********" at bounding box center [258, 367] width 212 height 662
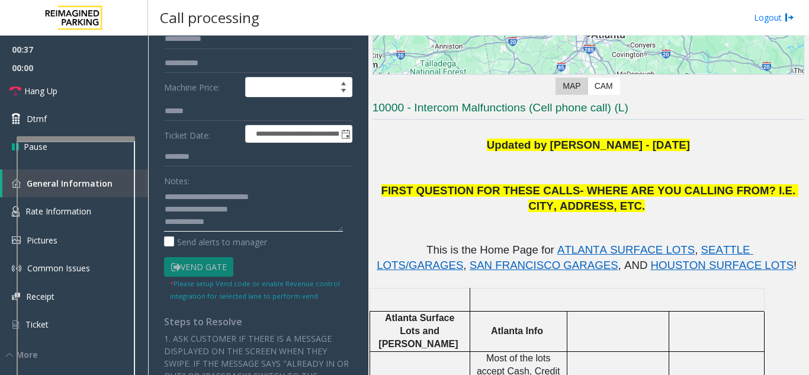
click at [223, 232] on textarea at bounding box center [253, 209] width 179 height 44
click at [241, 225] on textarea at bounding box center [253, 209] width 179 height 44
drag, startPoint x: 295, startPoint y: 207, endPoint x: 138, endPoint y: 196, distance: 157.3
click at [138, 196] on app-root "**********" at bounding box center [404, 187] width 809 height 375
click at [240, 229] on textarea at bounding box center [253, 209] width 179 height 44
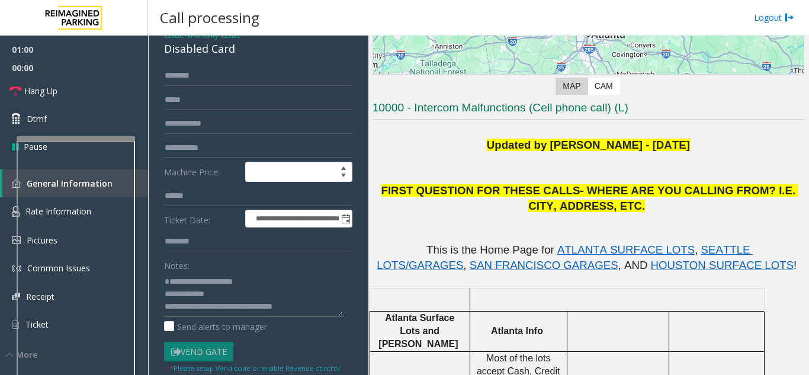
scroll to position [0, 0]
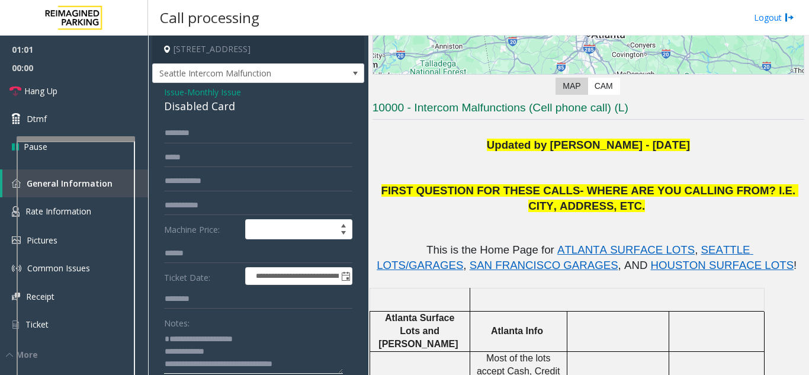
type textarea "**********"
click at [187, 297] on form "**********" at bounding box center [258, 283] width 188 height 320
click at [183, 306] on input "text" at bounding box center [258, 299] width 188 height 20
type input "*"
type input "**"
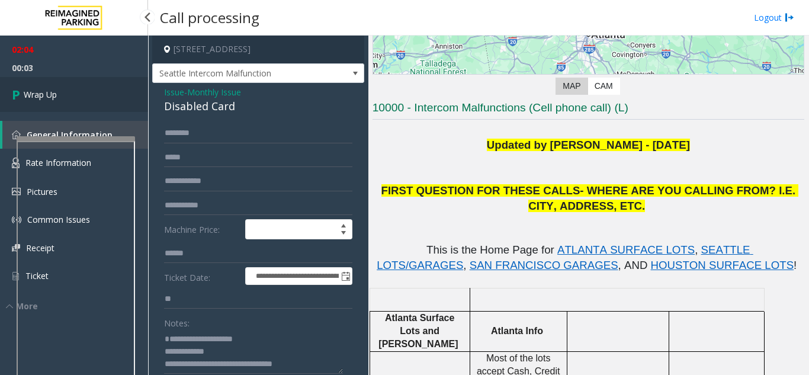
click at [57, 91] on span "Wrap Up" at bounding box center [40, 94] width 33 height 12
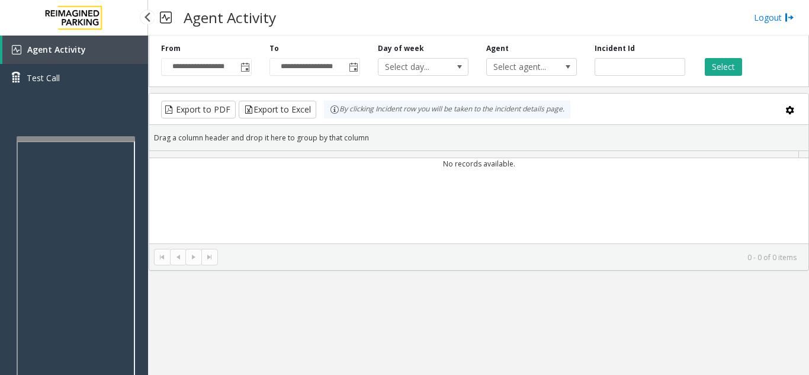
click at [59, 92] on div "Agent Activity Test Call" at bounding box center [74, 68] width 148 height 65
click at [60, 92] on div "Agent Activity Test Call" at bounding box center [74, 68] width 148 height 65
click at [64, 94] on div "Agent Activity Test Call" at bounding box center [74, 68] width 148 height 65
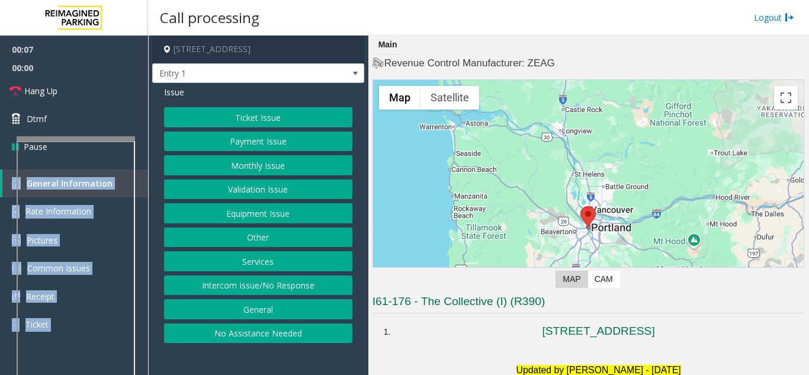
drag, startPoint x: 281, startPoint y: 293, endPoint x: 277, endPoint y: 288, distance: 6.7
click at [281, 293] on button "Intercom Issue/No Response" at bounding box center [258, 285] width 188 height 20
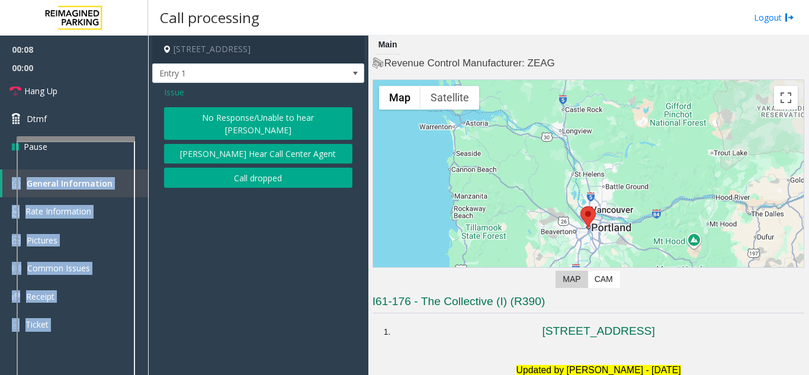
click at [245, 113] on button "No Response/Unable to hear [PERSON_NAME]" at bounding box center [258, 123] width 188 height 33
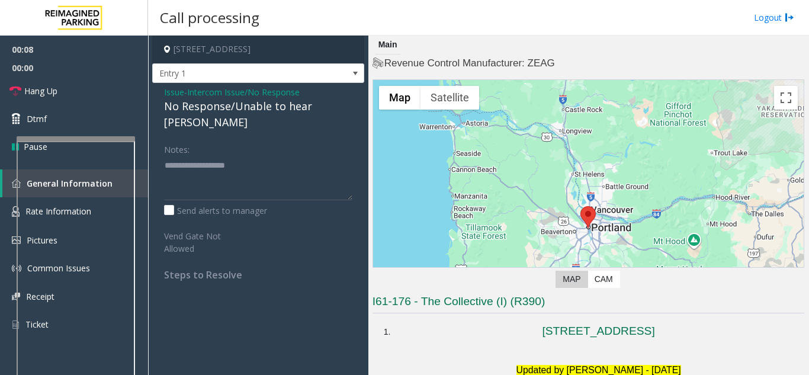
click at [237, 111] on div "No Response/Unable to hear [PERSON_NAME]" at bounding box center [258, 114] width 188 height 32
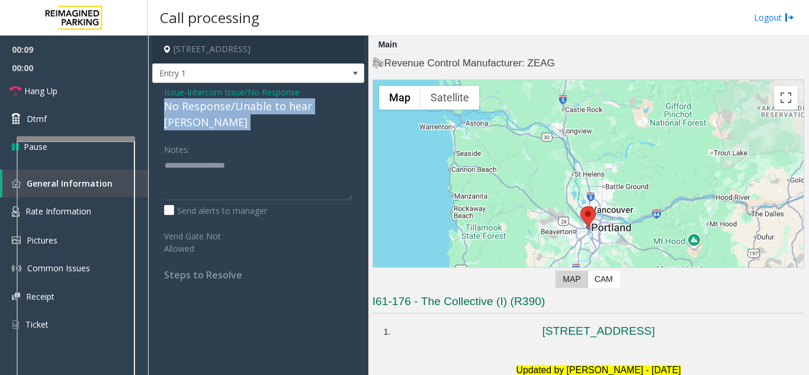
click at [237, 111] on div "No Response/Unable to hear [PERSON_NAME]" at bounding box center [258, 114] width 188 height 32
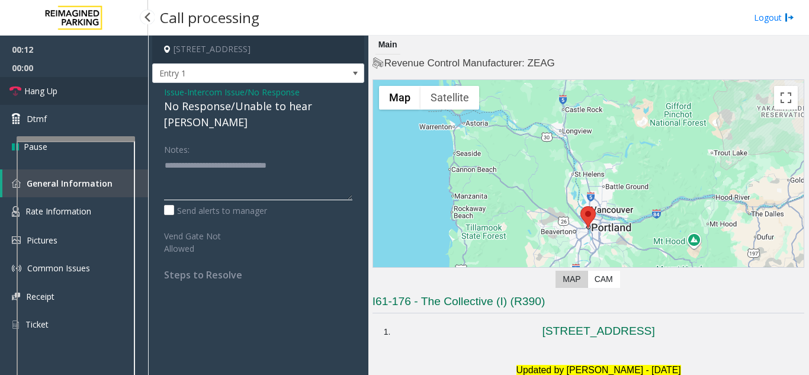
type textarea "**********"
click at [82, 96] on link "Hang Up" at bounding box center [74, 91] width 148 height 28
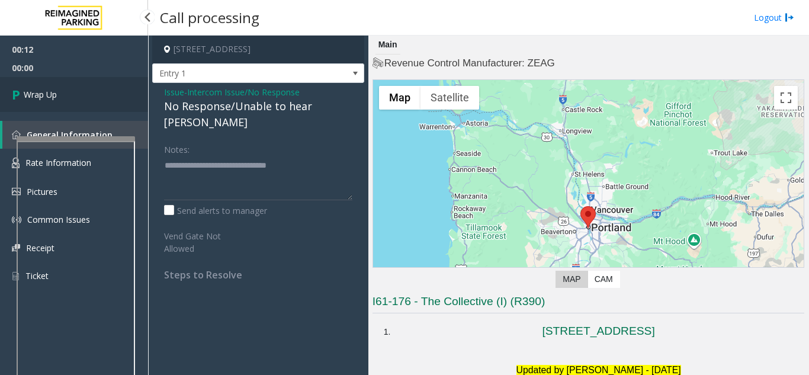
click at [82, 96] on link "Wrap Up" at bounding box center [74, 94] width 148 height 35
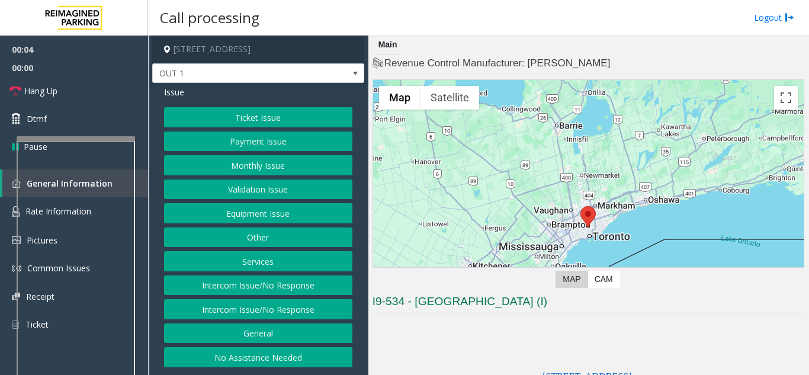
click at [241, 224] on div "Ticket Issue Payment Issue Monthly Issue Validation Issue Equipment Issue Other…" at bounding box center [258, 237] width 188 height 260
click at [239, 200] on div "Ticket Issue Payment Issue Monthly Issue Validation Issue Equipment Issue Other…" at bounding box center [258, 237] width 188 height 260
click at [260, 216] on button "Equipment Issue" at bounding box center [258, 213] width 188 height 20
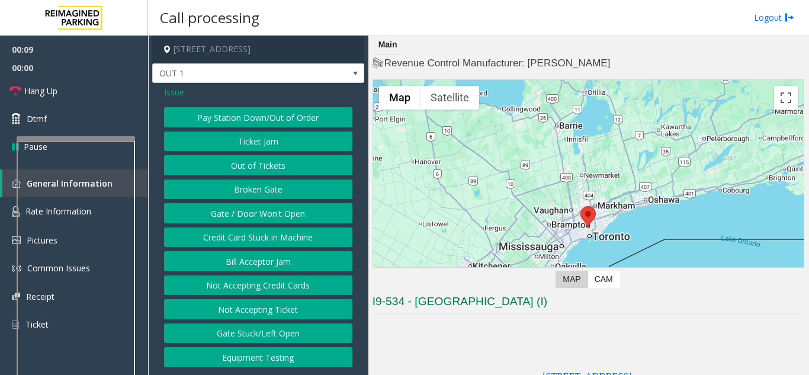
click at [274, 216] on button "Gate / Door Won't Open" at bounding box center [258, 213] width 188 height 20
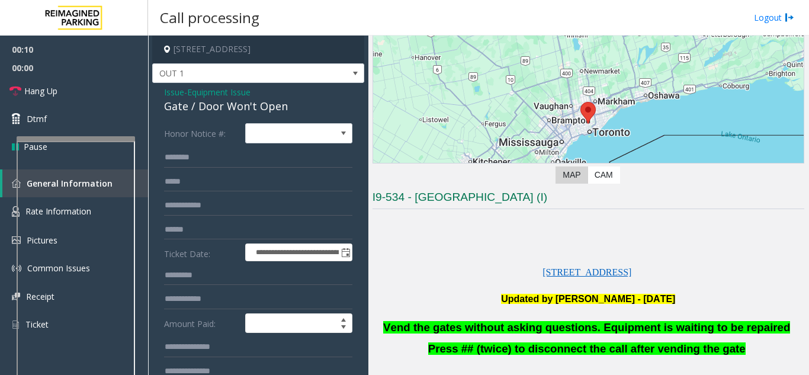
scroll to position [178, 0]
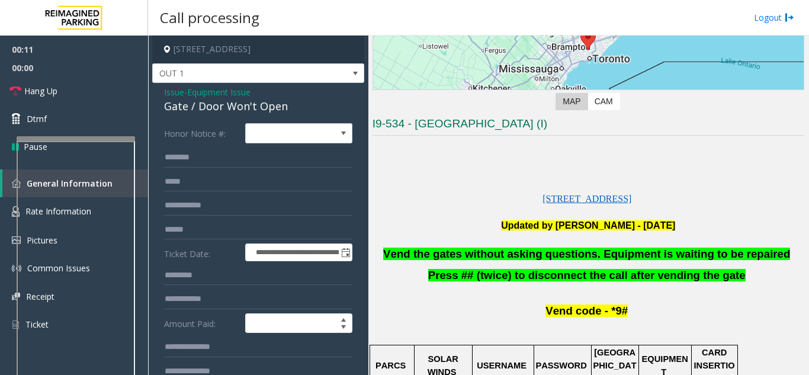
click at [403, 242] on p at bounding box center [588, 240] width 432 height 15
click at [403, 243] on p at bounding box center [588, 240] width 432 height 15
click at [403, 248] on span "Vend the gates without asking questions. Equipment is waiting to be repaired" at bounding box center [586, 254] width 407 height 12
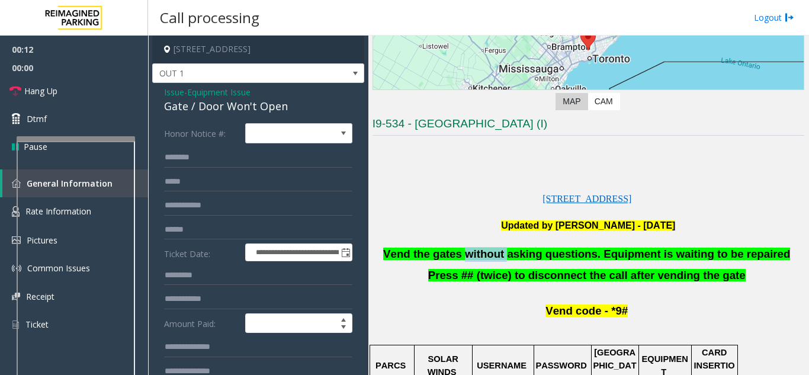
click at [403, 248] on span "Vend the gates without asking questions. Equipment is waiting to be repaired" at bounding box center [586, 254] width 407 height 12
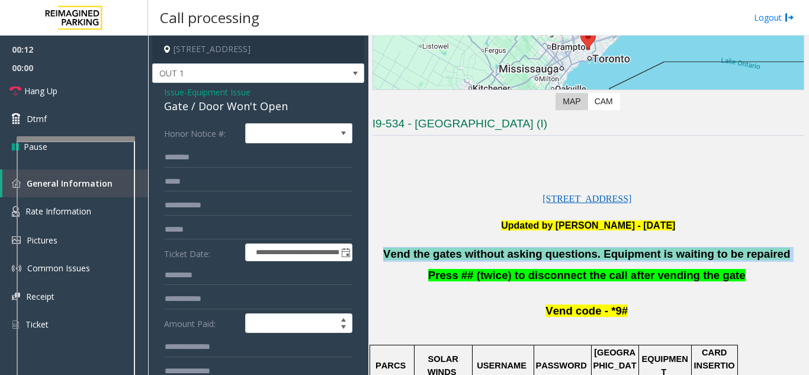
click at [403, 249] on span "Vend the gates without asking questions. Equipment is waiting to be repaired" at bounding box center [586, 254] width 407 height 12
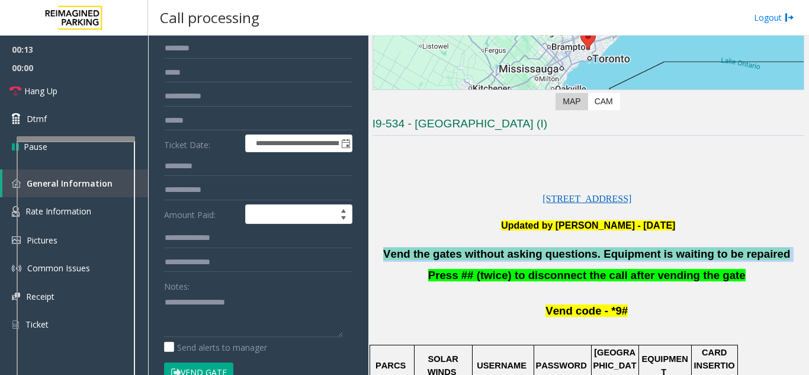
scroll to position [139, 0]
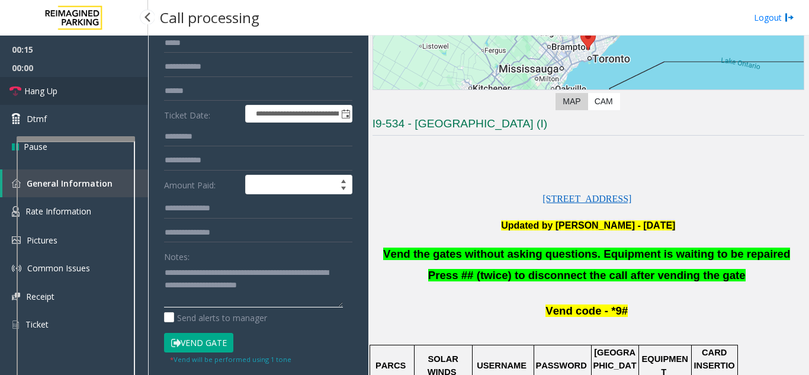
type textarea "**********"
click at [65, 90] on link "Hang Up" at bounding box center [74, 91] width 148 height 28
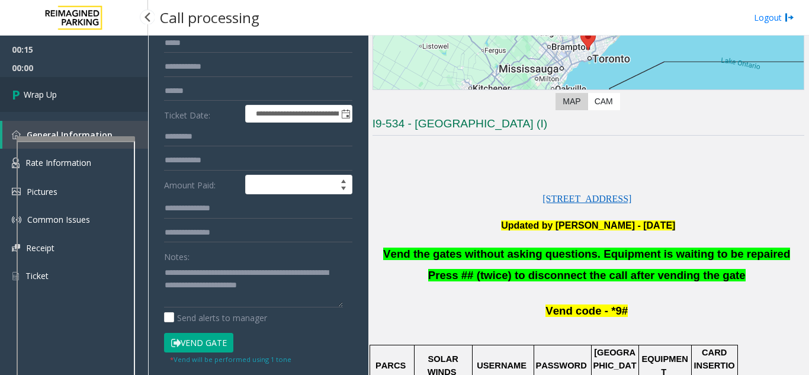
click at [65, 90] on link "Wrap Up" at bounding box center [74, 94] width 148 height 35
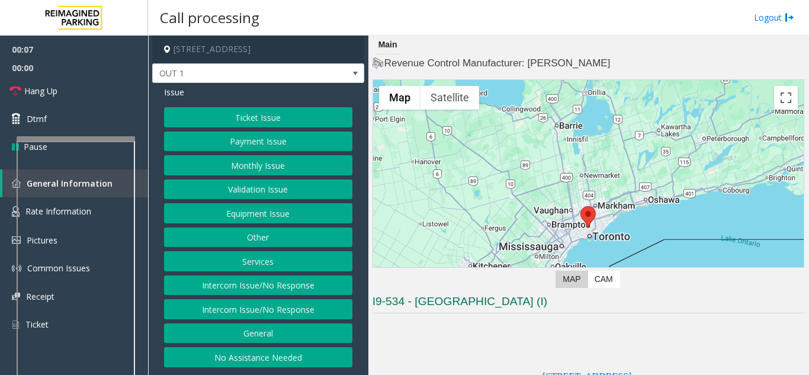
click at [283, 192] on button "Validation Issue" at bounding box center [258, 189] width 188 height 20
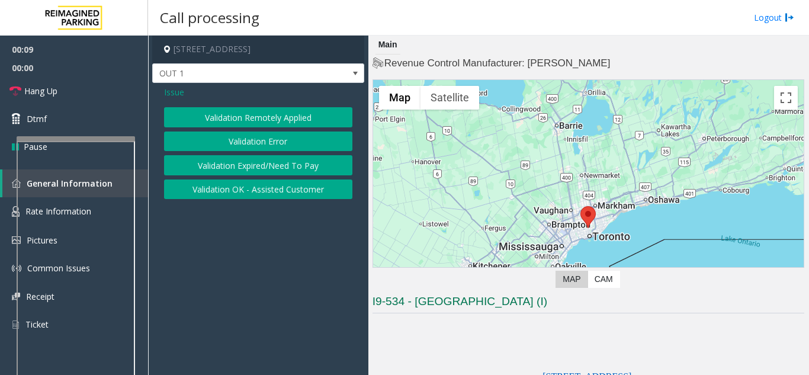
click at [165, 92] on span "Issue" at bounding box center [174, 92] width 20 height 12
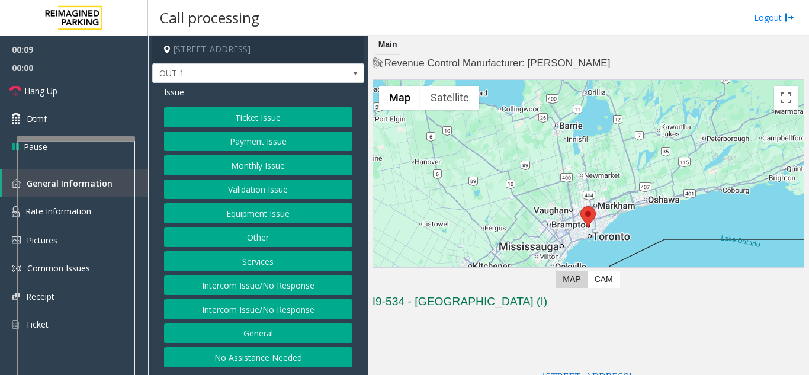
click at [242, 216] on button "Equipment Issue" at bounding box center [258, 213] width 188 height 20
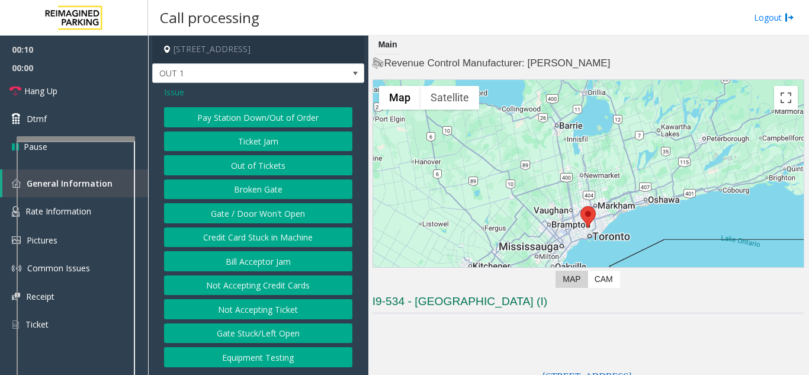
click at [252, 211] on button "Gate / Door Won't Open" at bounding box center [258, 213] width 188 height 20
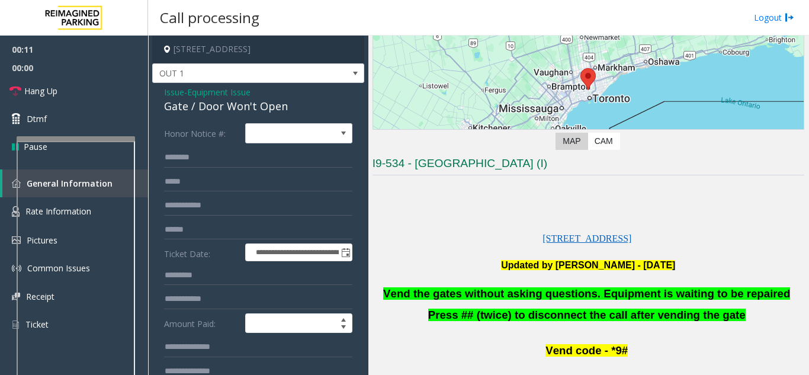
scroll to position [237, 0]
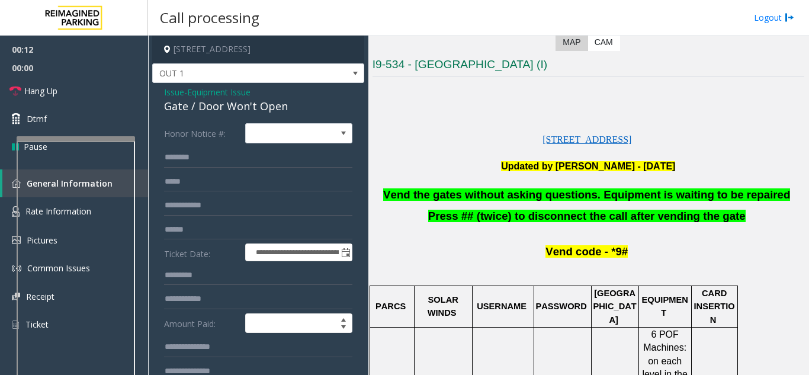
click at [403, 195] on span "Vend the gates without asking questions. Equipment is waiting to be repaired" at bounding box center [586, 194] width 407 height 12
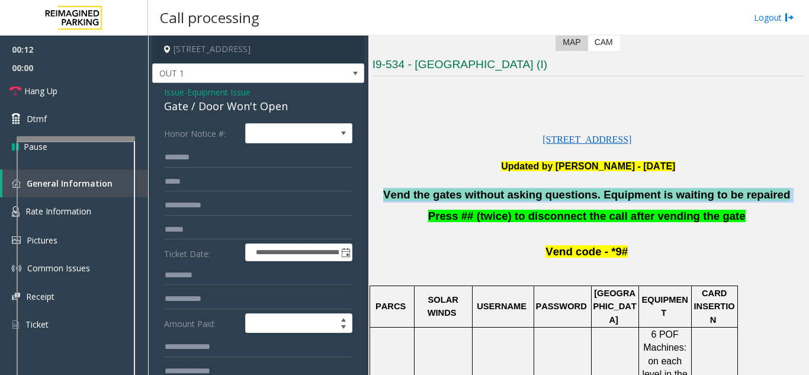
click at [403, 195] on span "Vend the gates without asking questions. Equipment is waiting to be repaired" at bounding box center [586, 194] width 407 height 12
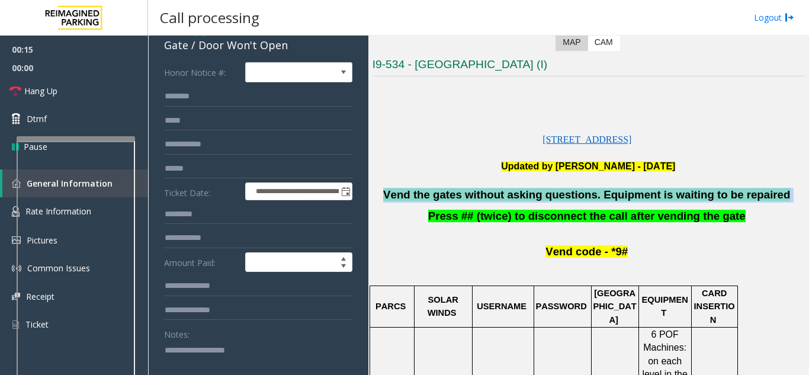
scroll to position [118, 0]
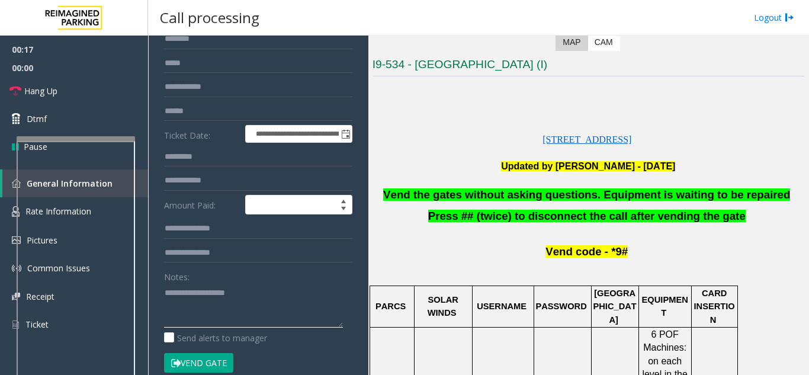
click at [192, 295] on textarea at bounding box center [253, 305] width 179 height 44
paste textarea "**********"
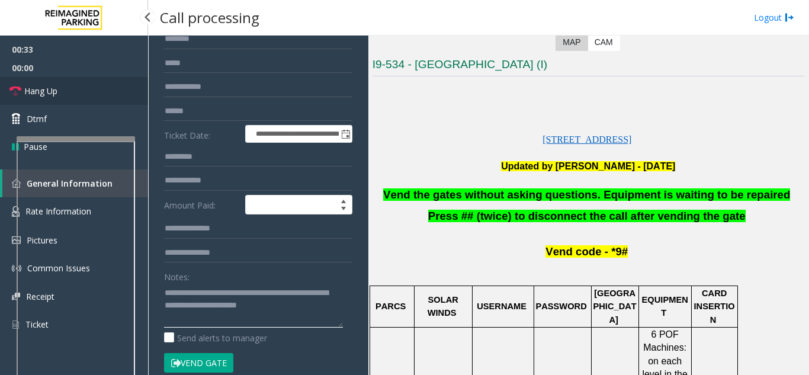
type textarea "**********"
click at [68, 101] on link "Hang Up" at bounding box center [74, 91] width 148 height 28
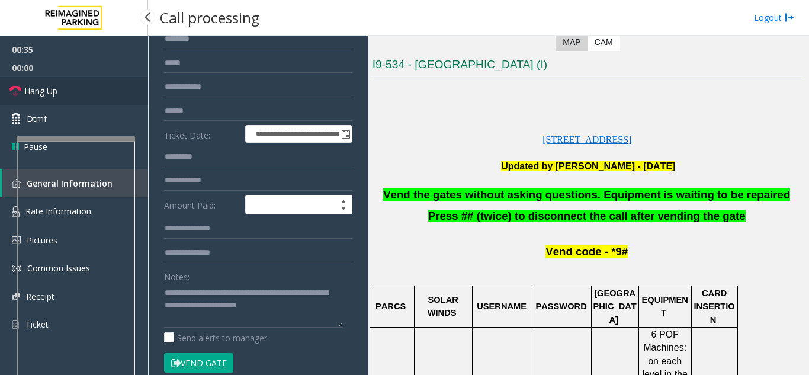
click at [68, 101] on link "Hang Up" at bounding box center [74, 91] width 148 height 28
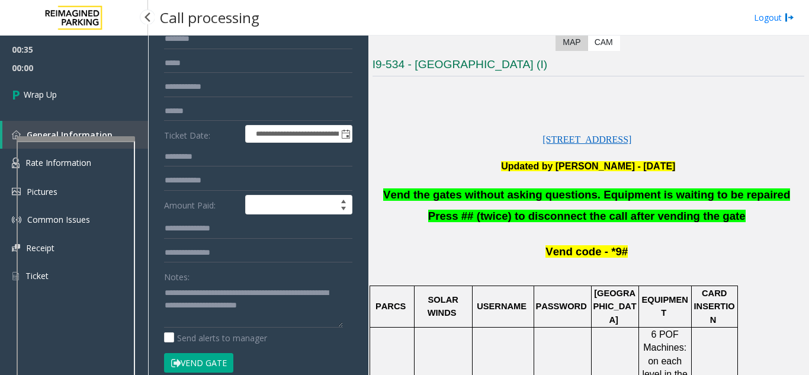
click at [68, 101] on link "Wrap Up" at bounding box center [74, 94] width 148 height 35
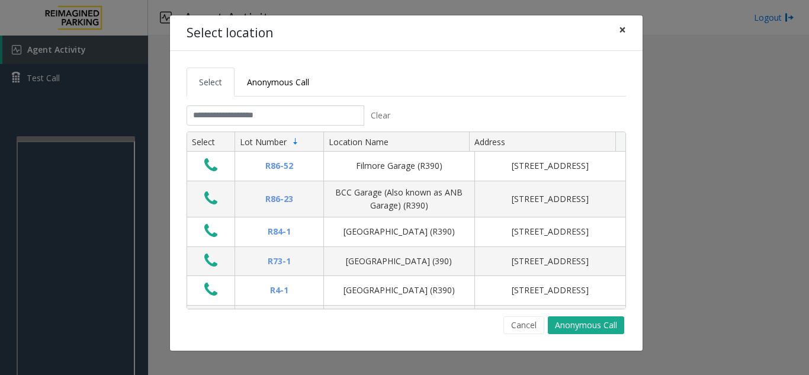
drag, startPoint x: 617, startPoint y: 29, endPoint x: 557, endPoint y: 57, distance: 66.2
click at [403, 29] on button "×" at bounding box center [622, 29] width 24 height 29
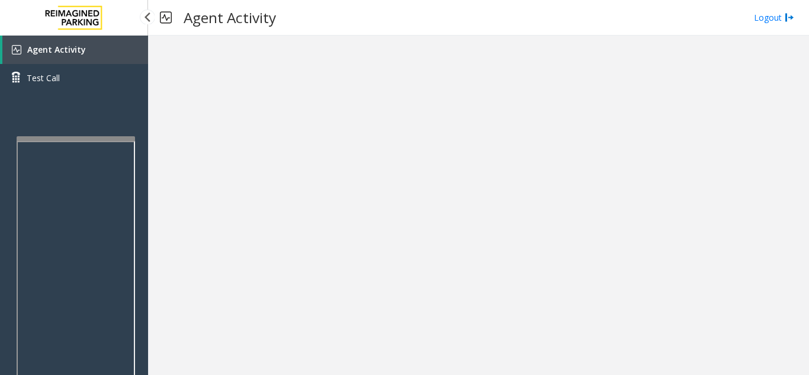
click at [58, 55] on link "Agent Activity" at bounding box center [75, 50] width 146 height 28
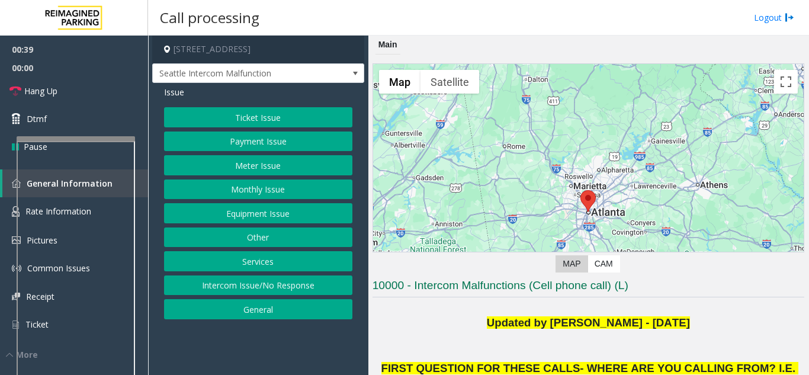
click at [287, 213] on button "Equipment Issue" at bounding box center [258, 213] width 188 height 20
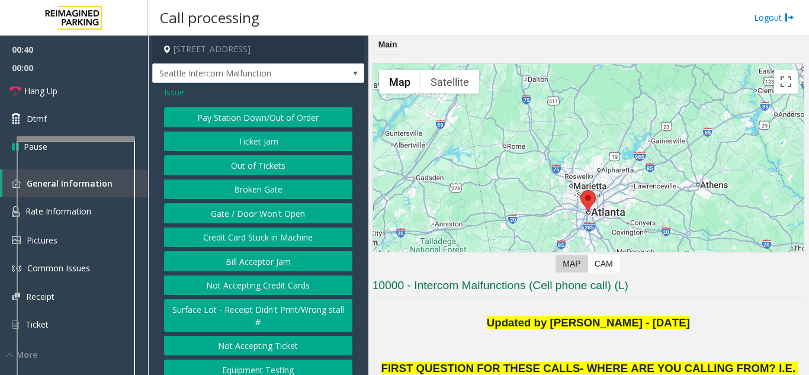
click at [278, 223] on button "Gate / Door Won't Open" at bounding box center [258, 213] width 188 height 20
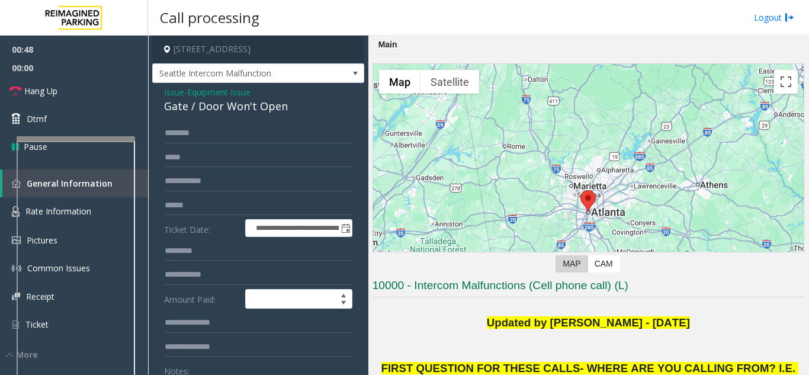
click at [192, 114] on div "Gate / Door Won't Open" at bounding box center [258, 106] width 188 height 16
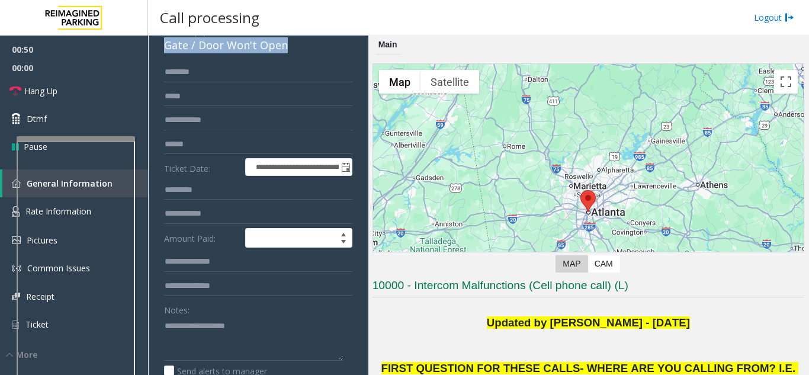
scroll to position [118, 0]
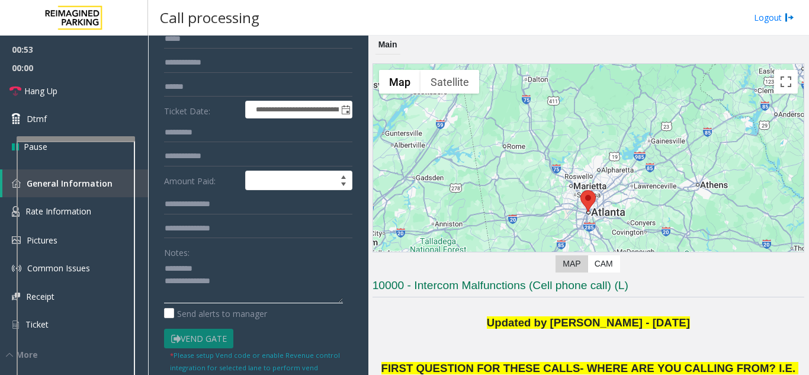
click at [221, 272] on textarea at bounding box center [253, 281] width 179 height 44
click at [203, 278] on textarea at bounding box center [253, 281] width 179 height 44
click at [190, 278] on textarea at bounding box center [253, 281] width 179 height 44
click at [205, 277] on textarea at bounding box center [253, 281] width 179 height 44
paste textarea "**********"
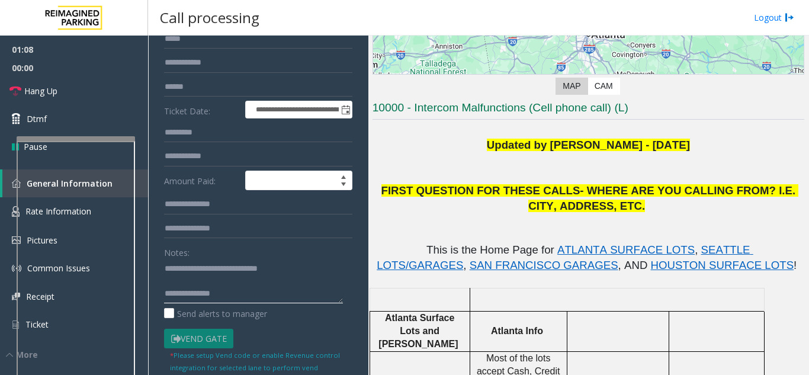
click at [232, 303] on textarea at bounding box center [253, 281] width 179 height 44
click at [259, 303] on textarea at bounding box center [253, 281] width 179 height 44
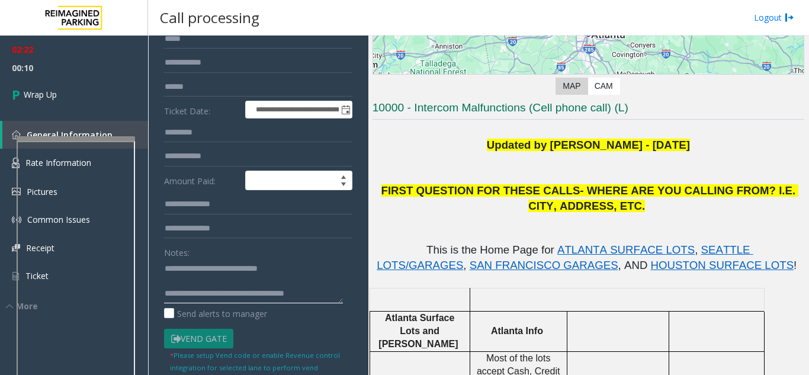
scroll to position [0, 0]
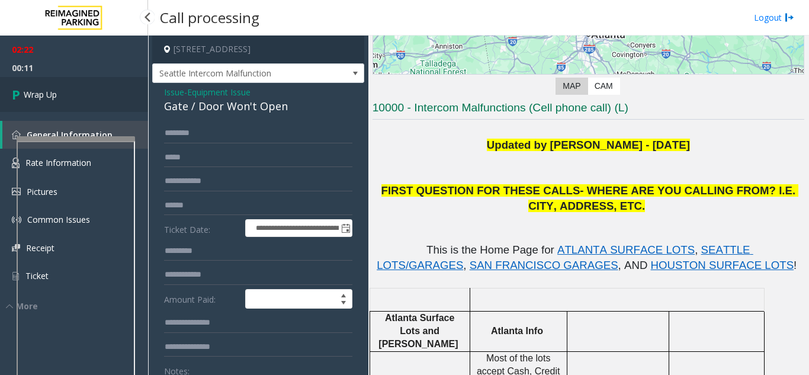
type textarea "**********"
click at [62, 90] on link "Wrap Up" at bounding box center [74, 94] width 148 height 35
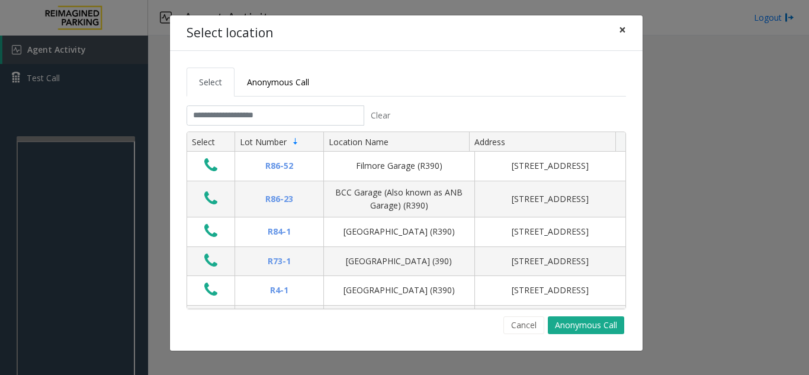
click at [403, 28] on button "×" at bounding box center [622, 29] width 24 height 29
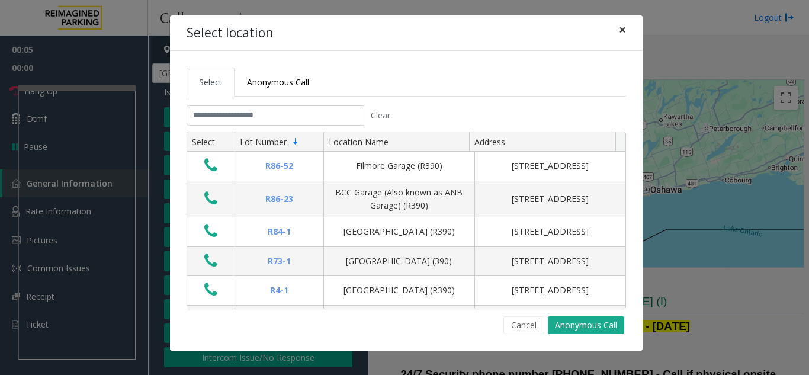
click at [619, 31] on span "×" at bounding box center [622, 29] width 7 height 17
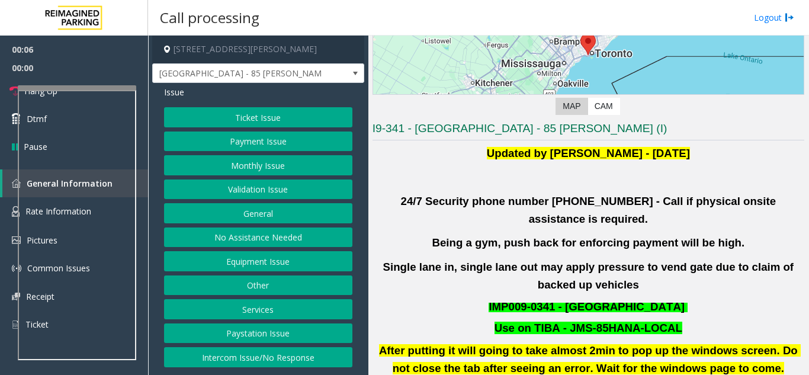
scroll to position [237, 0]
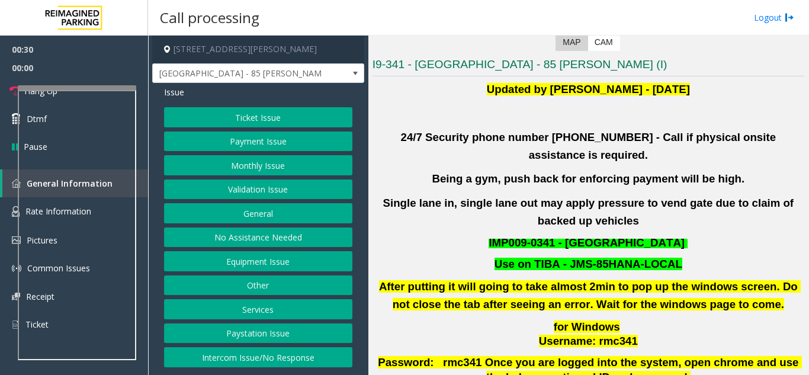
drag, startPoint x: 237, startPoint y: 191, endPoint x: 223, endPoint y: 205, distance: 20.1
click at [238, 191] on button "Validation Issue" at bounding box center [258, 189] width 188 height 20
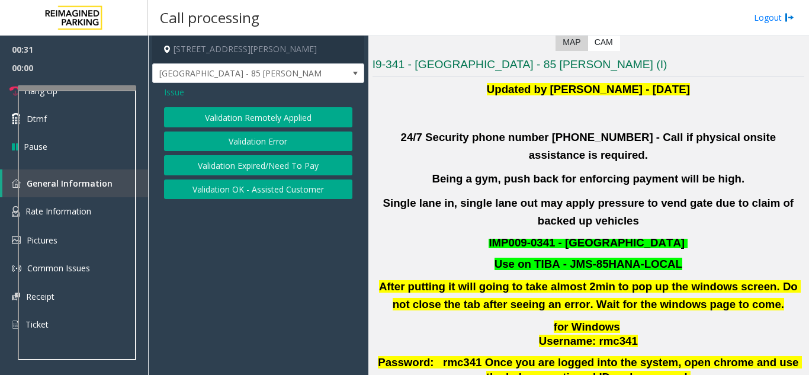
click at [207, 137] on button "Validation Error" at bounding box center [258, 141] width 188 height 20
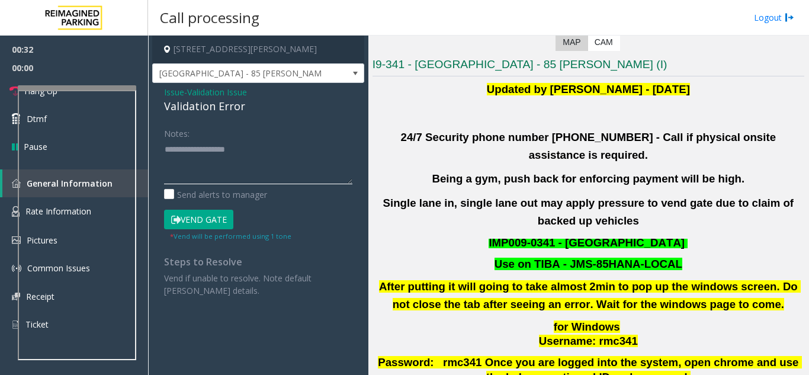
click at [195, 170] on textarea at bounding box center [258, 162] width 188 height 44
click at [165, 150] on textarea at bounding box center [258, 162] width 188 height 44
click at [213, 172] on textarea at bounding box center [258, 162] width 188 height 44
click at [198, 167] on textarea at bounding box center [258, 162] width 188 height 44
drag, startPoint x: 213, startPoint y: 168, endPoint x: 205, endPoint y: 165, distance: 8.8
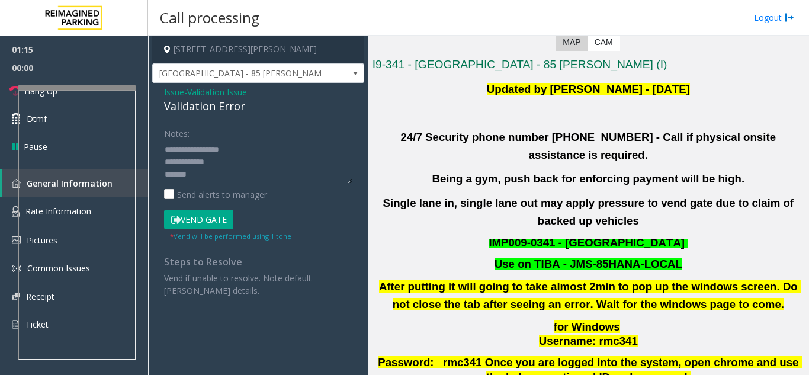
click at [194, 178] on textarea at bounding box center [258, 162] width 188 height 44
click at [198, 161] on textarea at bounding box center [258, 162] width 188 height 44
click at [224, 164] on textarea at bounding box center [258, 162] width 188 height 44
click at [196, 176] on textarea at bounding box center [258, 162] width 188 height 44
click at [214, 175] on textarea at bounding box center [258, 162] width 188 height 44
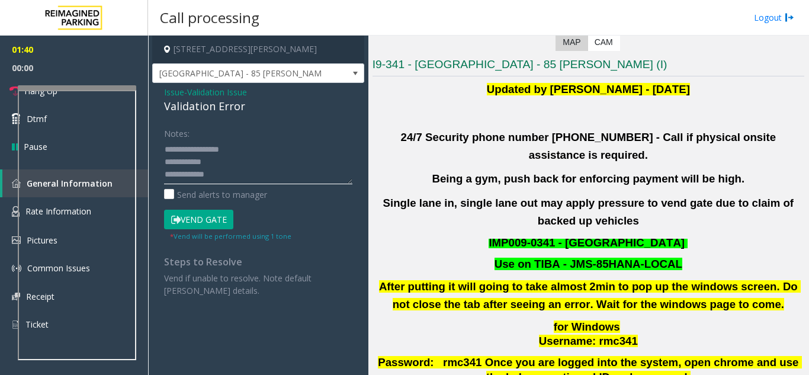
drag, startPoint x: 185, startPoint y: 173, endPoint x: 151, endPoint y: 171, distance: 34.5
click at [151, 171] on app-call-processing-form "85 Hanna Avenue, Toronto, ON Liberty Village - 85 Hanna Issue - Validation Issu…" at bounding box center [258, 205] width 220 height 339
click at [207, 216] on button "Vend Gate" at bounding box center [198, 220] width 69 height 20
click at [197, 165] on textarea at bounding box center [258, 162] width 188 height 44
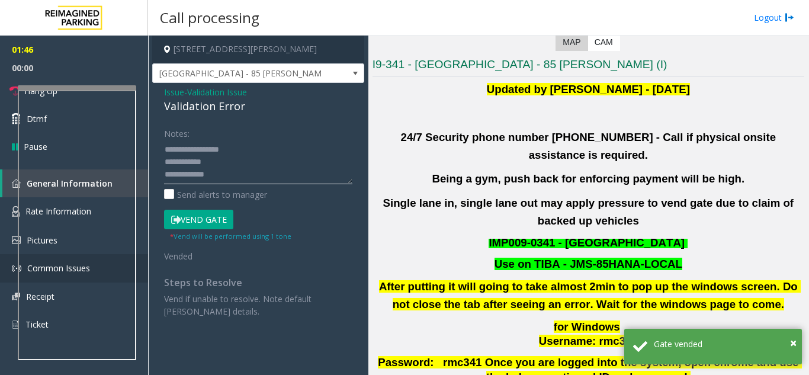
drag, startPoint x: 185, startPoint y: 175, endPoint x: 143, endPoint y: 261, distance: 95.6
click at [153, 175] on div "Issue - Validation Issue Validation Error Notes: Send alerts to manager Vend Ga…" at bounding box center [258, 206] width 212 height 246
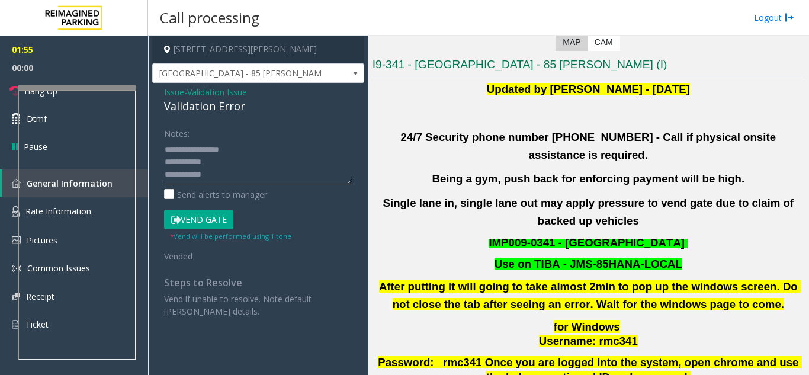
click at [165, 146] on textarea at bounding box center [258, 162] width 188 height 44
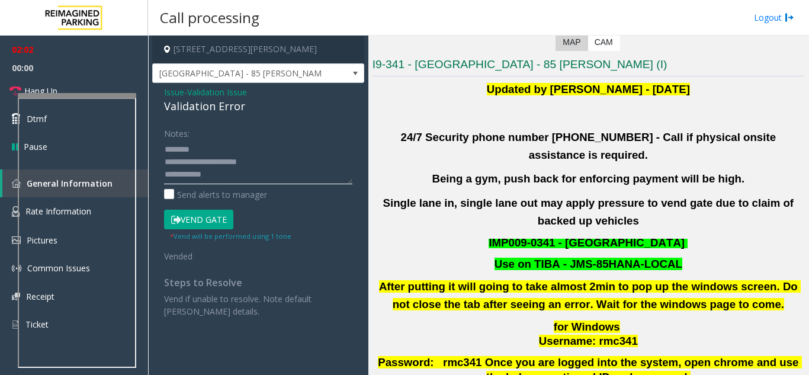
click at [84, 98] on div at bounding box center [77, 95] width 118 height 5
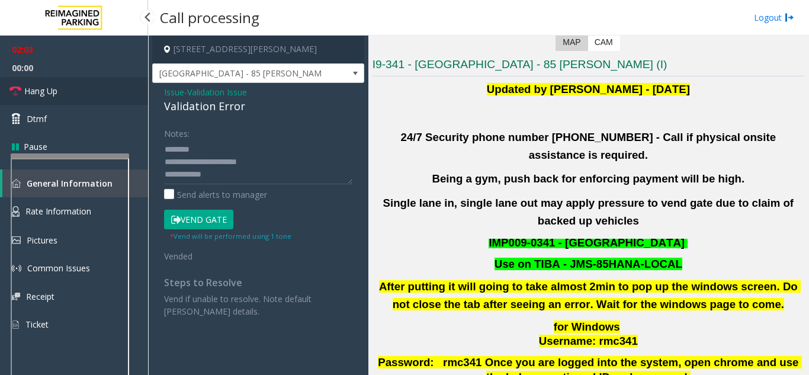
click at [57, 101] on link "Hang Up" at bounding box center [74, 91] width 148 height 28
click at [197, 107] on div "Validation Error" at bounding box center [258, 106] width 188 height 16
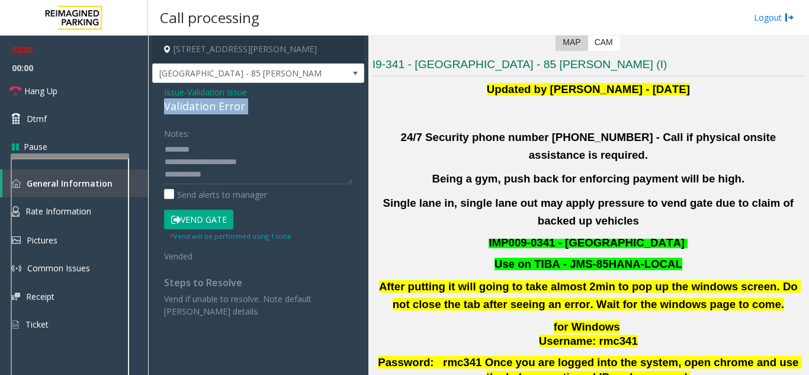
click at [197, 107] on div "Validation Error" at bounding box center [258, 106] width 188 height 16
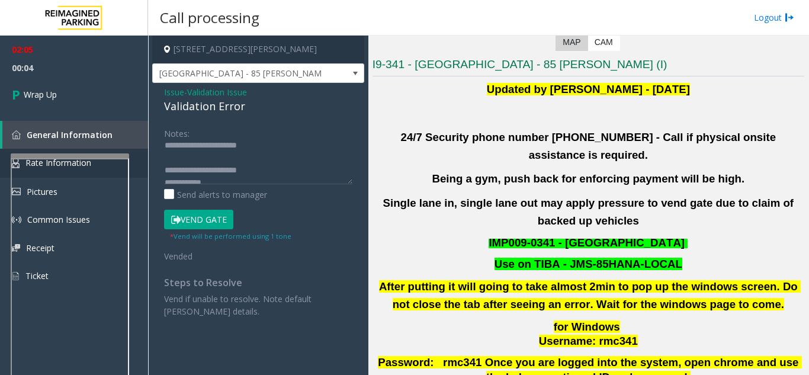
scroll to position [0, 0]
click at [178, 175] on textarea at bounding box center [258, 162] width 188 height 44
click at [182, 152] on textarea at bounding box center [258, 162] width 188 height 44
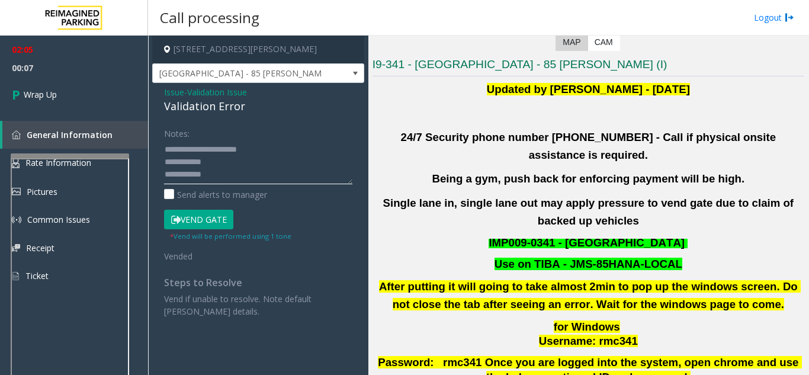
click at [187, 152] on textarea at bounding box center [258, 162] width 188 height 44
click at [188, 155] on textarea at bounding box center [258, 162] width 188 height 44
click at [188, 151] on textarea at bounding box center [258, 162] width 188 height 44
click at [182, 147] on textarea at bounding box center [258, 162] width 188 height 44
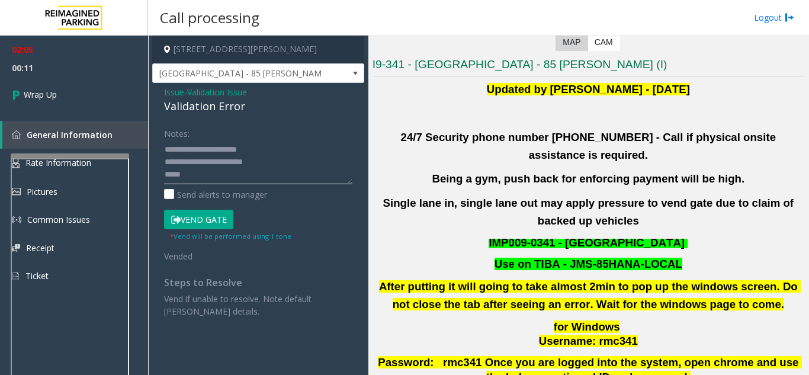
click at [188, 163] on textarea at bounding box center [258, 162] width 188 height 44
type textarea "**********"
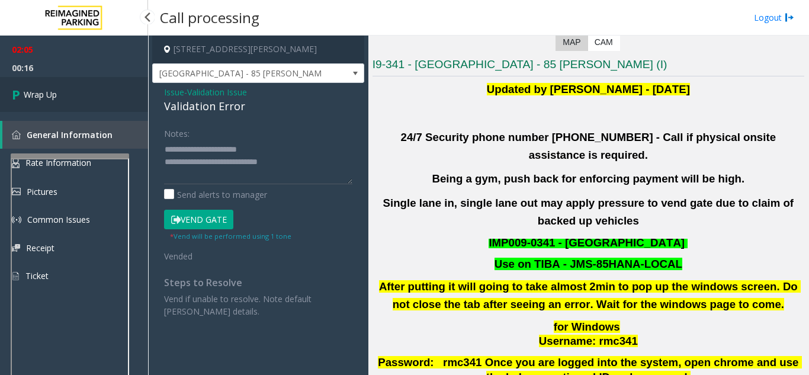
click at [79, 85] on link "Wrap Up" at bounding box center [74, 94] width 148 height 35
